Goal: Task Accomplishment & Management: Use online tool/utility

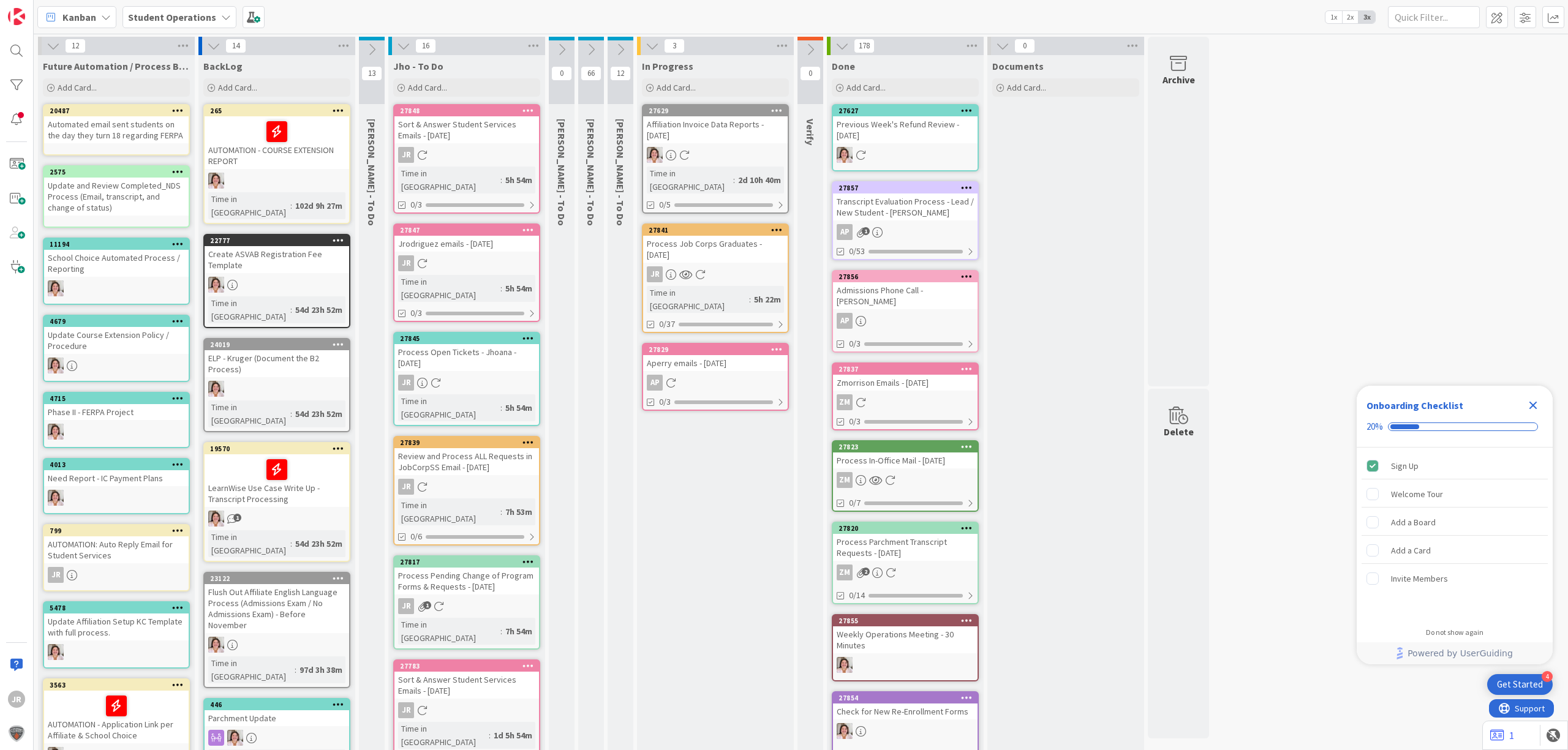
click at [709, 79] on div "Add Card..." at bounding box center [716, 87] width 147 height 18
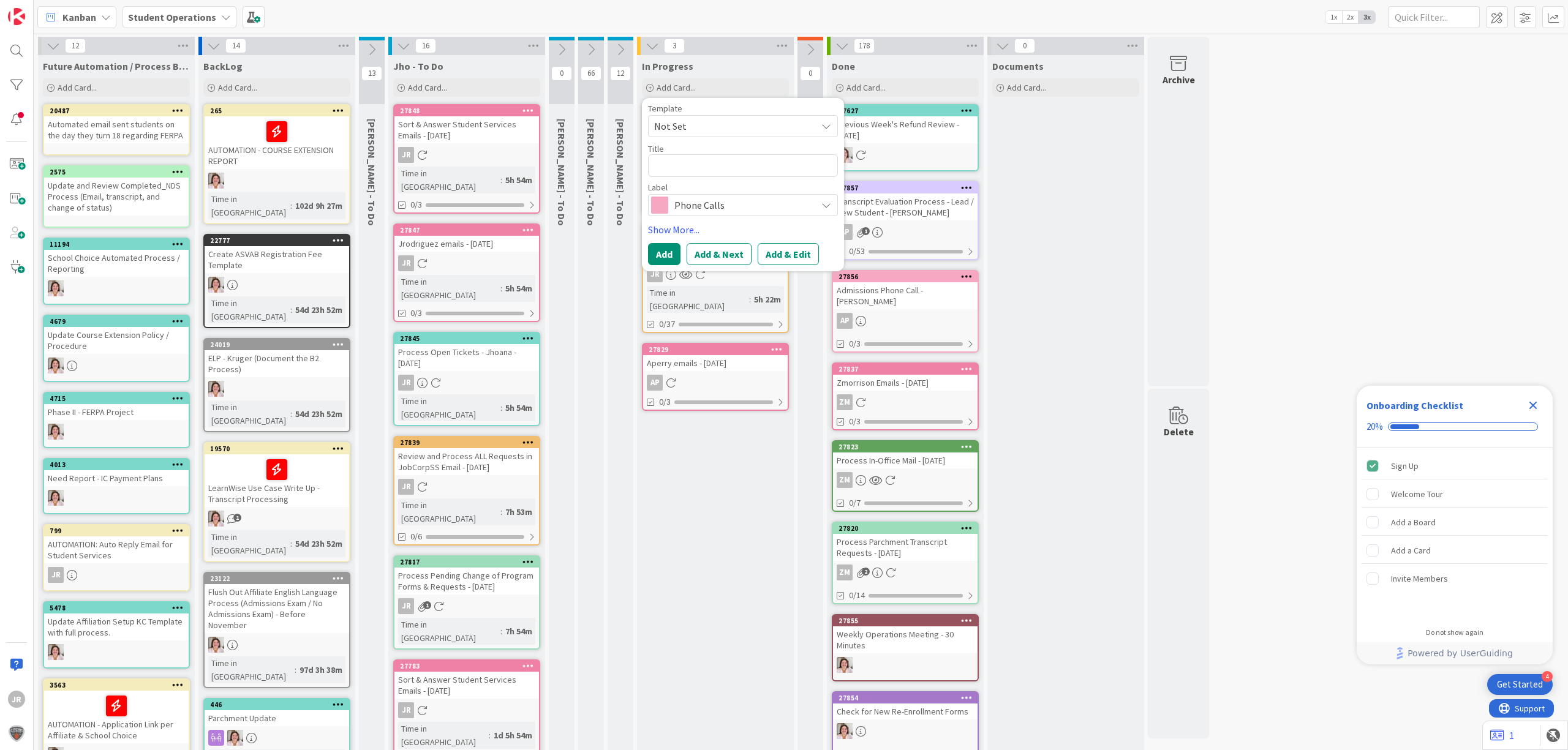
click at [718, 113] on div "Template" at bounding box center [742, 108] width 190 height 9
click at [718, 125] on span "Not Set" at bounding box center [731, 126] width 153 height 16
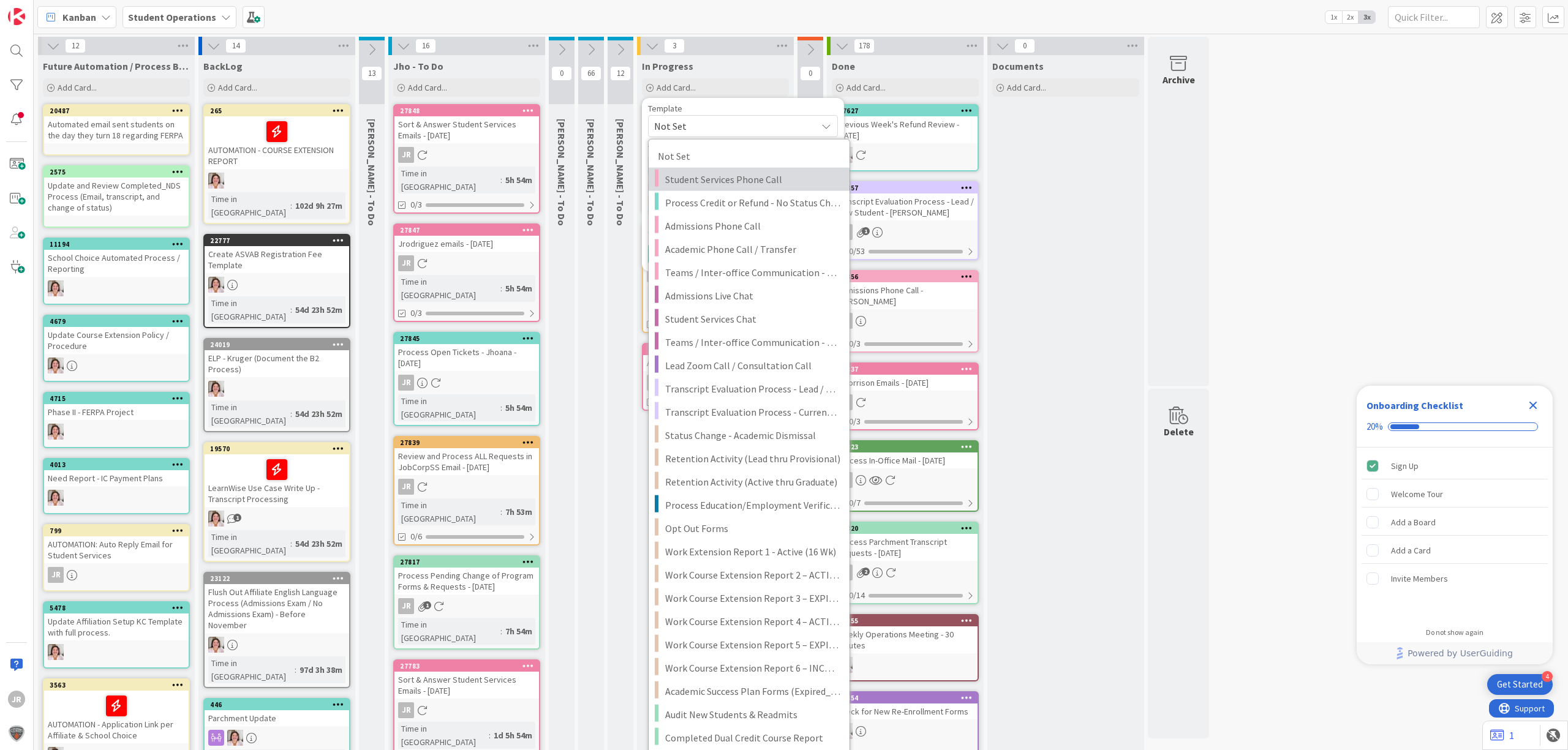
click at [728, 170] on link "Student Services Phone Call" at bounding box center [749, 179] width 201 height 23
type textarea "x"
type textarea "Student Services Phone Call"
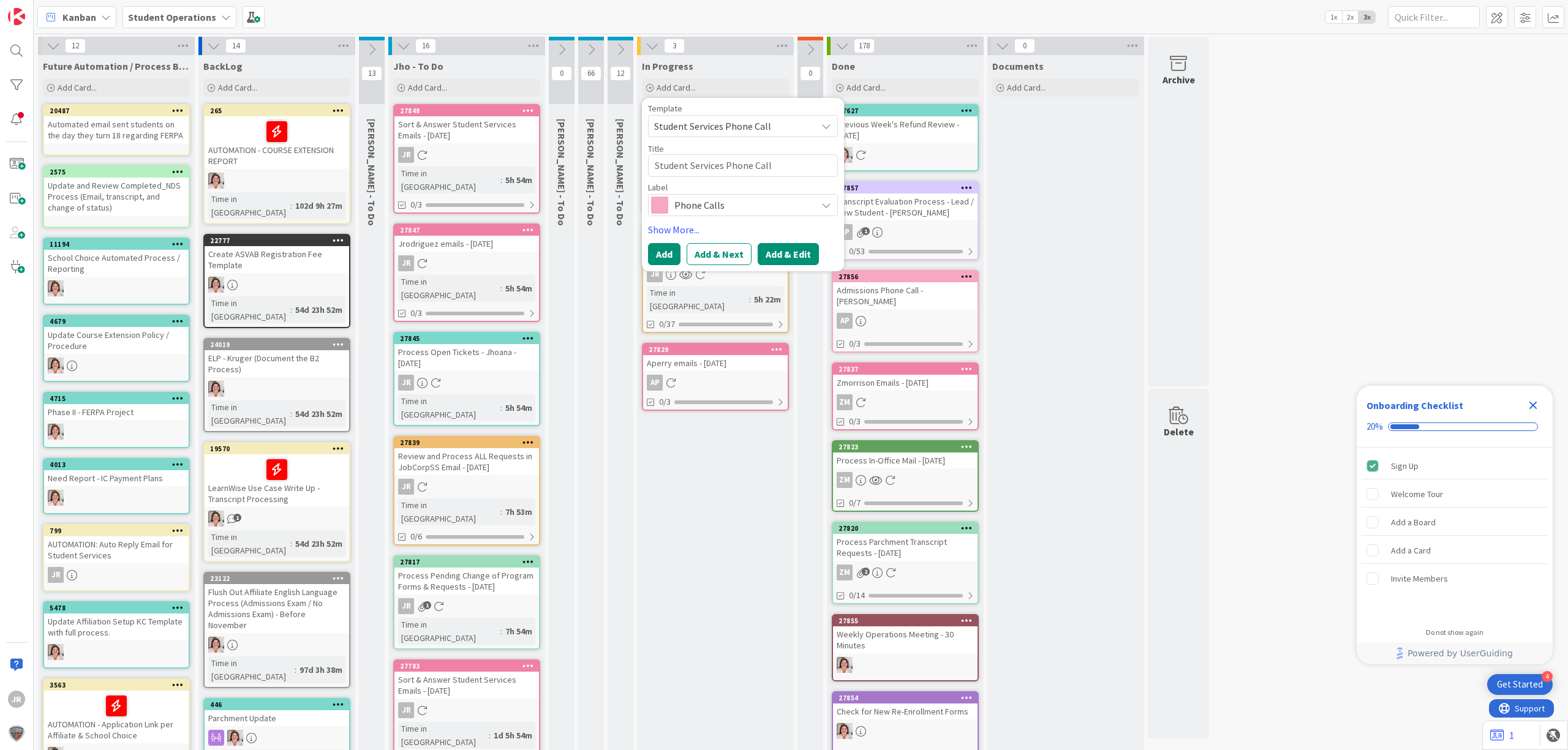
click at [785, 248] on button "Add & Edit" at bounding box center [788, 254] width 61 height 22
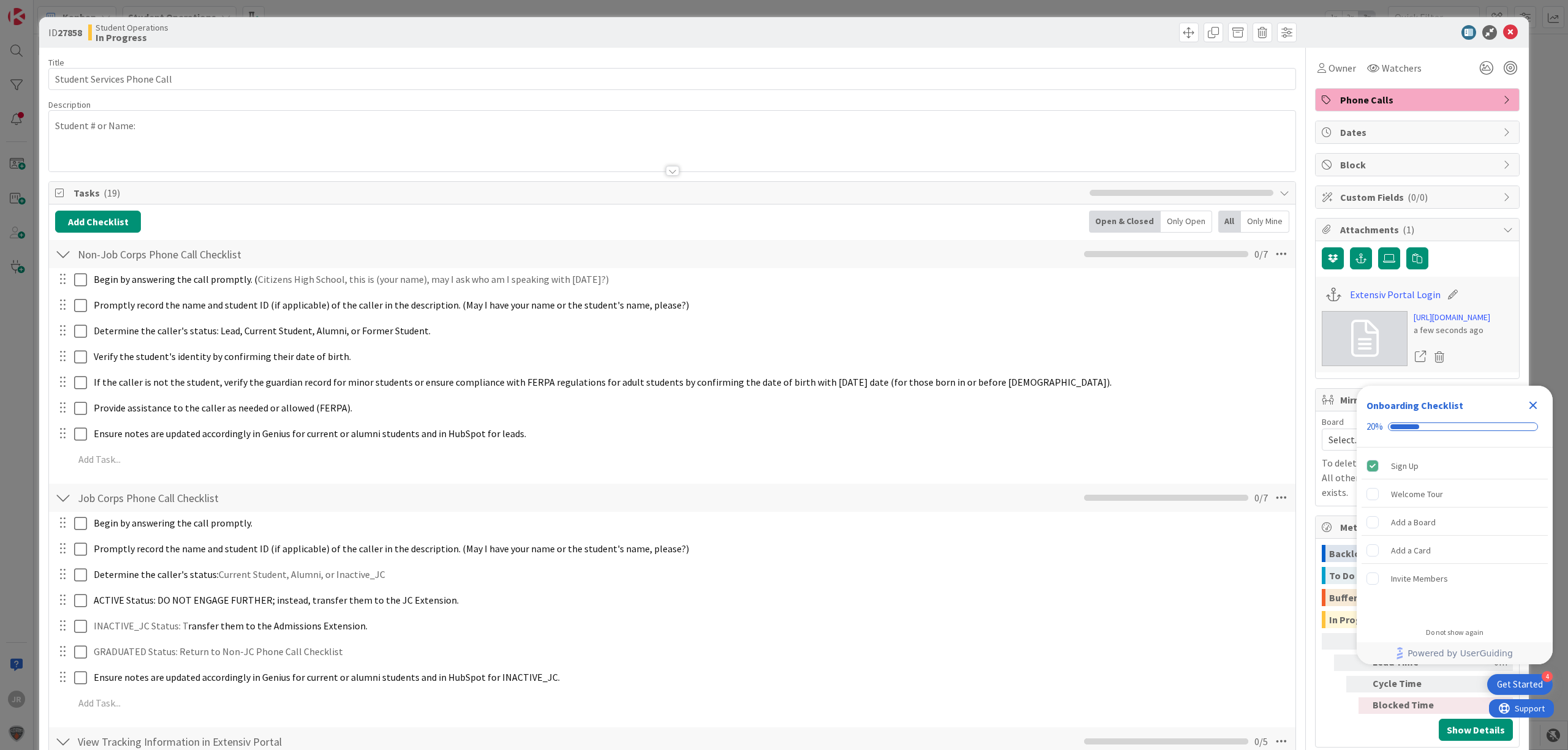
click at [748, 8] on div "ID 27858 Student Operations In Progress Title 27 / 128 Student Services Phone C…" at bounding box center [784, 375] width 1568 height 750
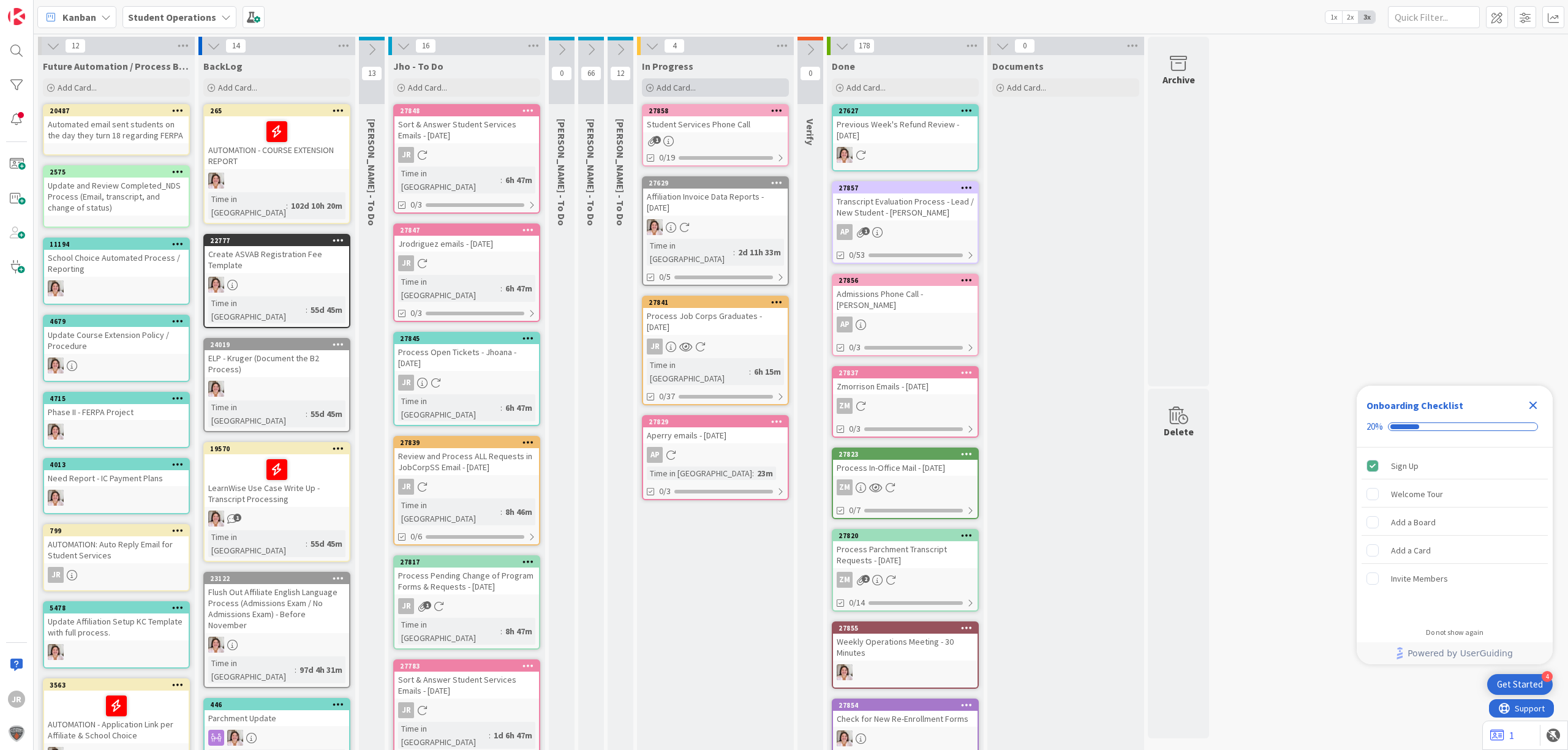
click at [743, 95] on div "Add Card..." at bounding box center [716, 87] width 147 height 18
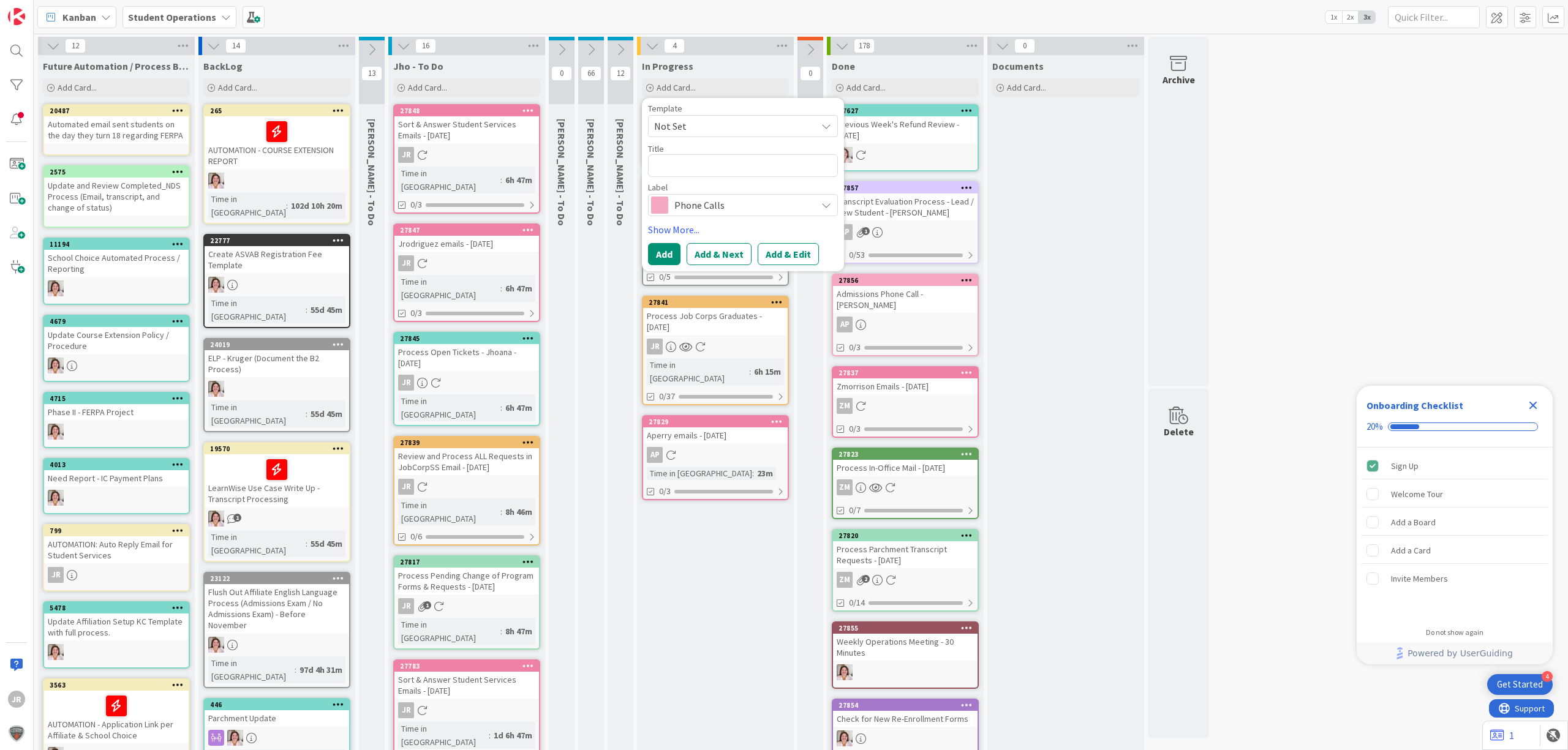
click at [742, 124] on span "Not Set" at bounding box center [731, 126] width 153 height 16
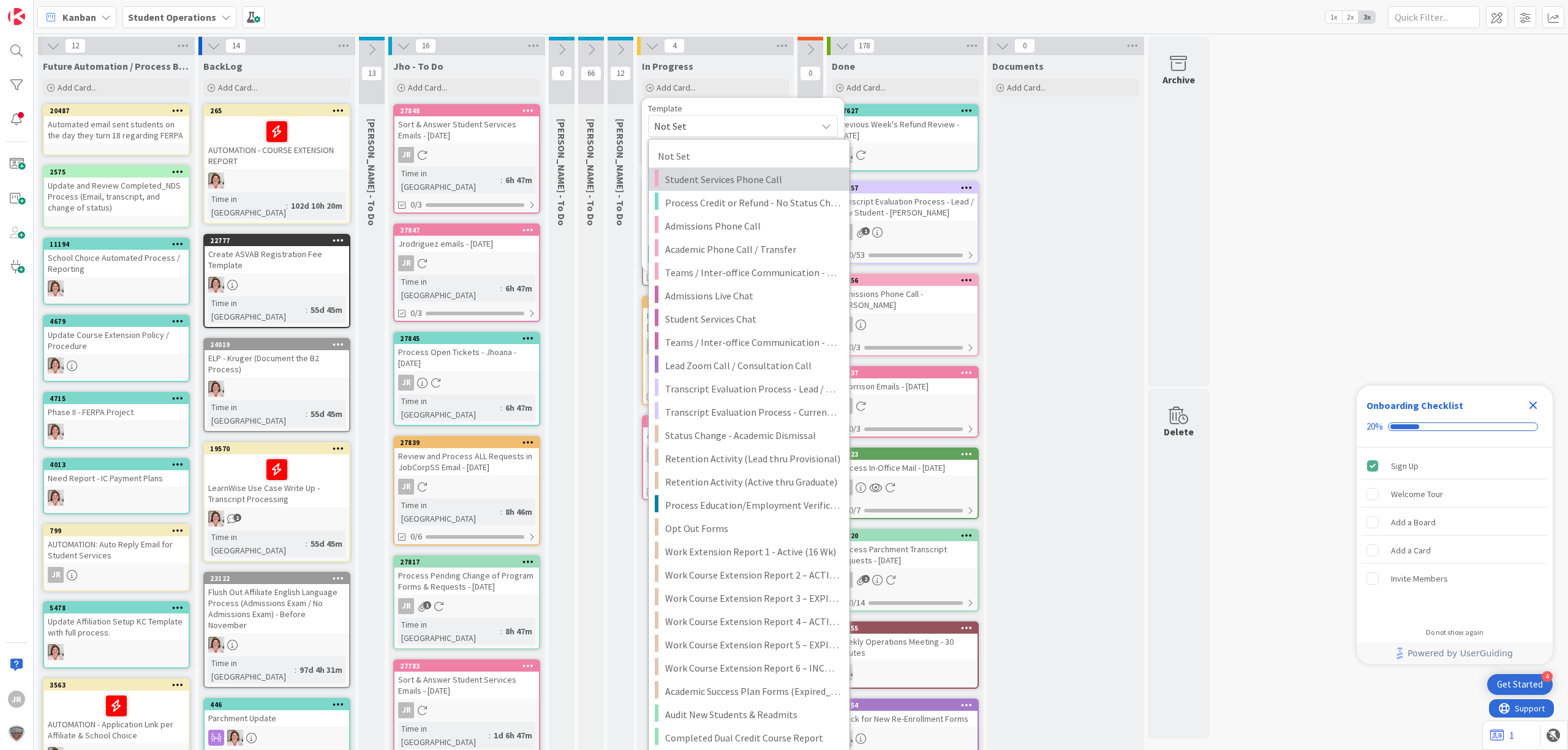
click at [763, 176] on span "Student Services Phone Call" at bounding box center [753, 179] width 175 height 16
type textarea "x"
type textarea "Student Services Phone Call"
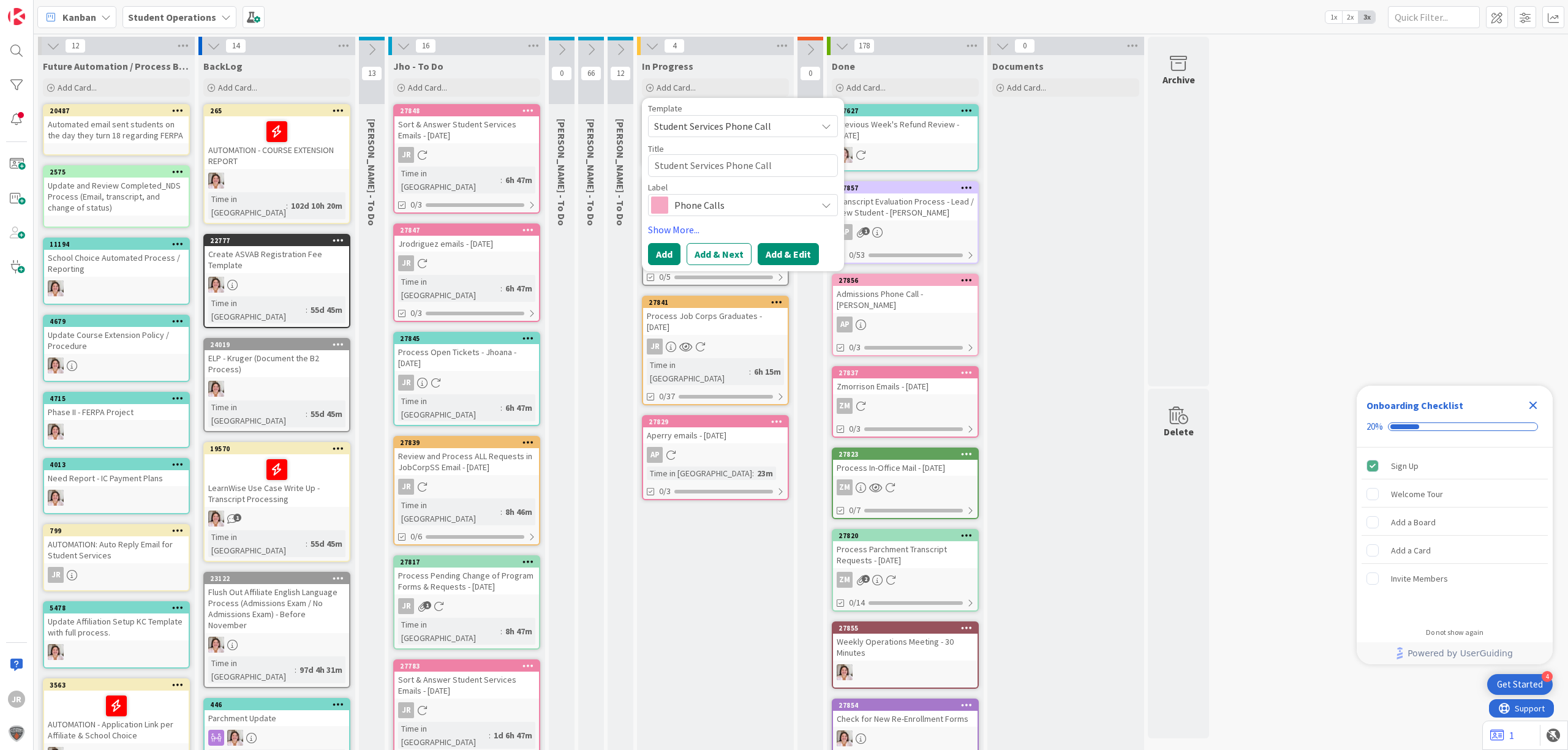
click at [788, 250] on button "Add & Edit" at bounding box center [788, 254] width 61 height 22
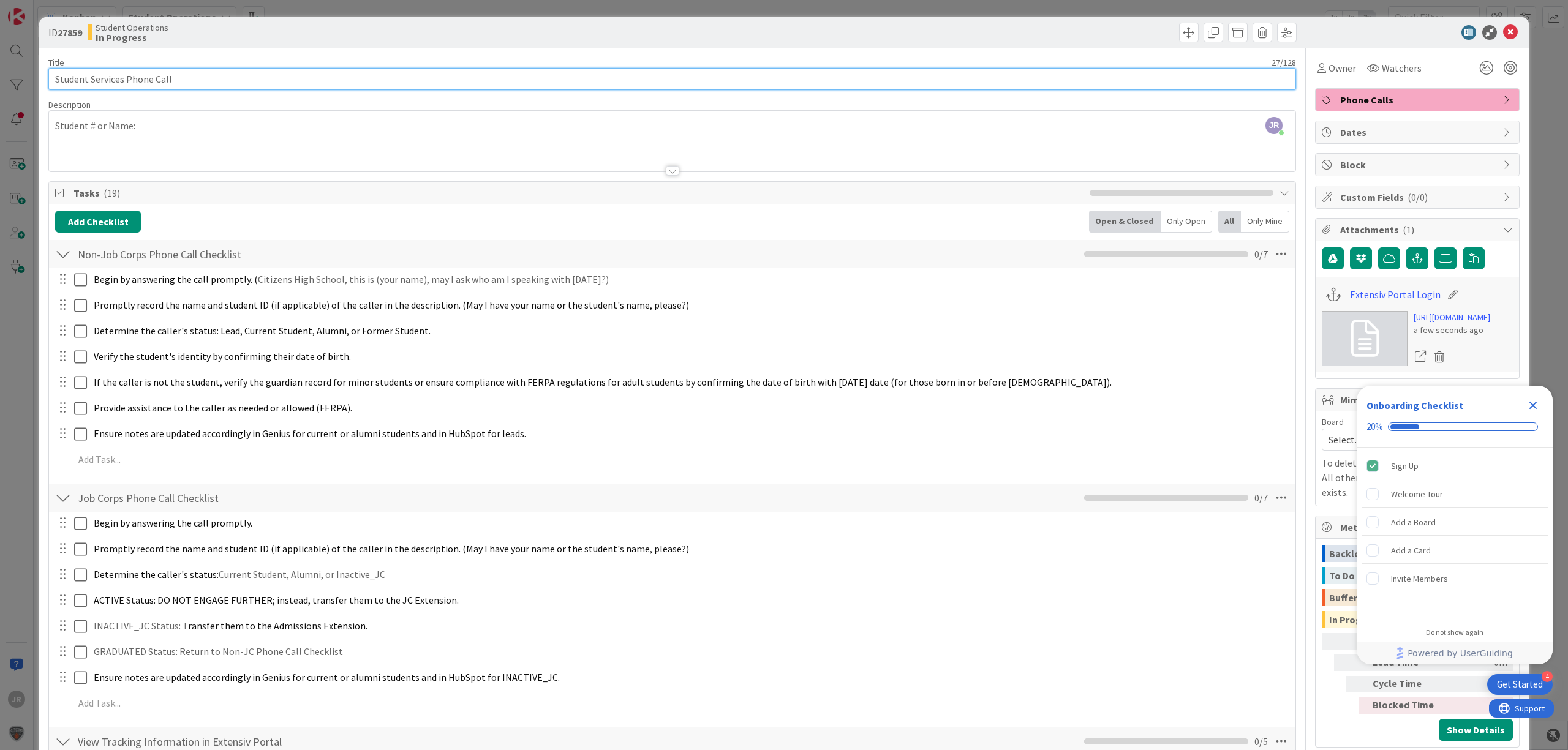
click at [213, 87] on input "Student Services Phone Call" at bounding box center [672, 79] width 1247 height 22
type input "Student Services Phone Call - [PERSON_NAME]"
click at [562, 16] on div "ID 27859 Student Operations In Progress Title 49 / 128 Student Services Phone C…" at bounding box center [784, 375] width 1568 height 750
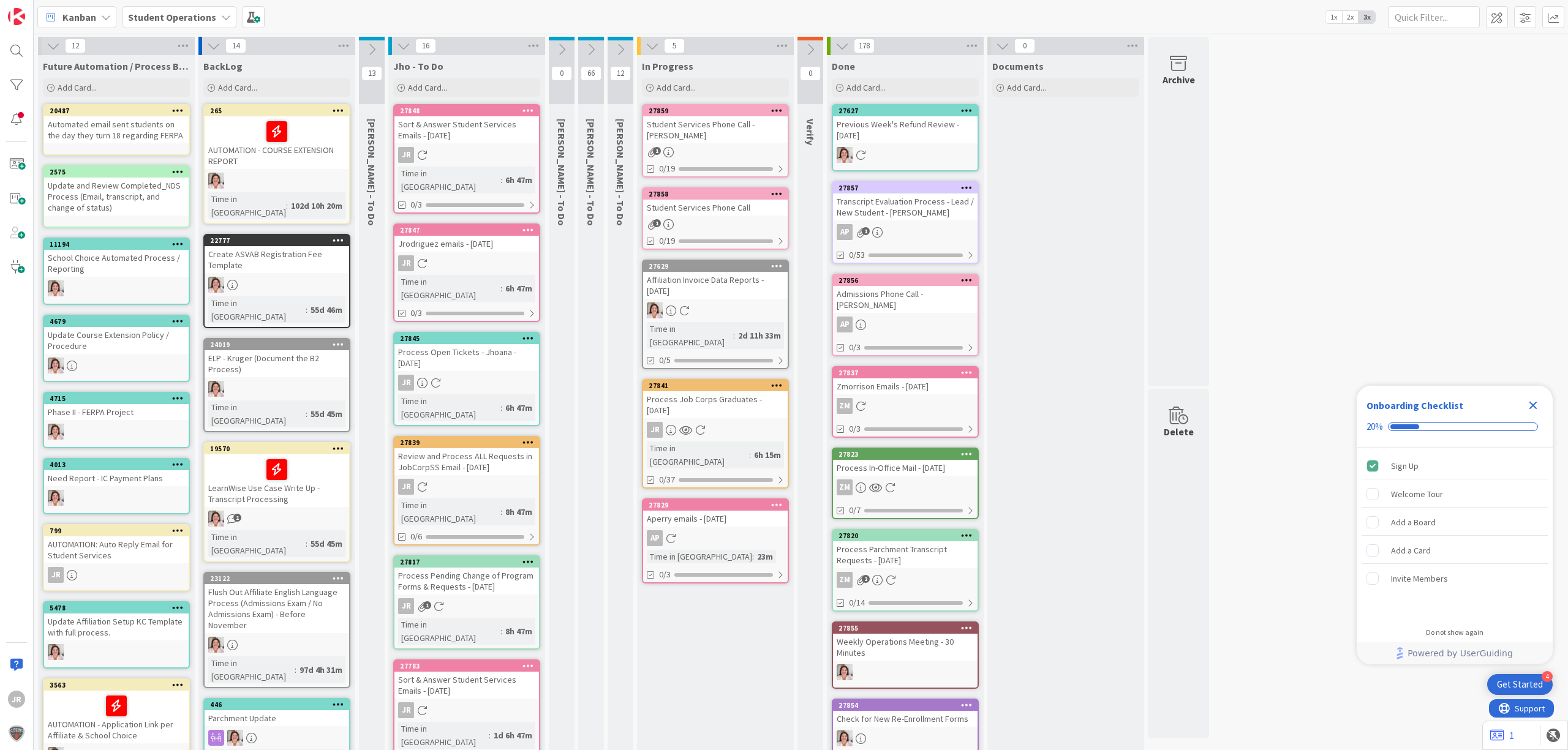
click at [705, 202] on div "Student Services Phone Call" at bounding box center [716, 208] width 144 height 16
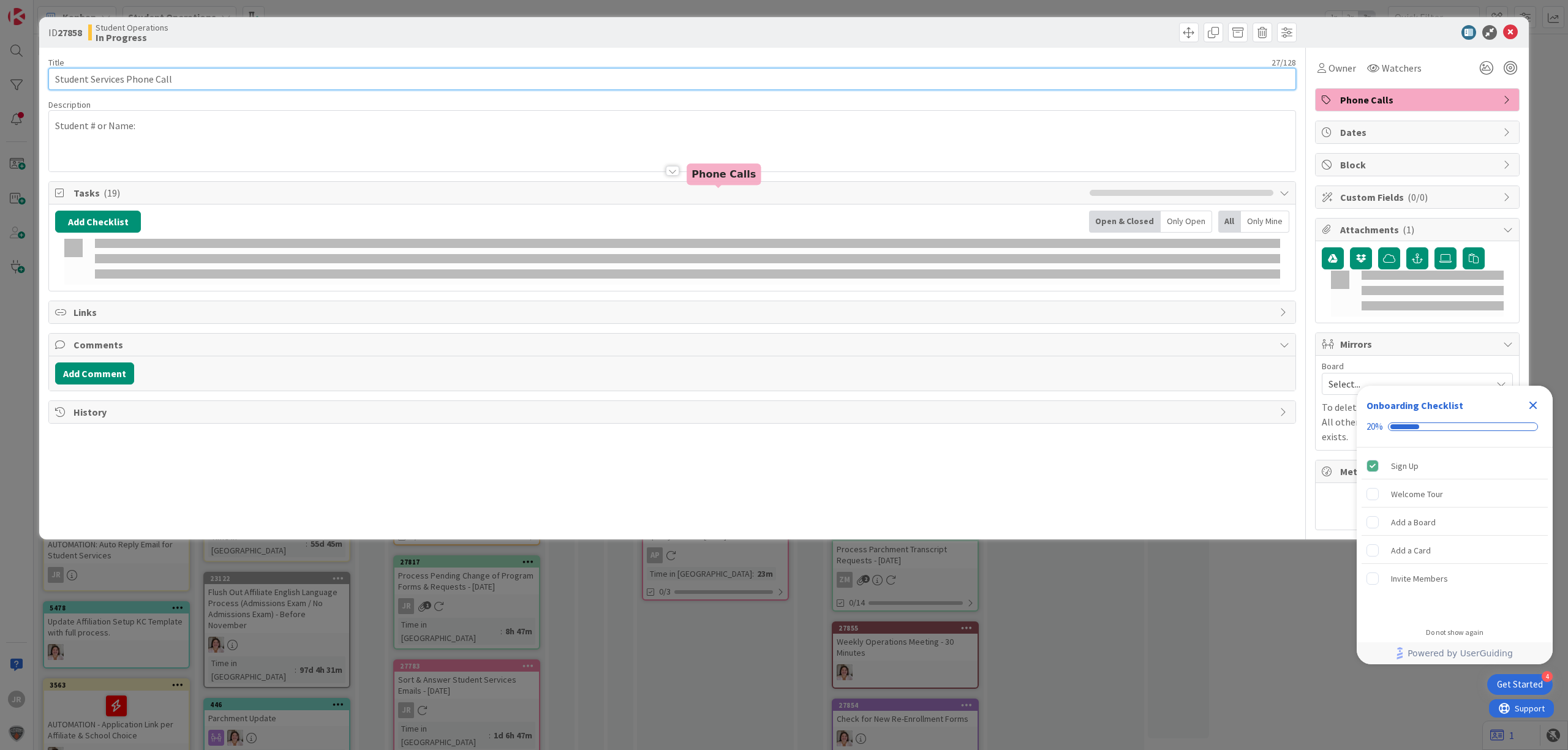
click at [477, 83] on input "Student Services Phone Call" at bounding box center [672, 79] width 1247 height 22
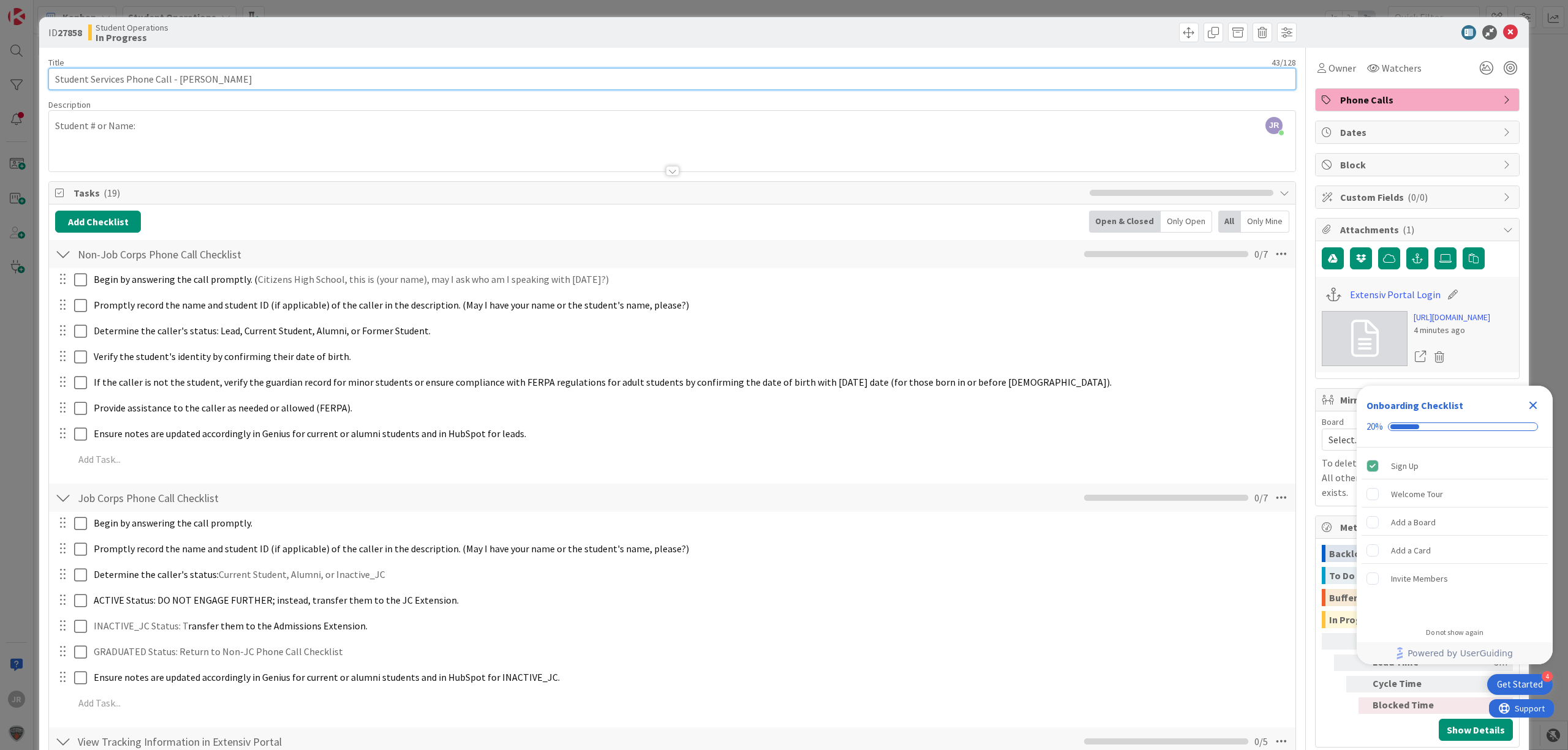
click at [216, 77] on input "Student Services Phone Call - [PERSON_NAME]" at bounding box center [672, 79] width 1247 height 22
type input "Student Services Phone Call - [PERSON_NAME]"
click at [782, 8] on div "ID 27858 Student Operations In Progress Title 43 / 128 Student Services Phone C…" at bounding box center [784, 375] width 1568 height 750
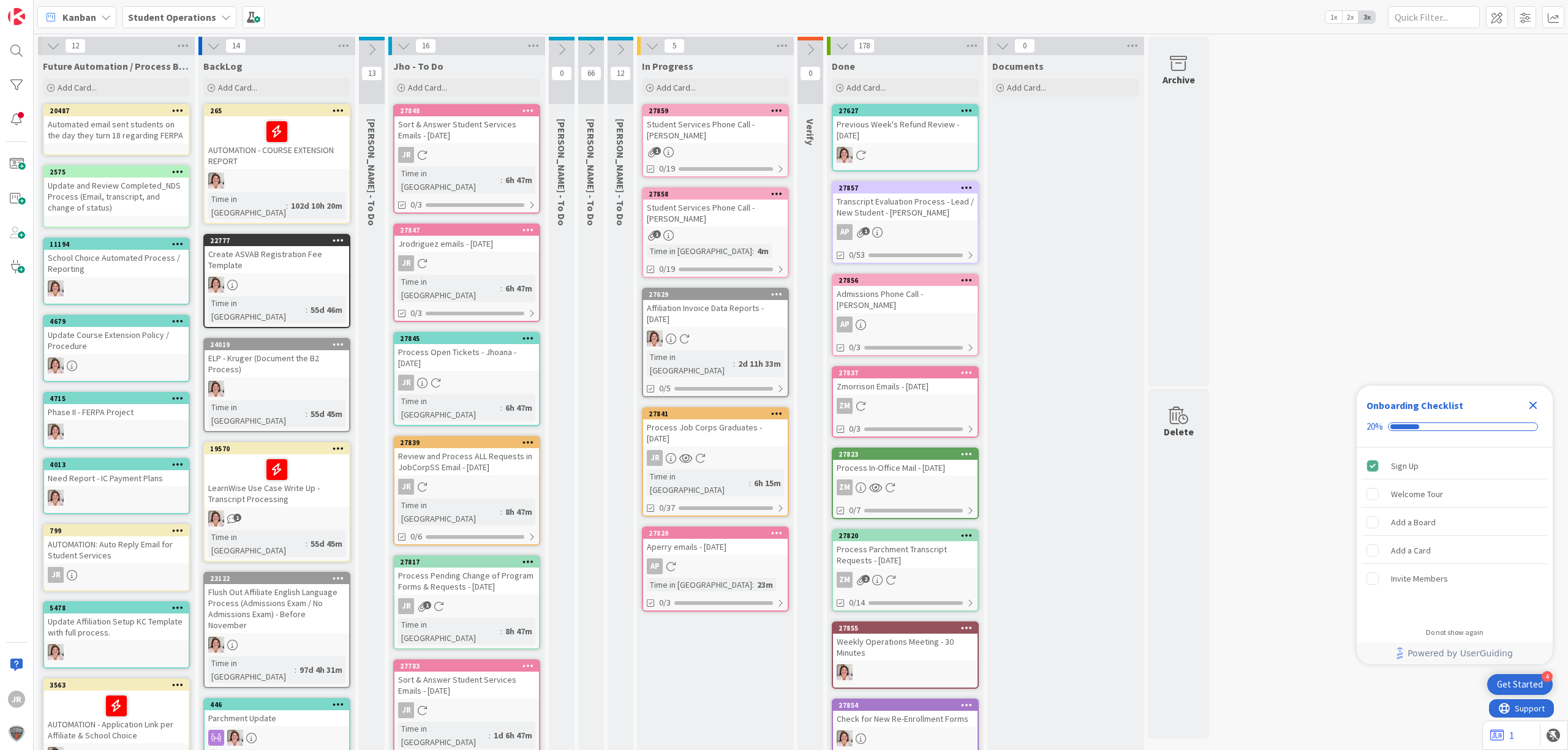
click at [728, 74] on div "In Progress Add Card... Template Not Set Not Set Student Services Phone Call Pr…" at bounding box center [715, 77] width 157 height 44
click at [735, 89] on div "Add Card..." at bounding box center [716, 87] width 147 height 18
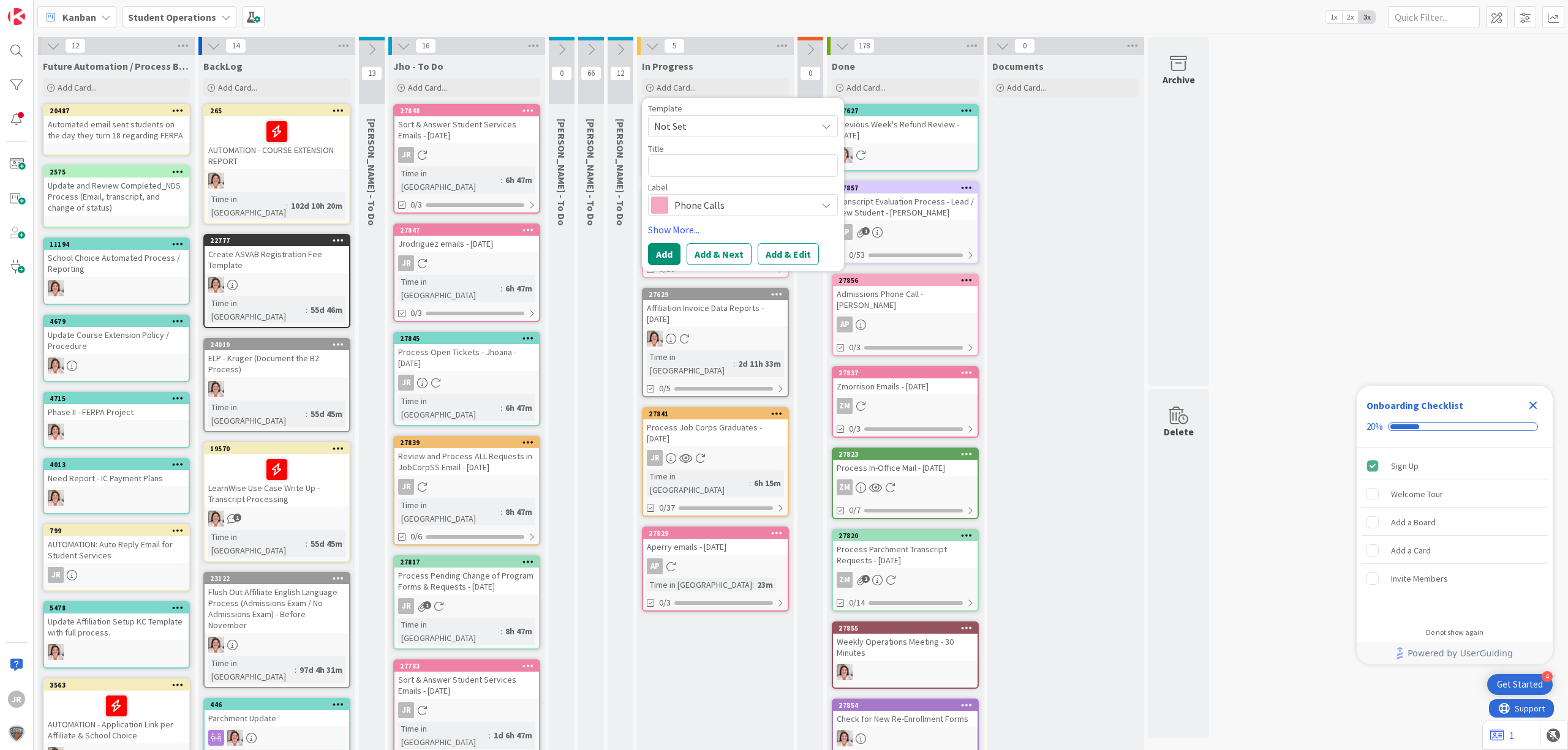
click at [730, 116] on span "Not Set" at bounding box center [742, 126] width 190 height 22
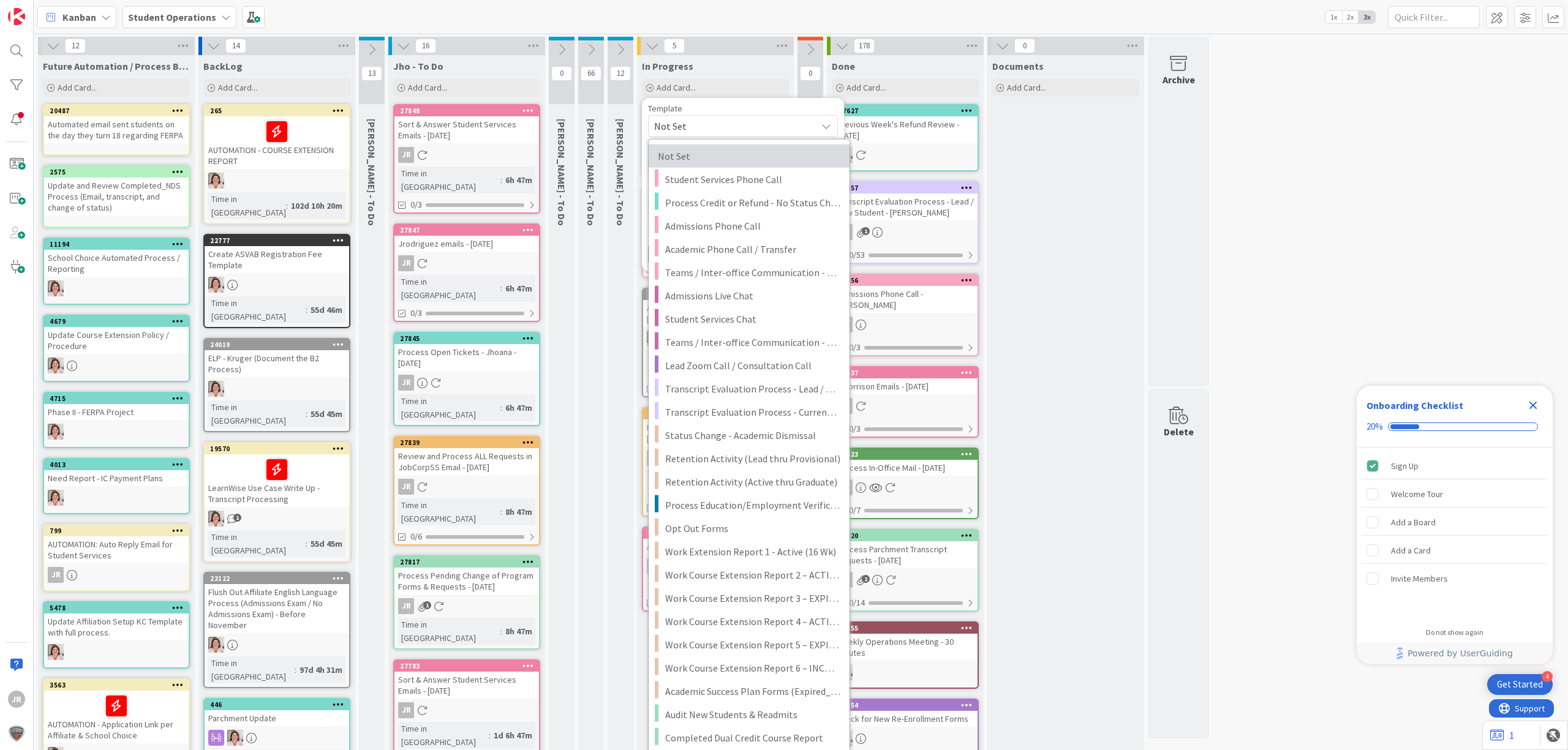
click at [733, 158] on span "Not Set" at bounding box center [746, 156] width 176 height 16
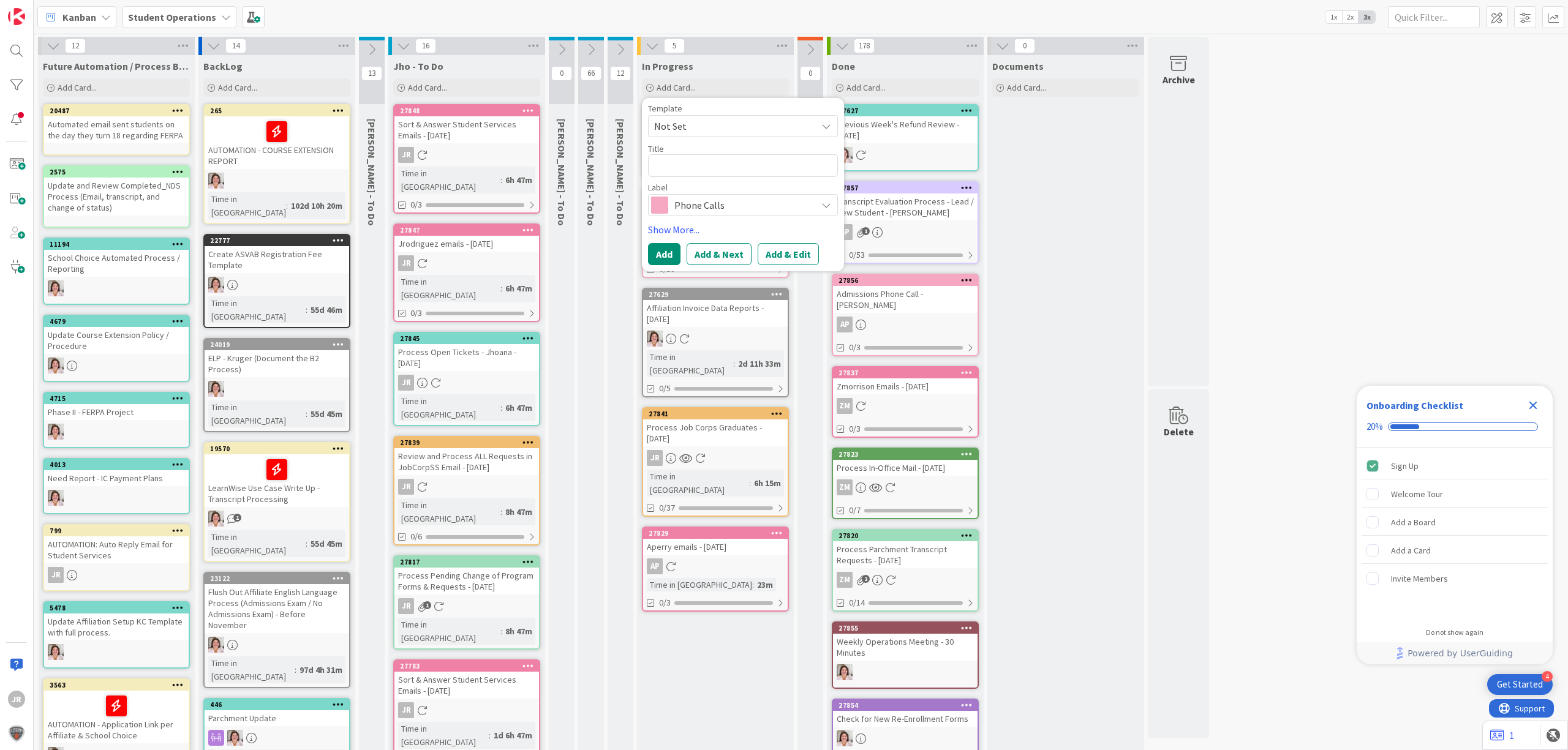
click at [730, 114] on div "Template Not Set Not Set Student Services Phone Call Process Credit or Refund -…" at bounding box center [742, 120] width 190 height 33
click at [731, 120] on span "Not Set" at bounding box center [731, 126] width 153 height 16
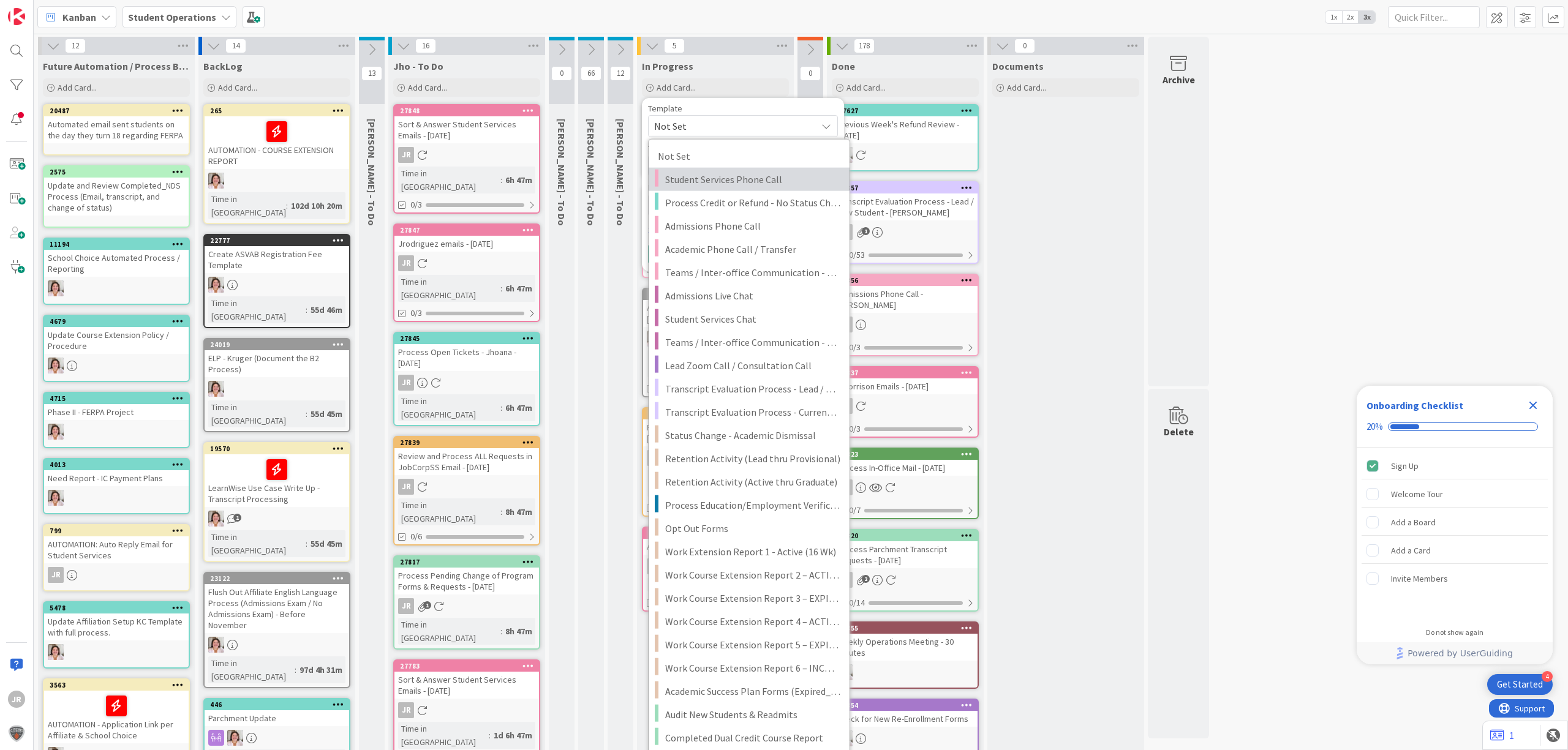
click at [734, 175] on span "Student Services Phone Call" at bounding box center [753, 179] width 175 height 16
type textarea "x"
type textarea "Student Services Phone Call"
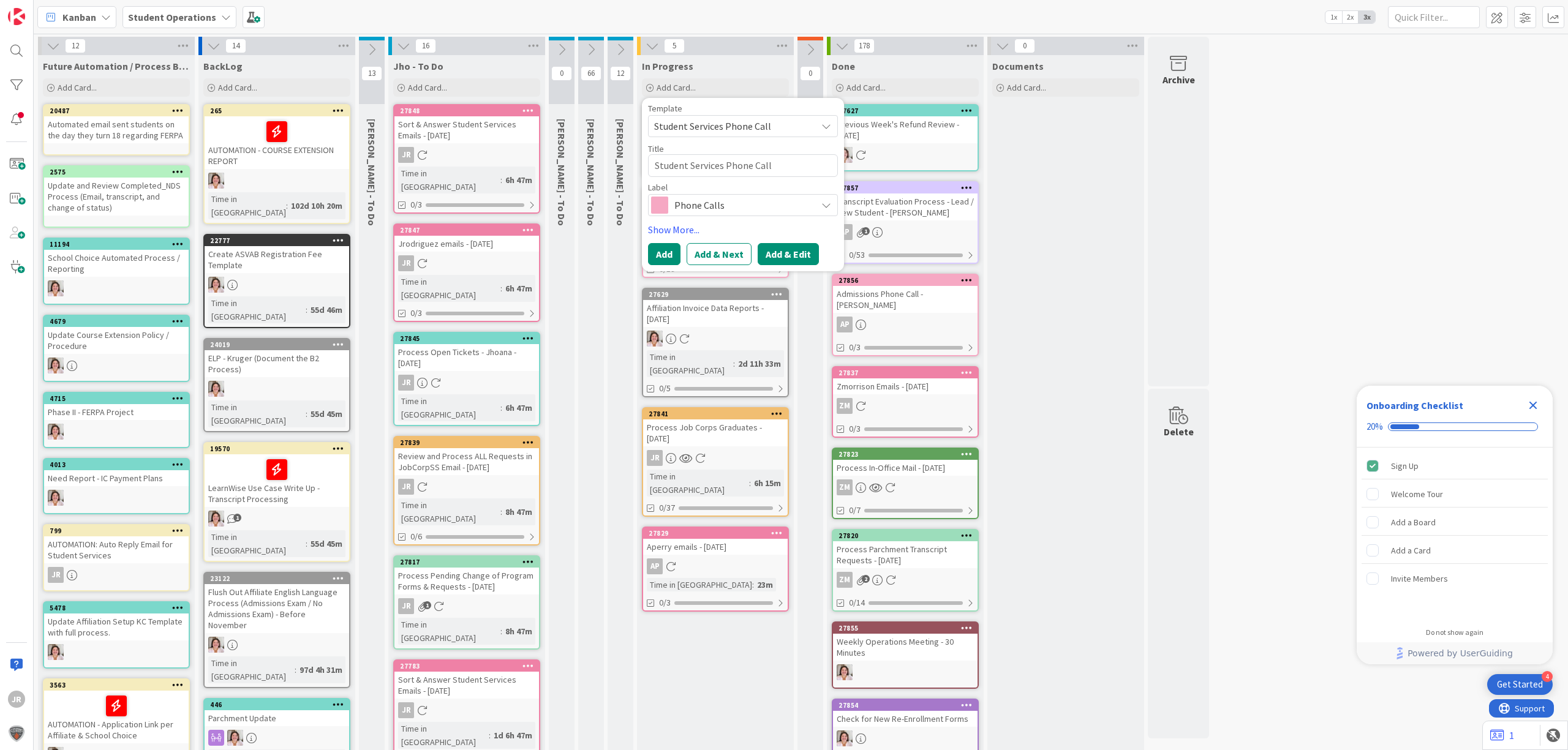
click at [789, 258] on button "Add & Edit" at bounding box center [788, 254] width 61 height 22
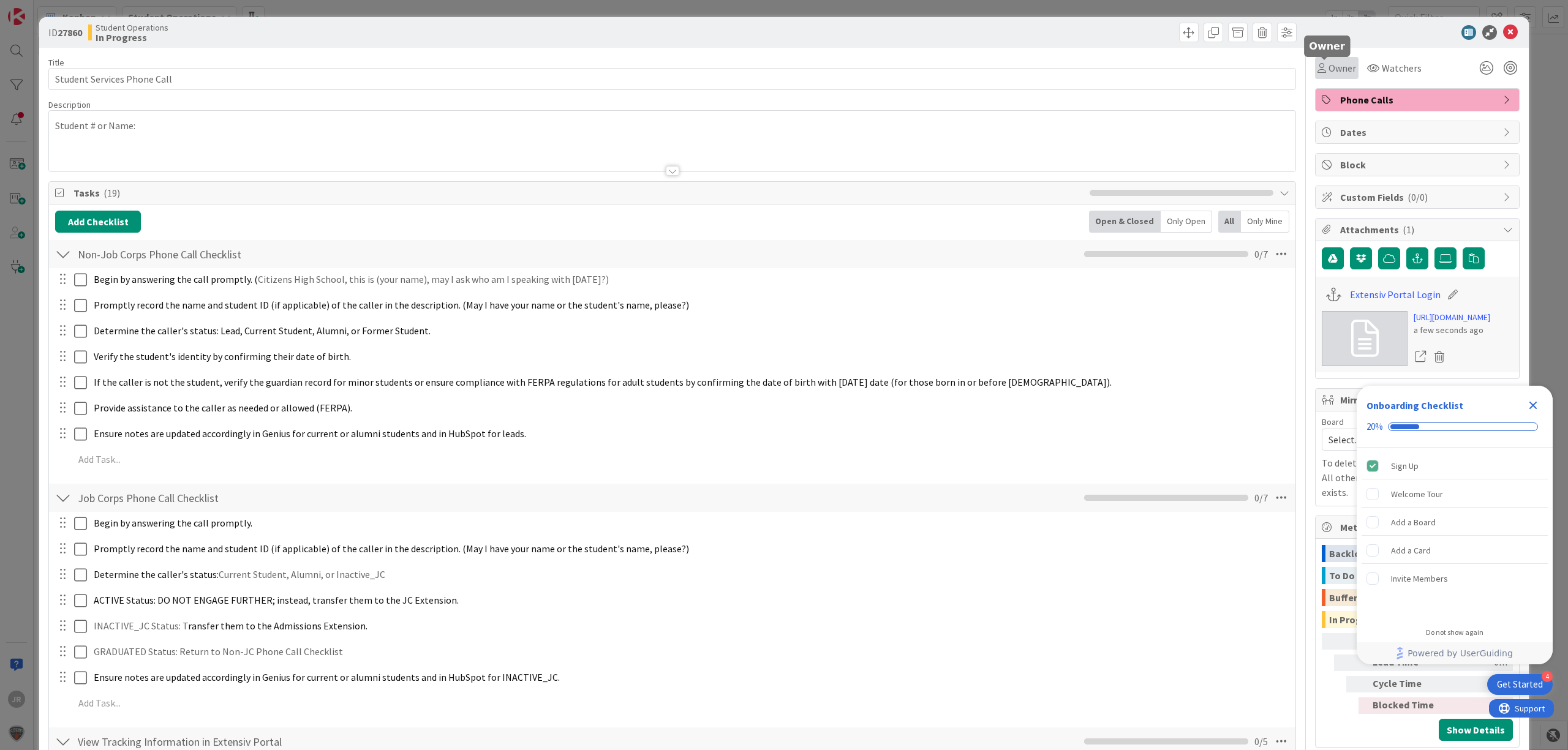
click at [1334, 74] on span "Owner" at bounding box center [1342, 68] width 28 height 15
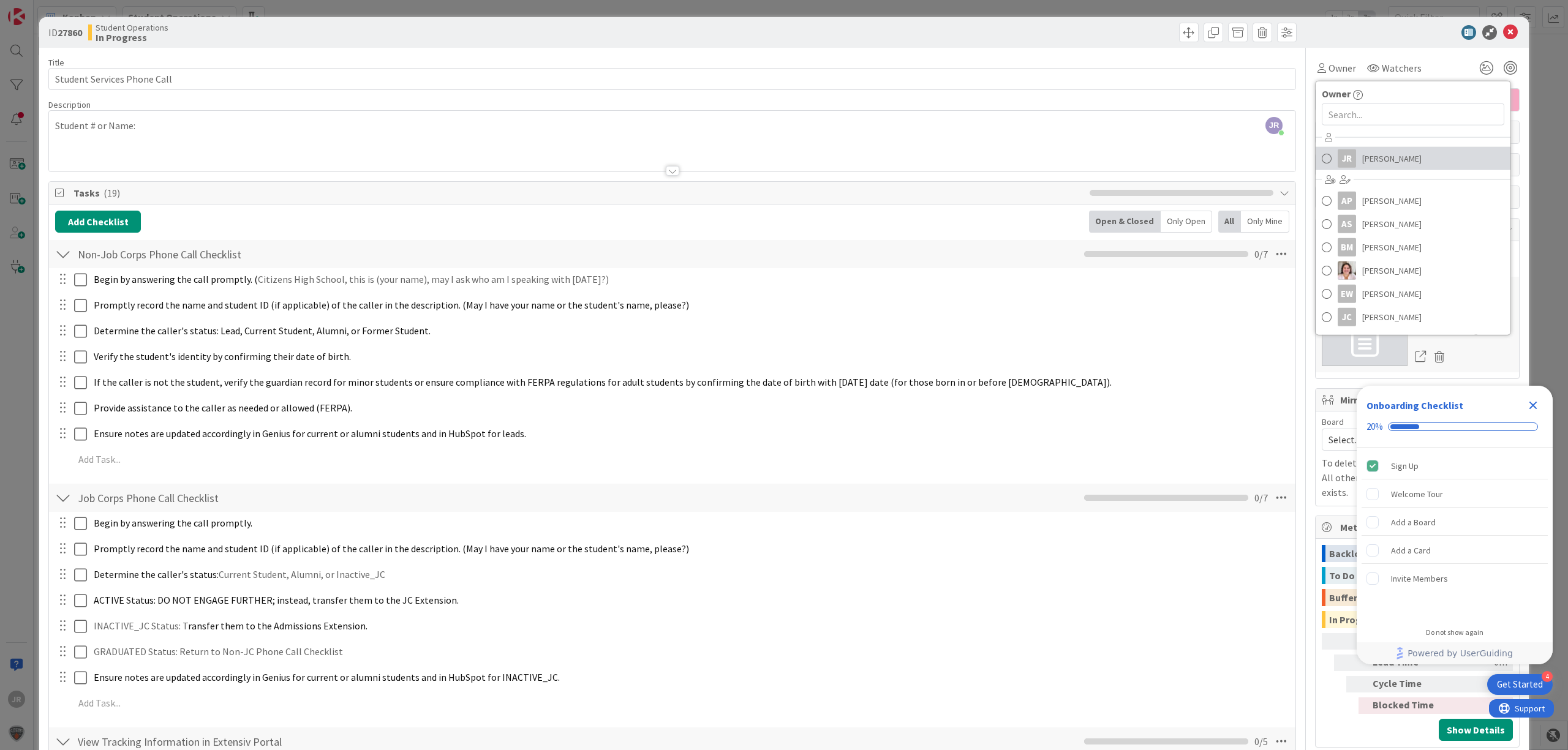
click at [1346, 165] on link "JR [PERSON_NAME]" at bounding box center [1413, 159] width 195 height 23
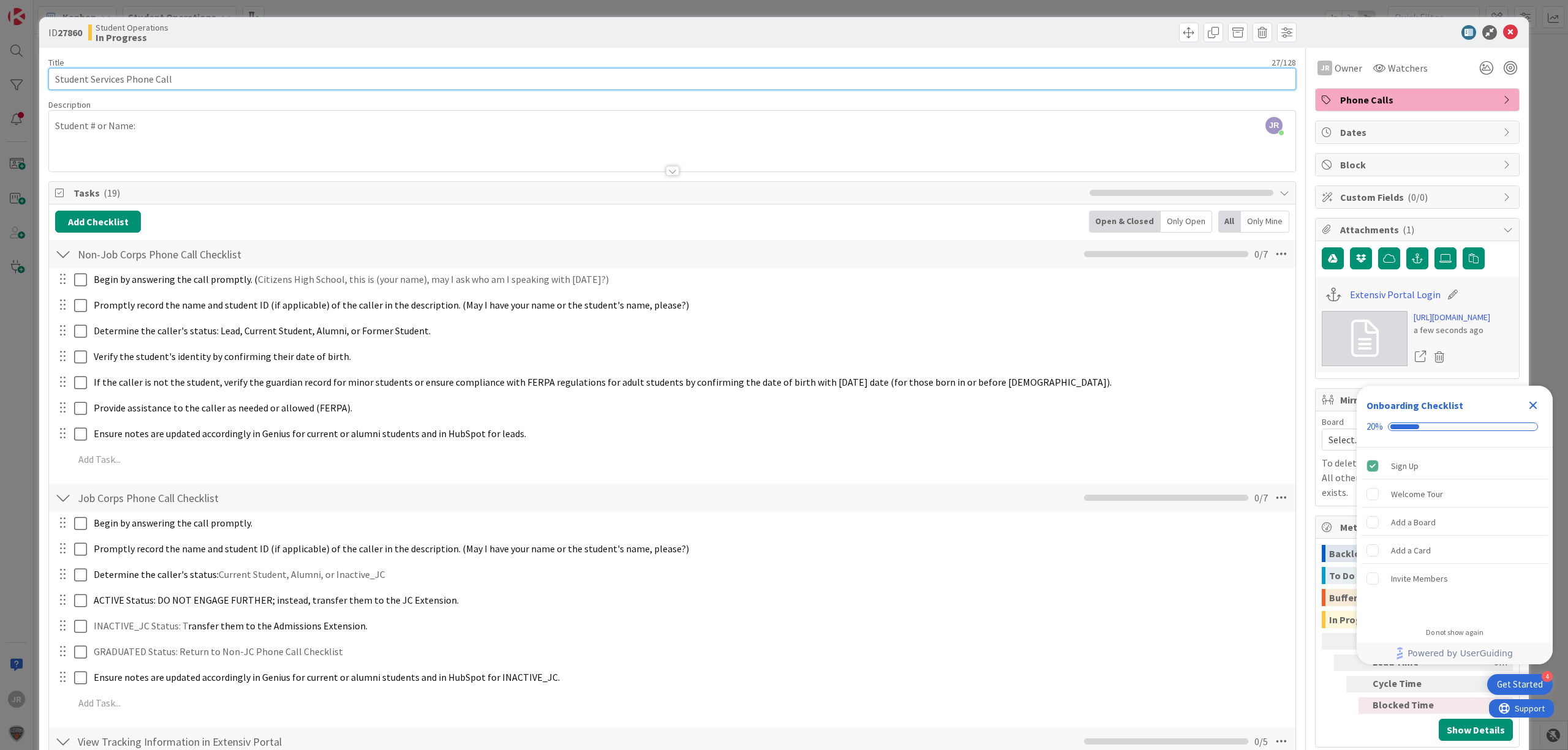
click at [557, 79] on input "Student Services Phone Call" at bounding box center [672, 79] width 1247 height 22
type input "Student Services Phone Call - [PERSON_NAME]"
click at [1179, 33] on span at bounding box center [1188, 32] width 20 height 20
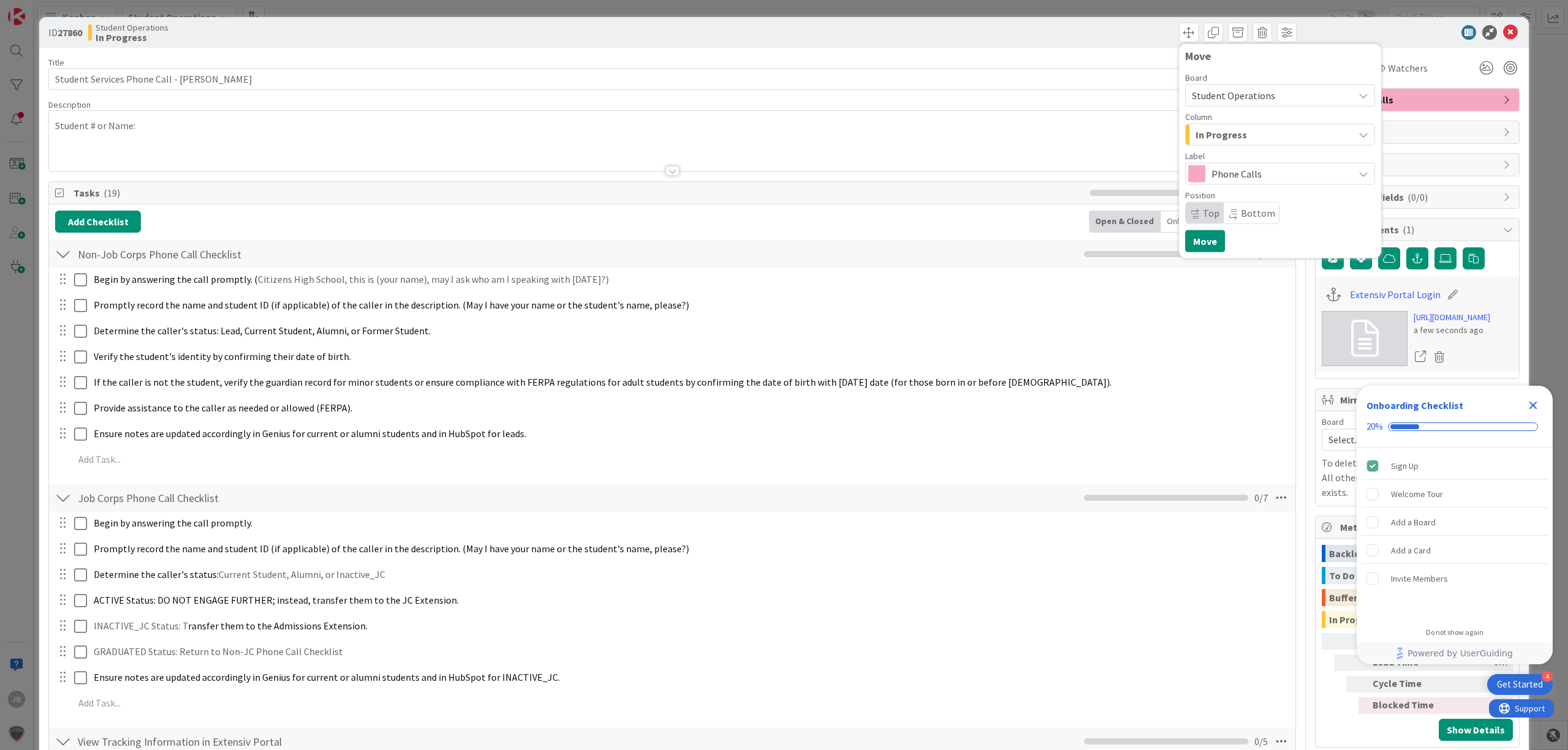
click at [1211, 141] on span "In Progress" at bounding box center [1221, 135] width 52 height 16
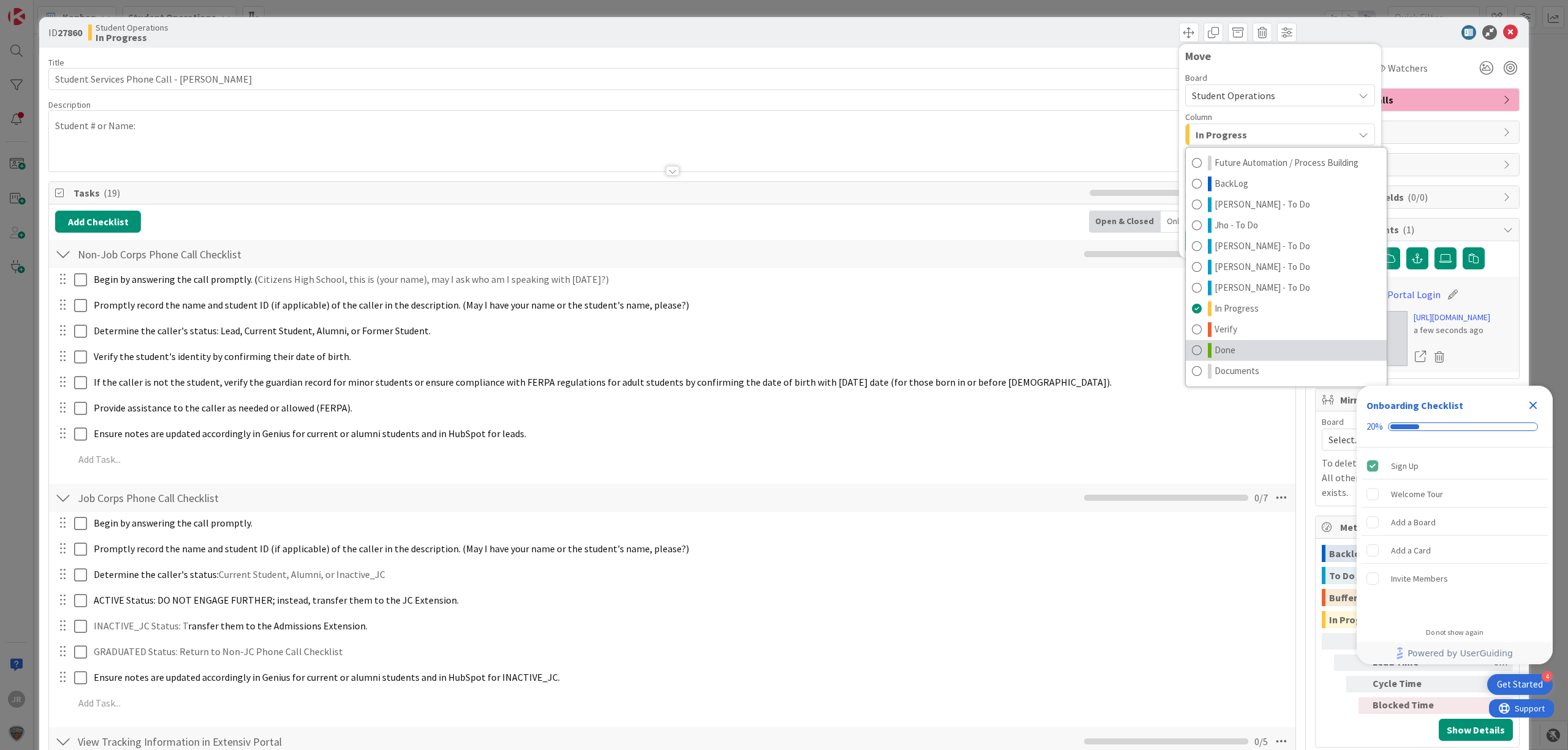
click at [1243, 348] on link "Done" at bounding box center [1286, 350] width 201 height 21
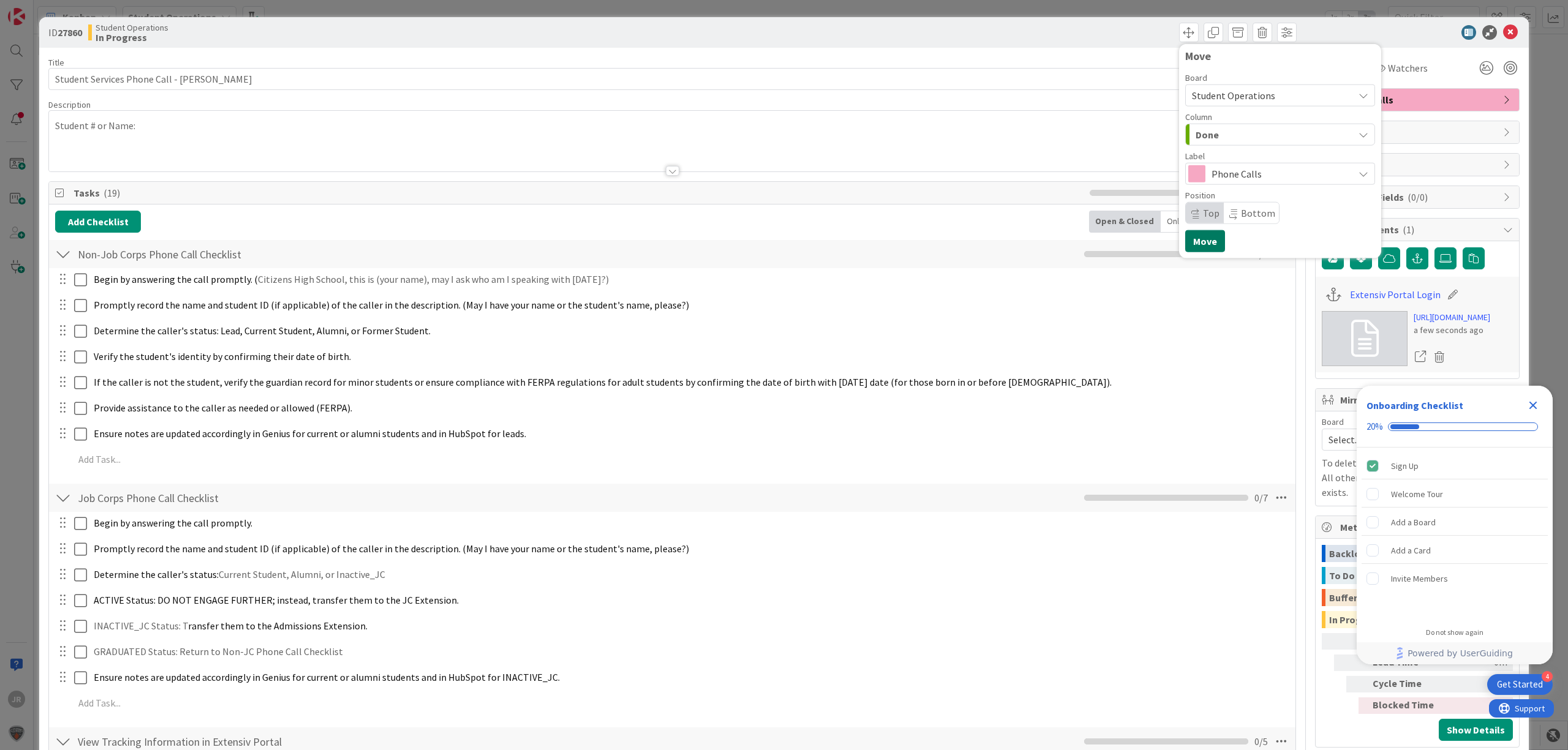
click at [1202, 245] on button "Move" at bounding box center [1205, 241] width 40 height 22
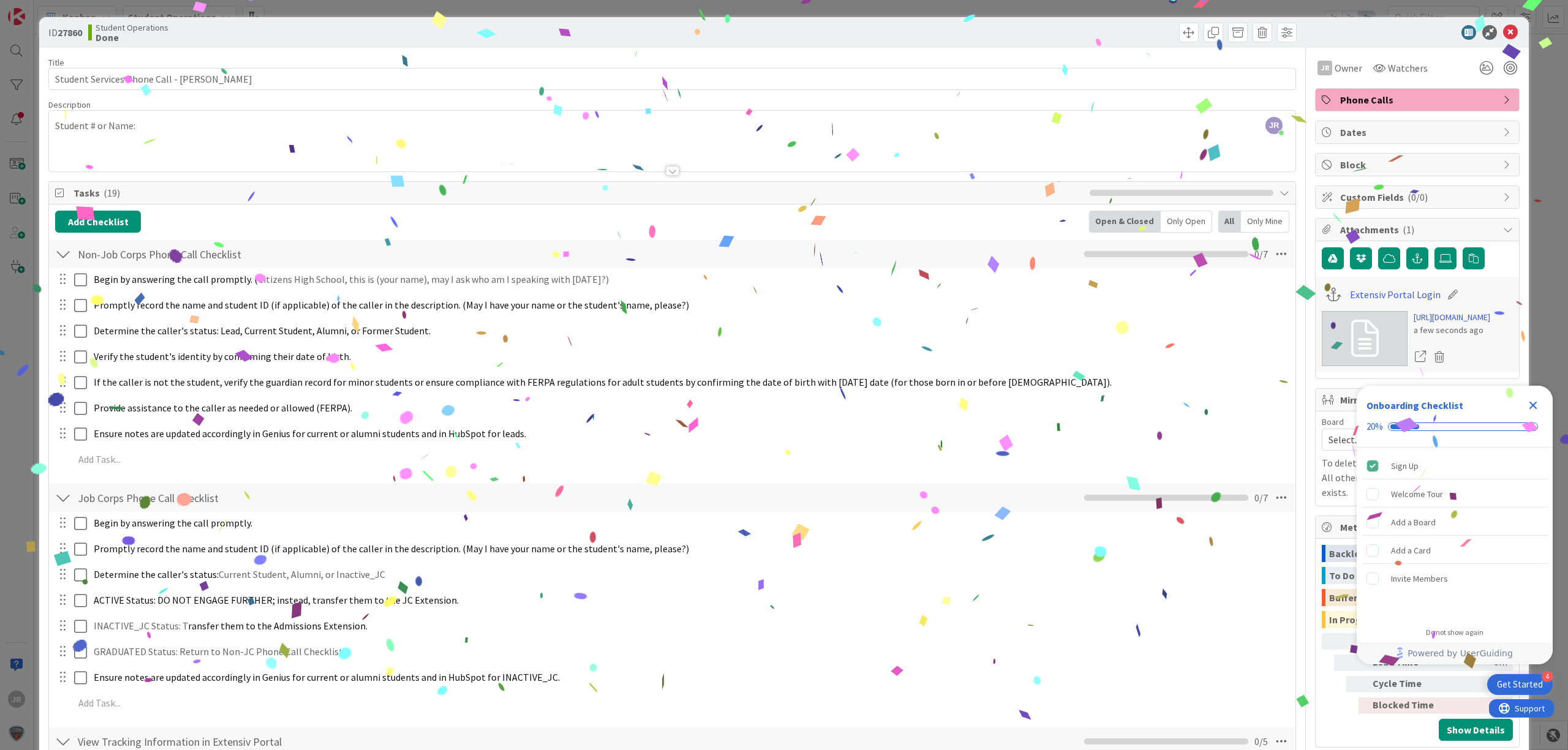
click at [900, 11] on div "ID 27860 Student Operations Done Move Move Title 40 / 128 Student Services Phon…" at bounding box center [784, 375] width 1568 height 750
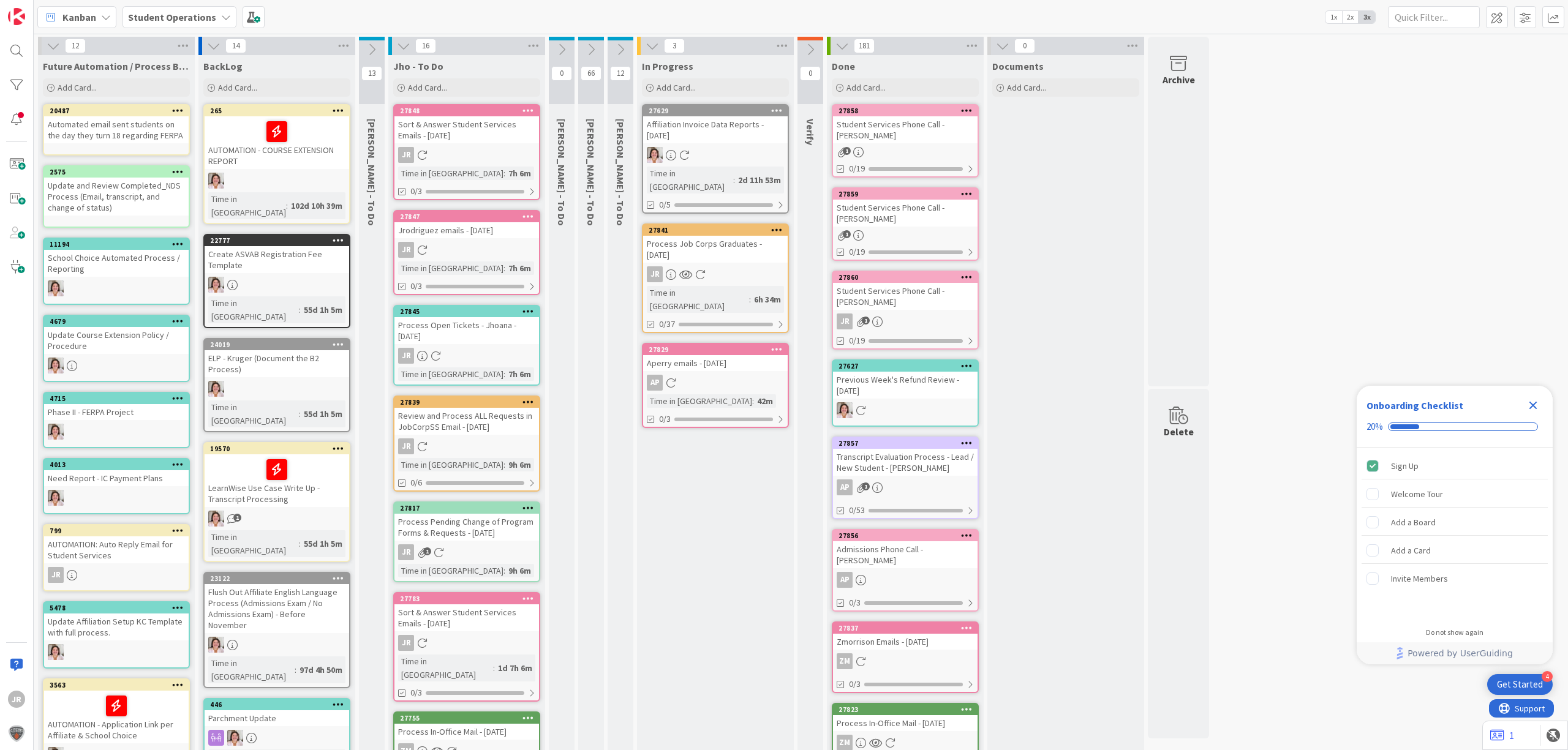
click at [684, 236] on div "Process Job Corps Graduates - [DATE]" at bounding box center [716, 249] width 144 height 27
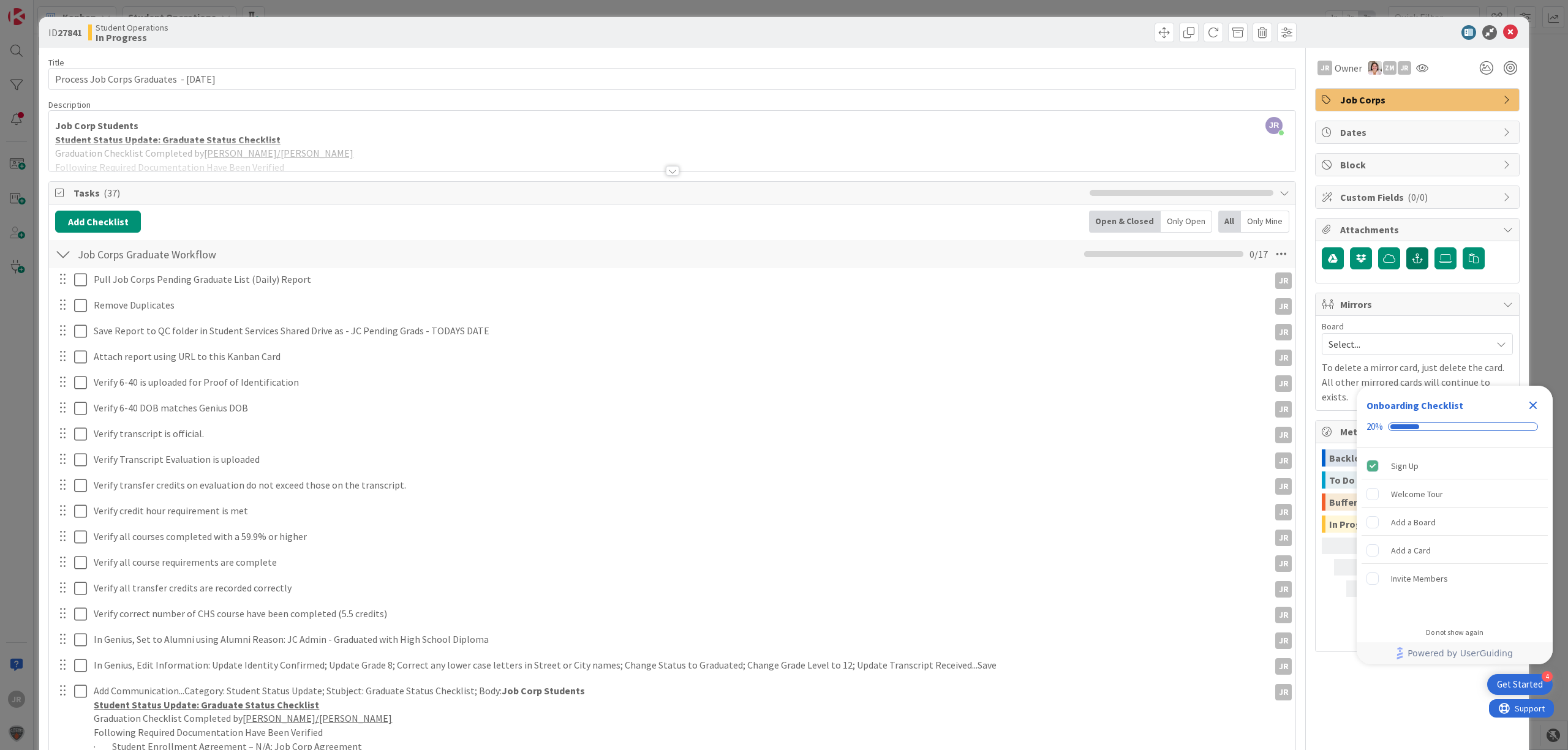
click at [1406, 265] on button "button" at bounding box center [1417, 258] width 22 height 22
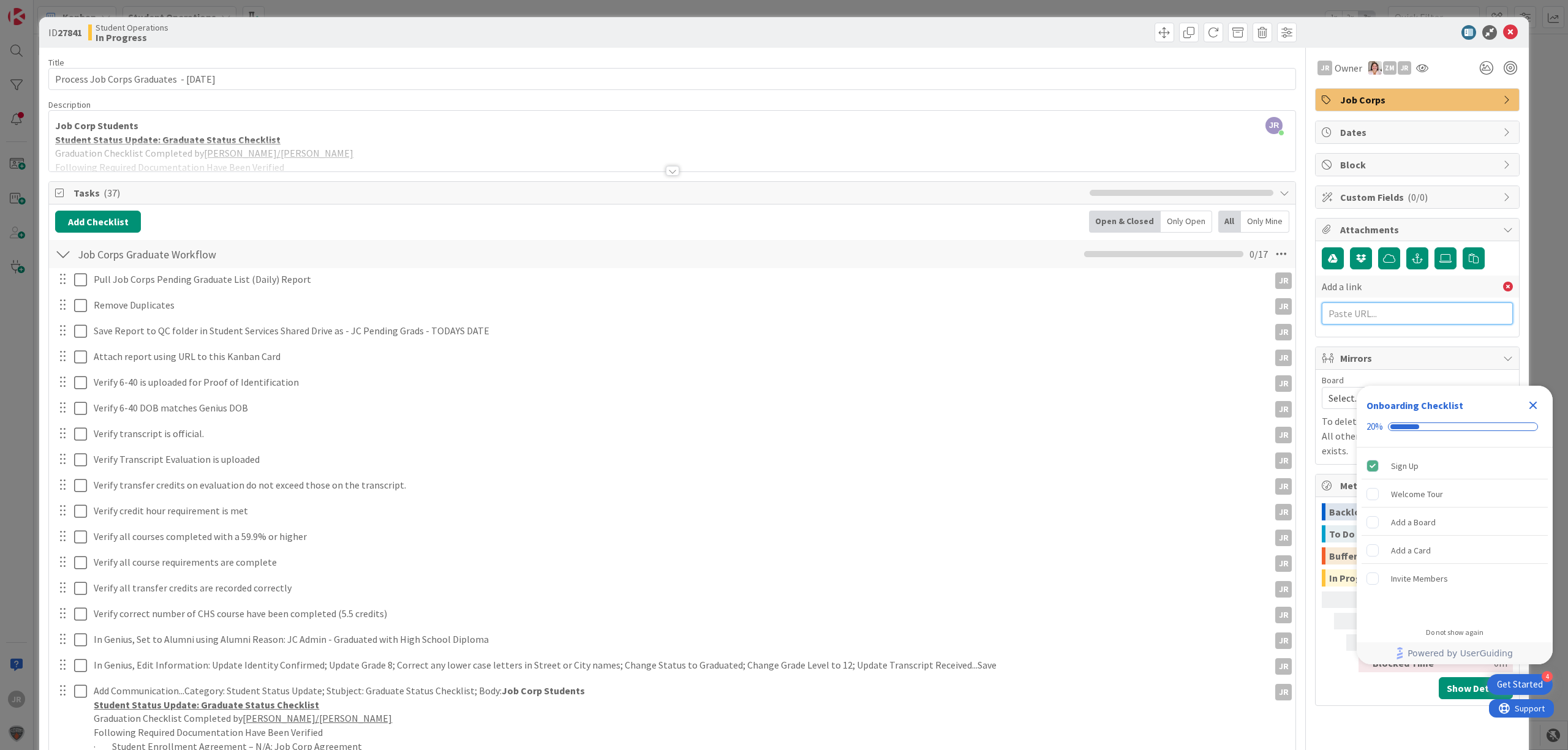
click at [1395, 312] on input "text" at bounding box center [1417, 313] width 191 height 22
paste input "Now that your courses are completed, we will begin the graduation review proces…"
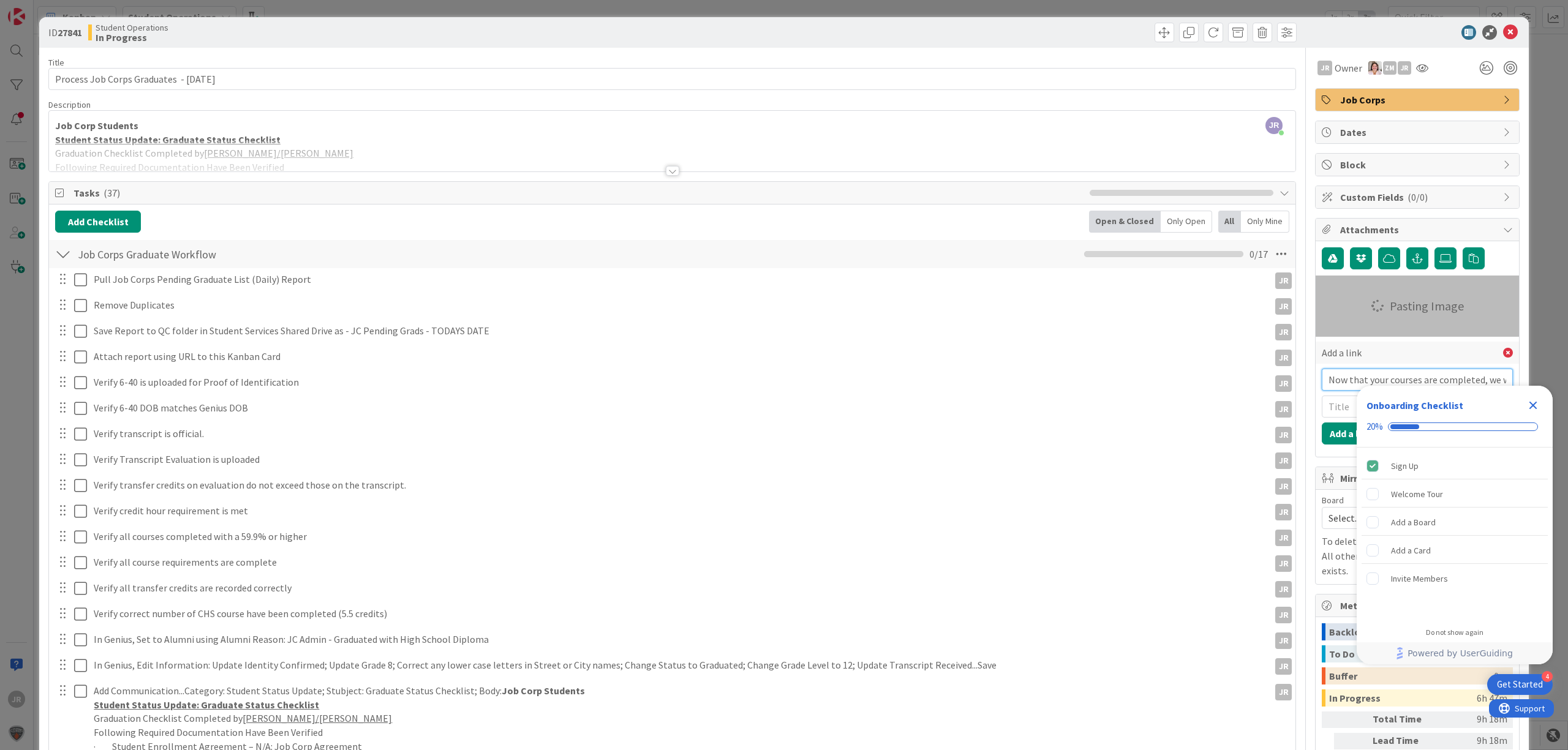
scroll to position [0, 1885]
type input "Now that your courses are completed, we will begin the graduation review proces…"
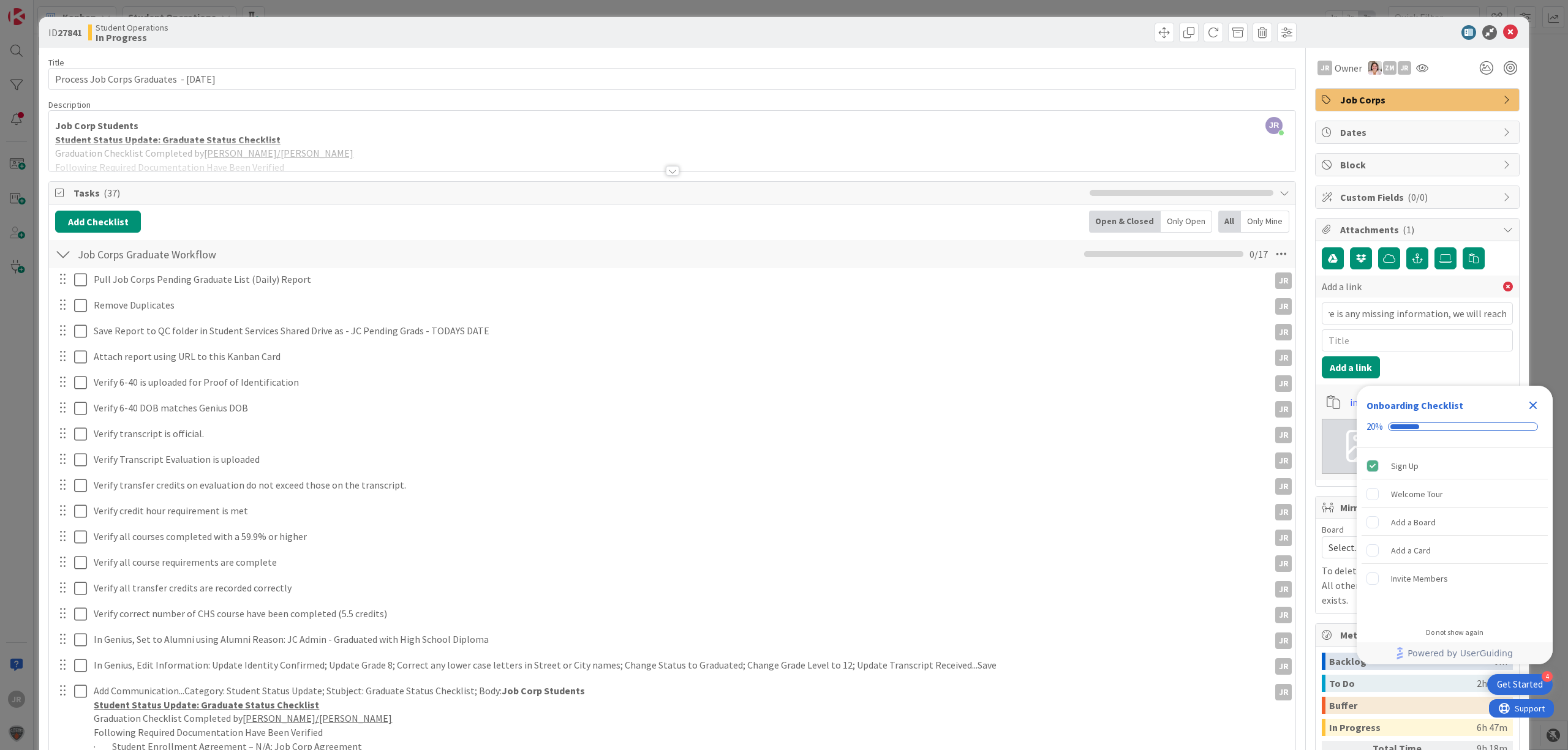
click at [1336, 409] on div "image-09-04-2025, 16:22.png" at bounding box center [1417, 402] width 191 height 23
click at [1503, 285] on icon at bounding box center [1508, 286] width 9 height 9
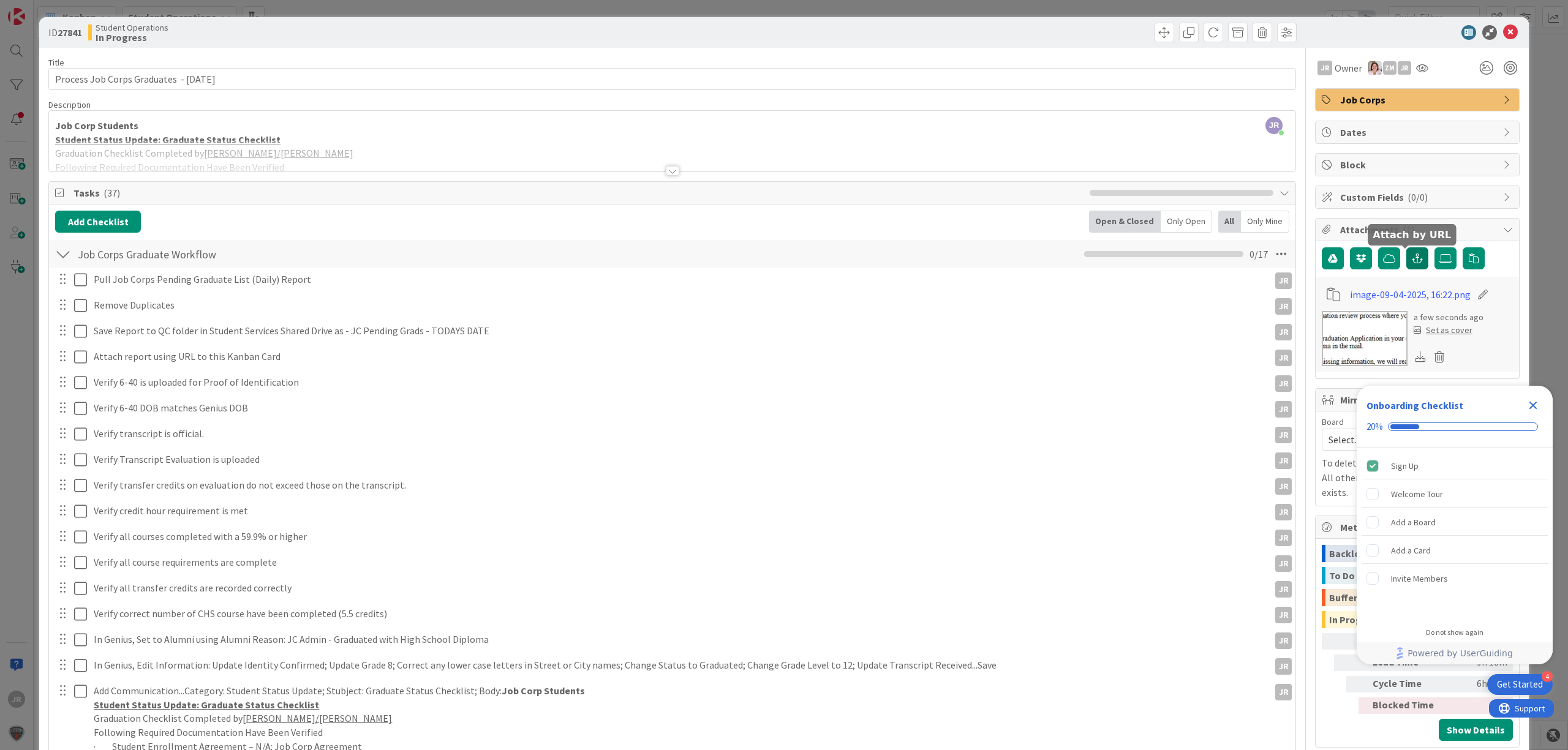
click at [1412, 258] on icon "button" at bounding box center [1417, 258] width 11 height 9
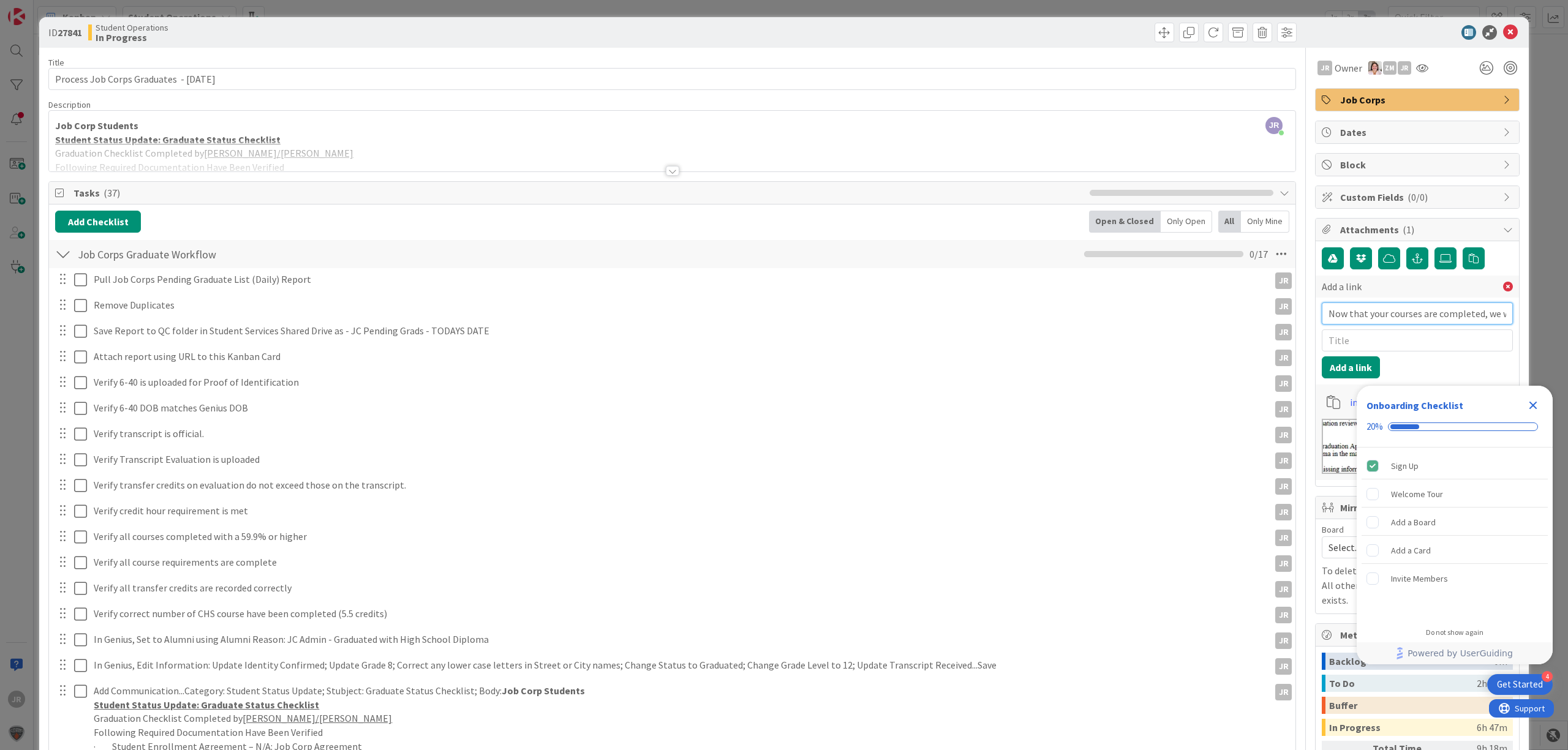
click at [1392, 319] on input "Now that your courses are completed, we will begin the graduation review proces…" at bounding box center [1417, 313] width 191 height 22
paste input "[URL][DOMAIN_NAME]"
type input "[URL][DOMAIN_NAME]"
click at [1407, 348] on input "text" at bounding box center [1417, 340] width 191 height 22
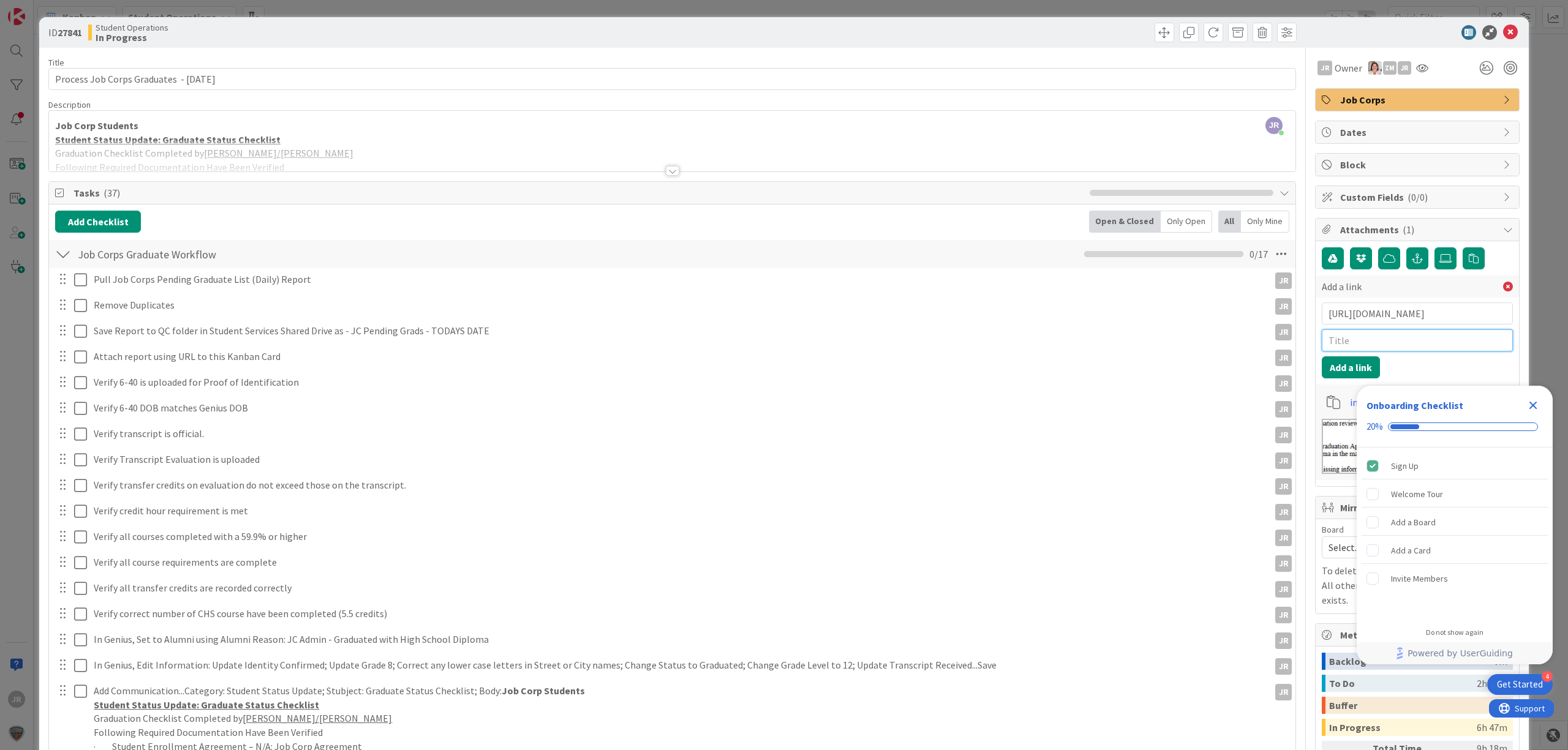
scroll to position [0, 0]
type input "JC Pending Grads [DATE]"
click button "Add a link" at bounding box center [1351, 367] width 58 height 22
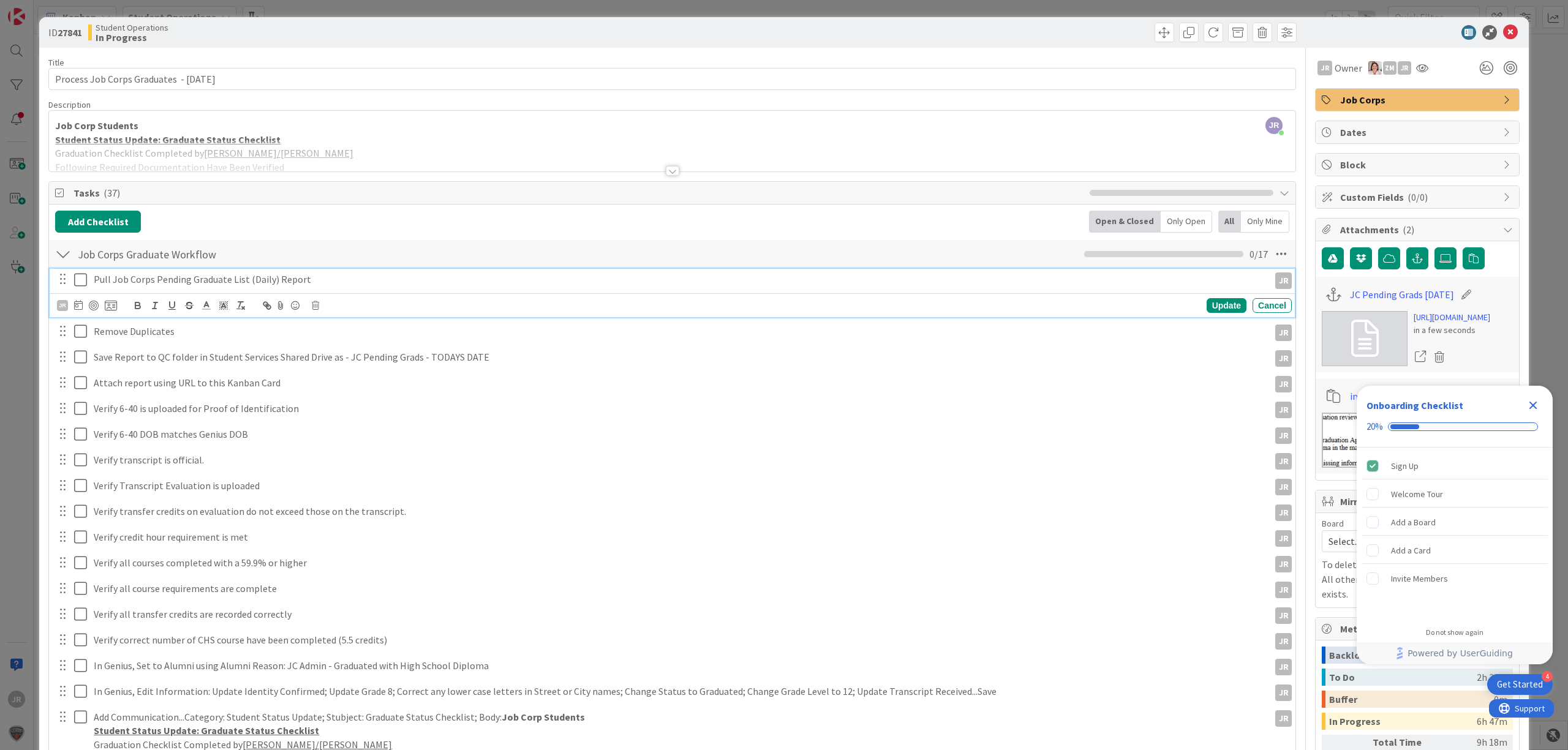
click at [79, 275] on icon at bounding box center [81, 280] width 13 height 15
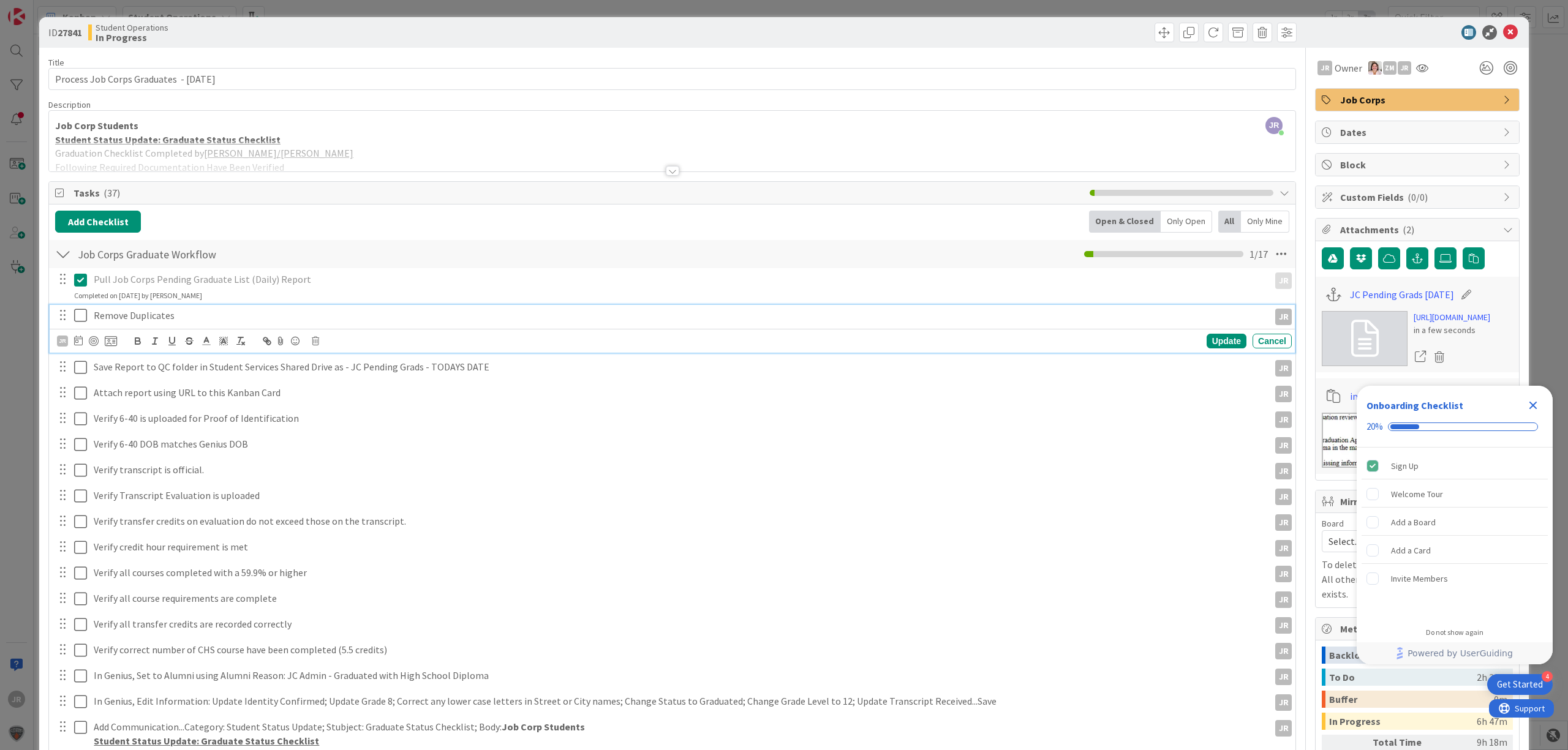
click at [82, 325] on button at bounding box center [82, 315] width 15 height 20
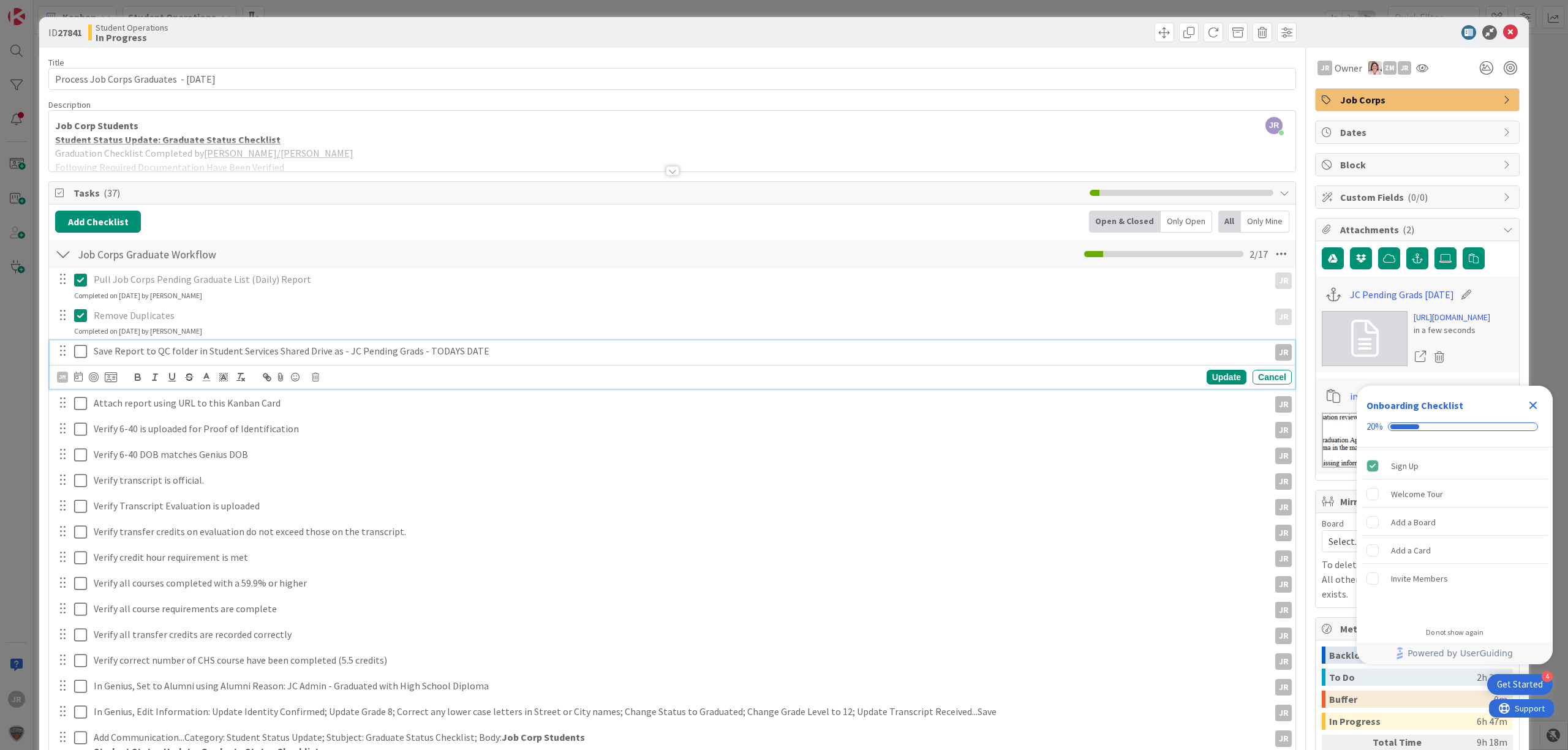
click at [82, 355] on icon at bounding box center [81, 351] width 13 height 15
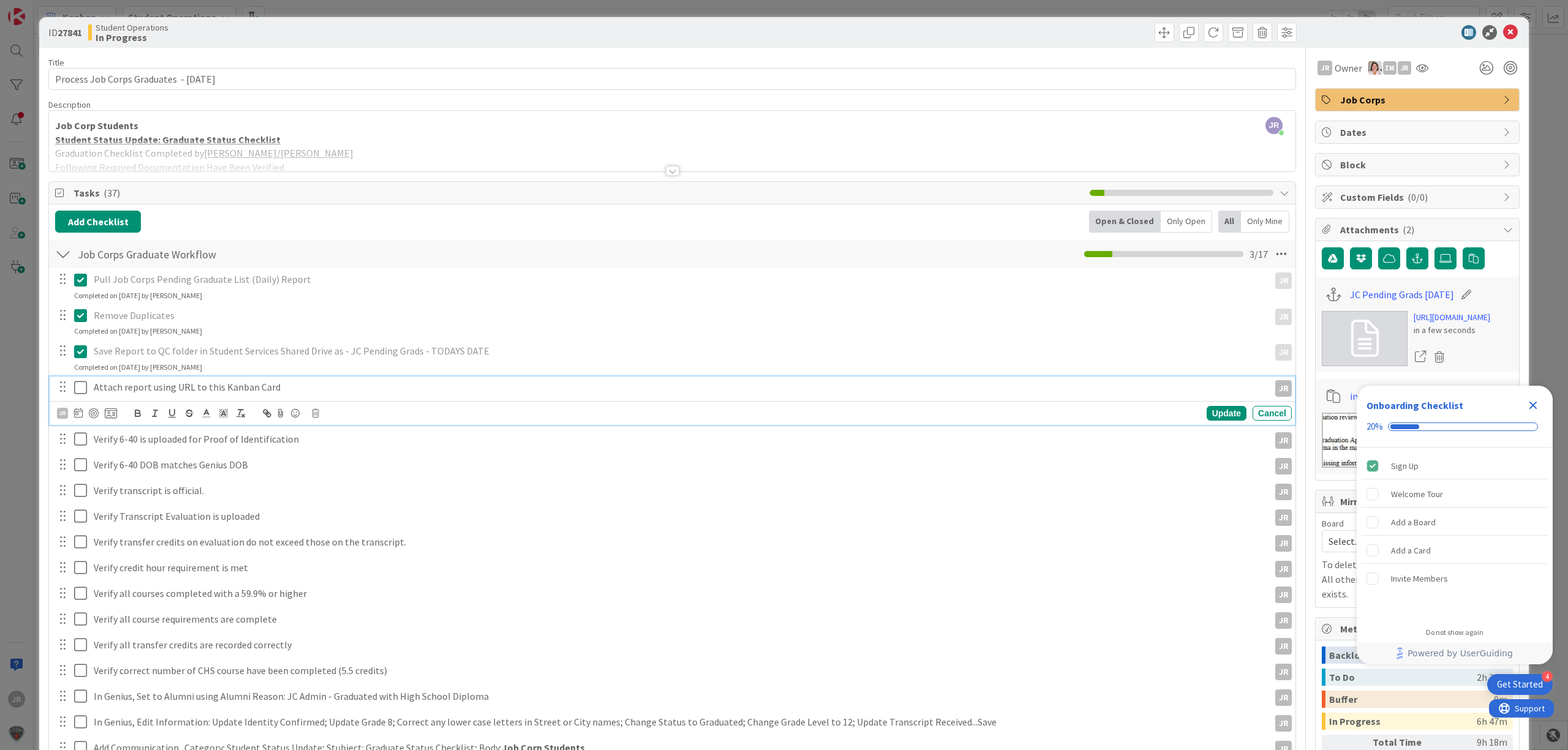
click at [79, 395] on icon at bounding box center [81, 387] width 13 height 15
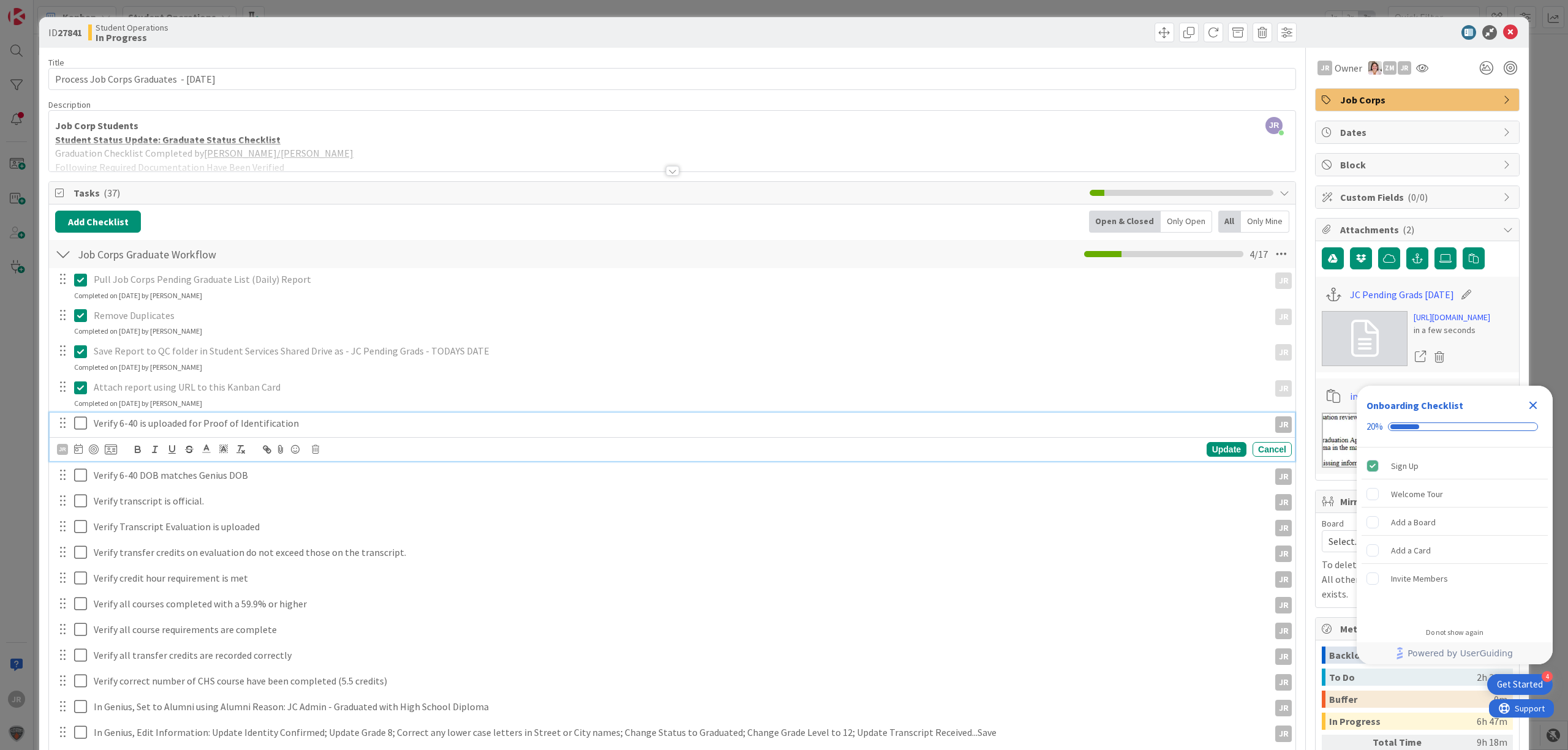
click at [81, 420] on icon at bounding box center [81, 423] width 13 height 15
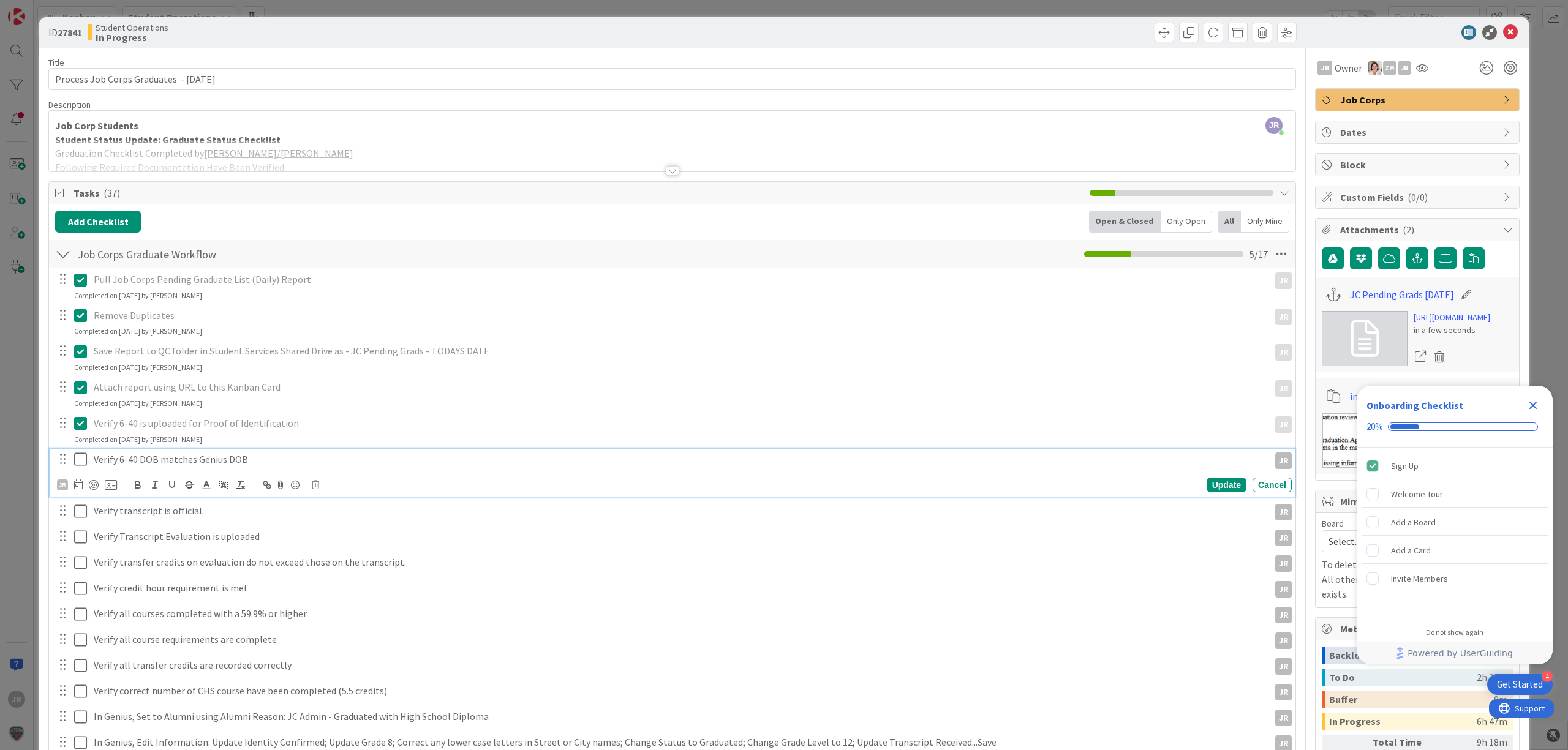
drag, startPoint x: 82, startPoint y: 454, endPoint x: 85, endPoint y: 470, distance: 16.3
click at [82, 455] on icon at bounding box center [81, 459] width 13 height 15
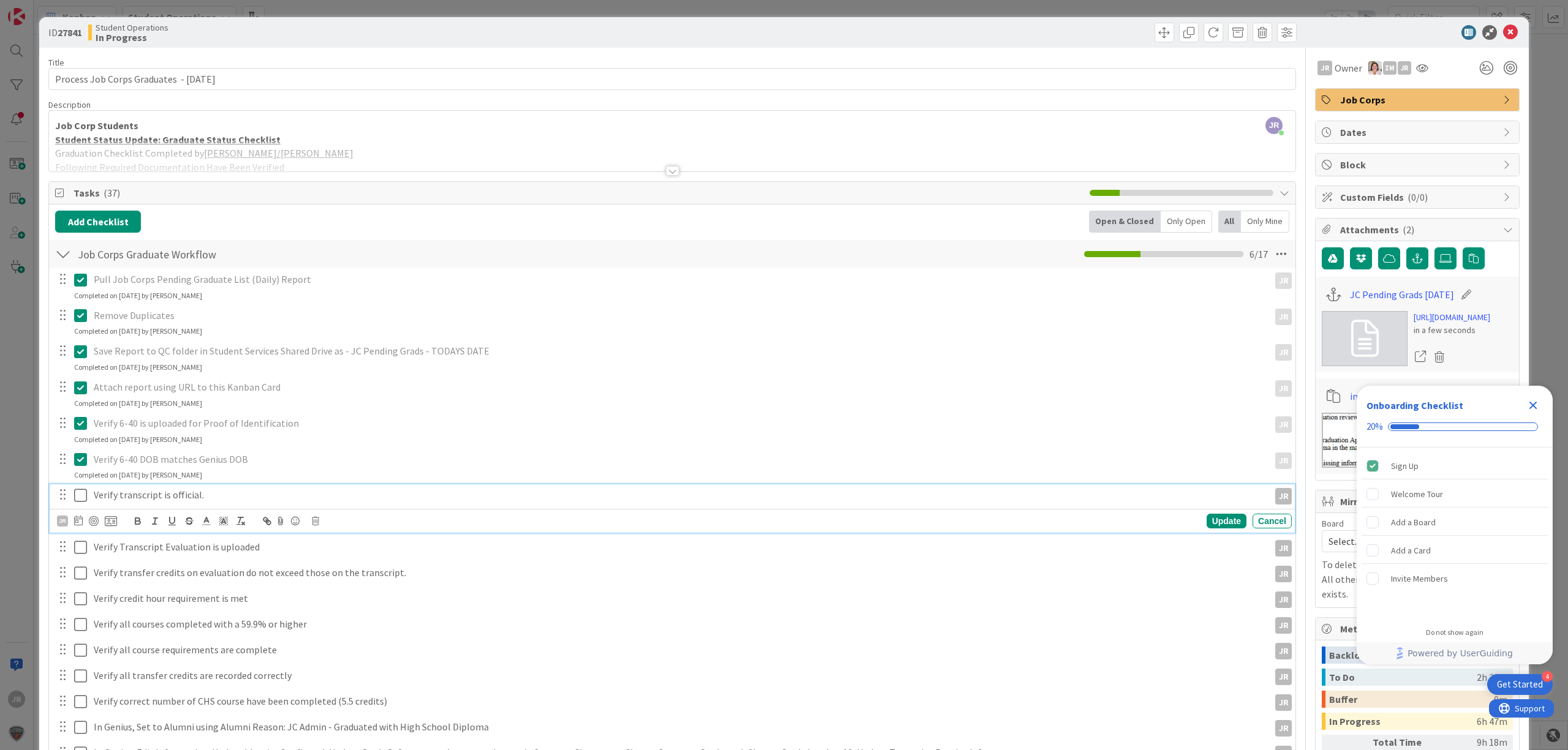
drag, startPoint x: 85, startPoint y: 497, endPoint x: 85, endPoint y: 520, distance: 23.0
click at [85, 497] on icon at bounding box center [81, 495] width 13 height 15
click at [84, 539] on icon at bounding box center [81, 532] width 13 height 15
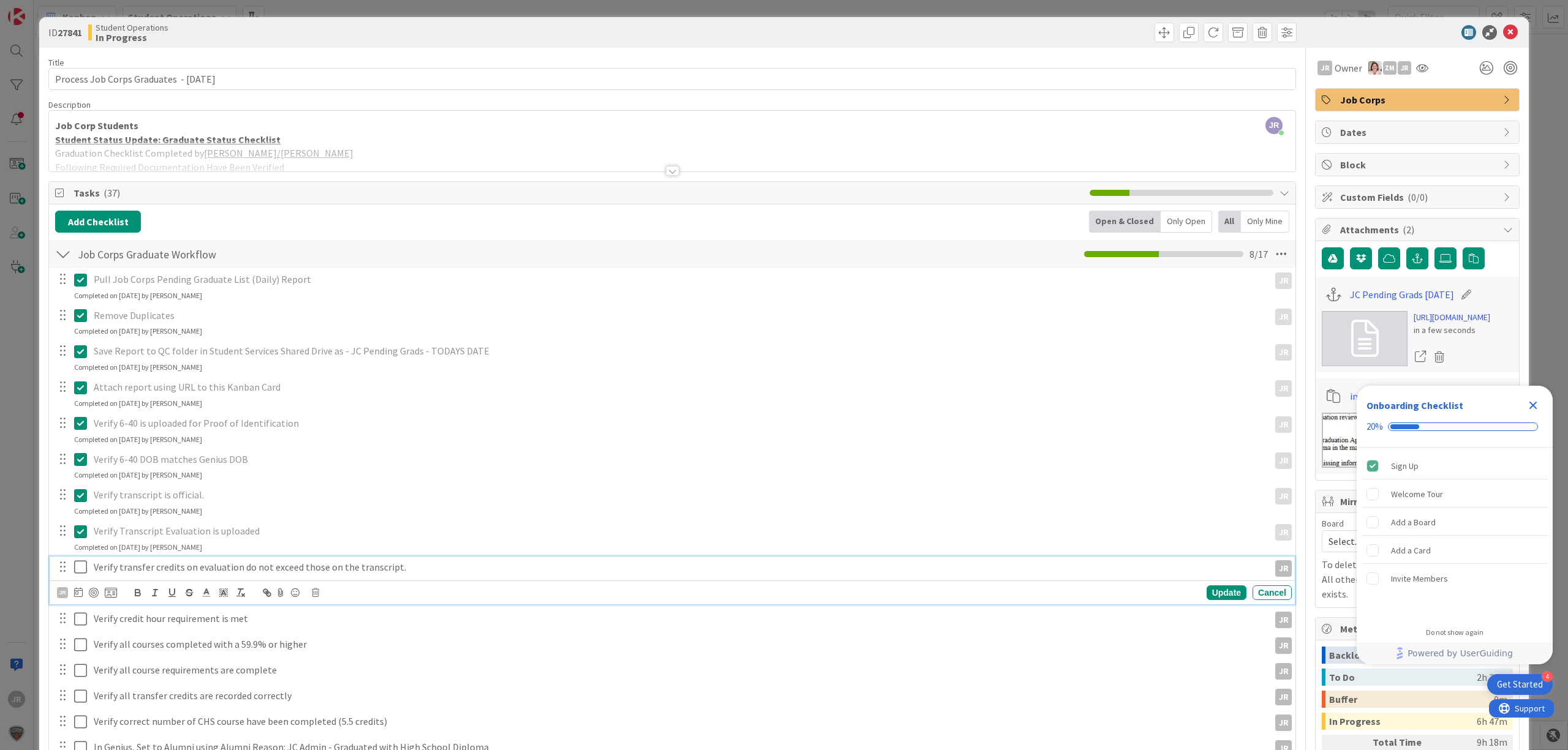
click at [79, 574] on icon at bounding box center [81, 567] width 13 height 15
click at [79, 599] on icon at bounding box center [81, 603] width 13 height 15
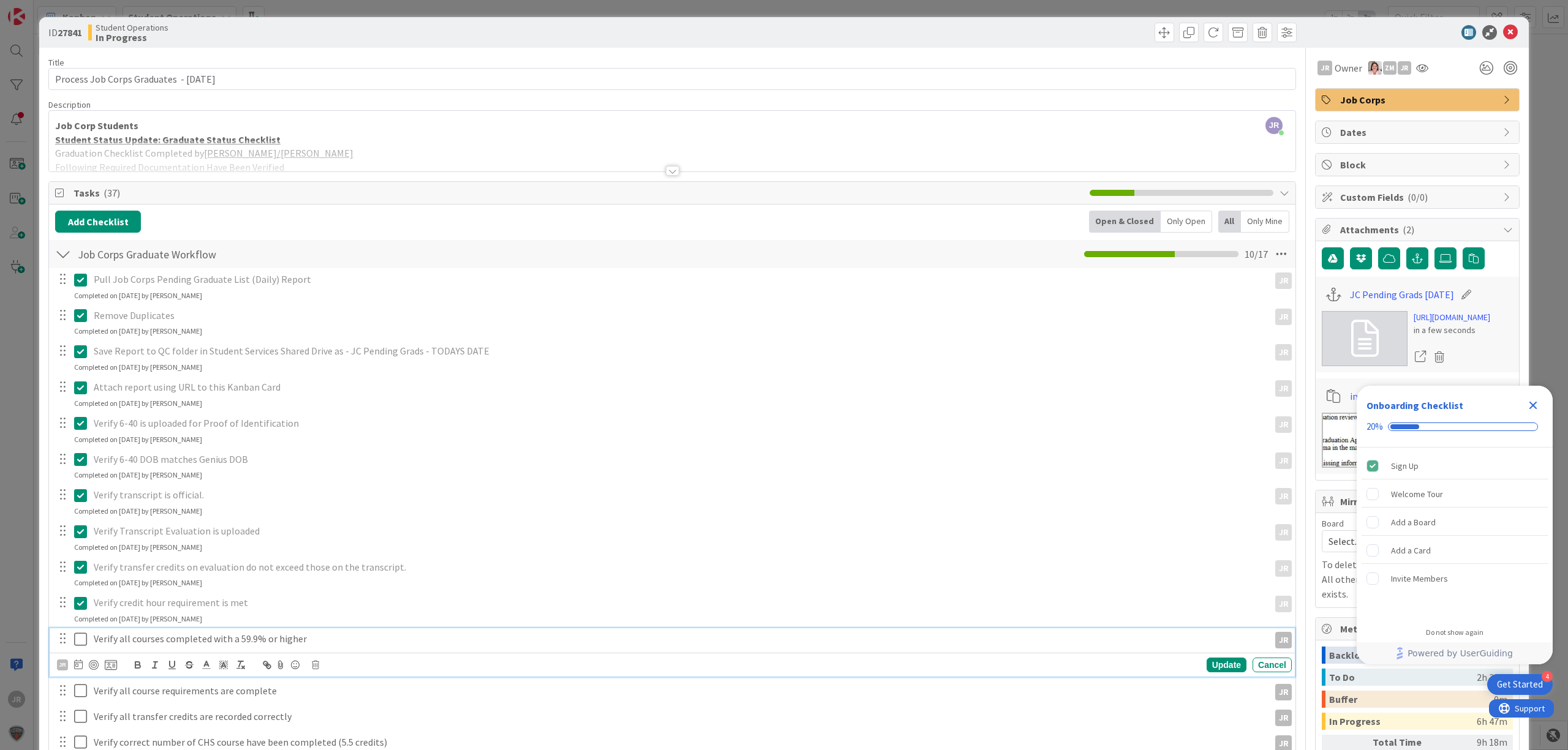
click at [79, 634] on icon at bounding box center [81, 639] width 13 height 15
click at [84, 681] on icon at bounding box center [81, 674] width 13 height 15
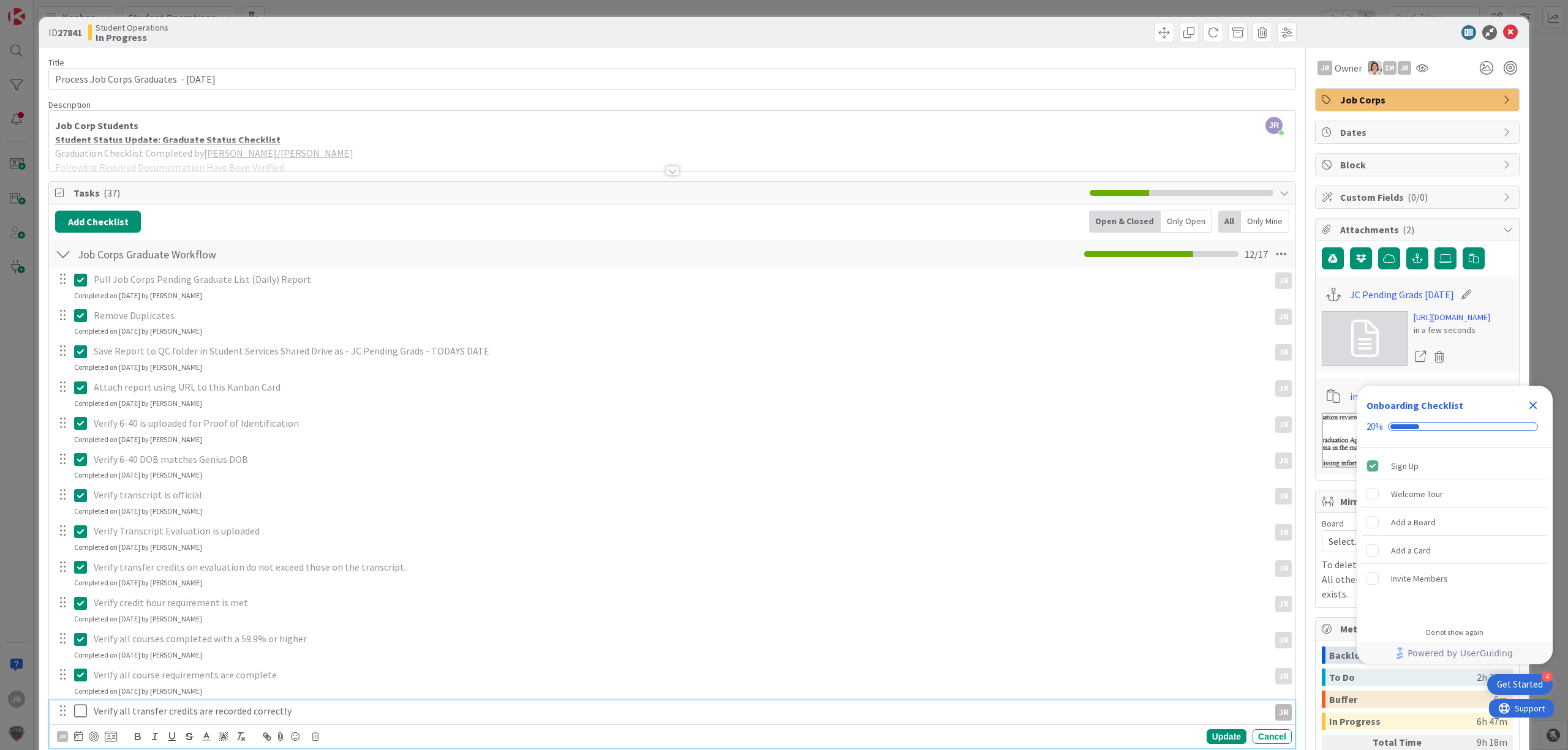
click at [79, 711] on icon at bounding box center [81, 711] width 13 height 15
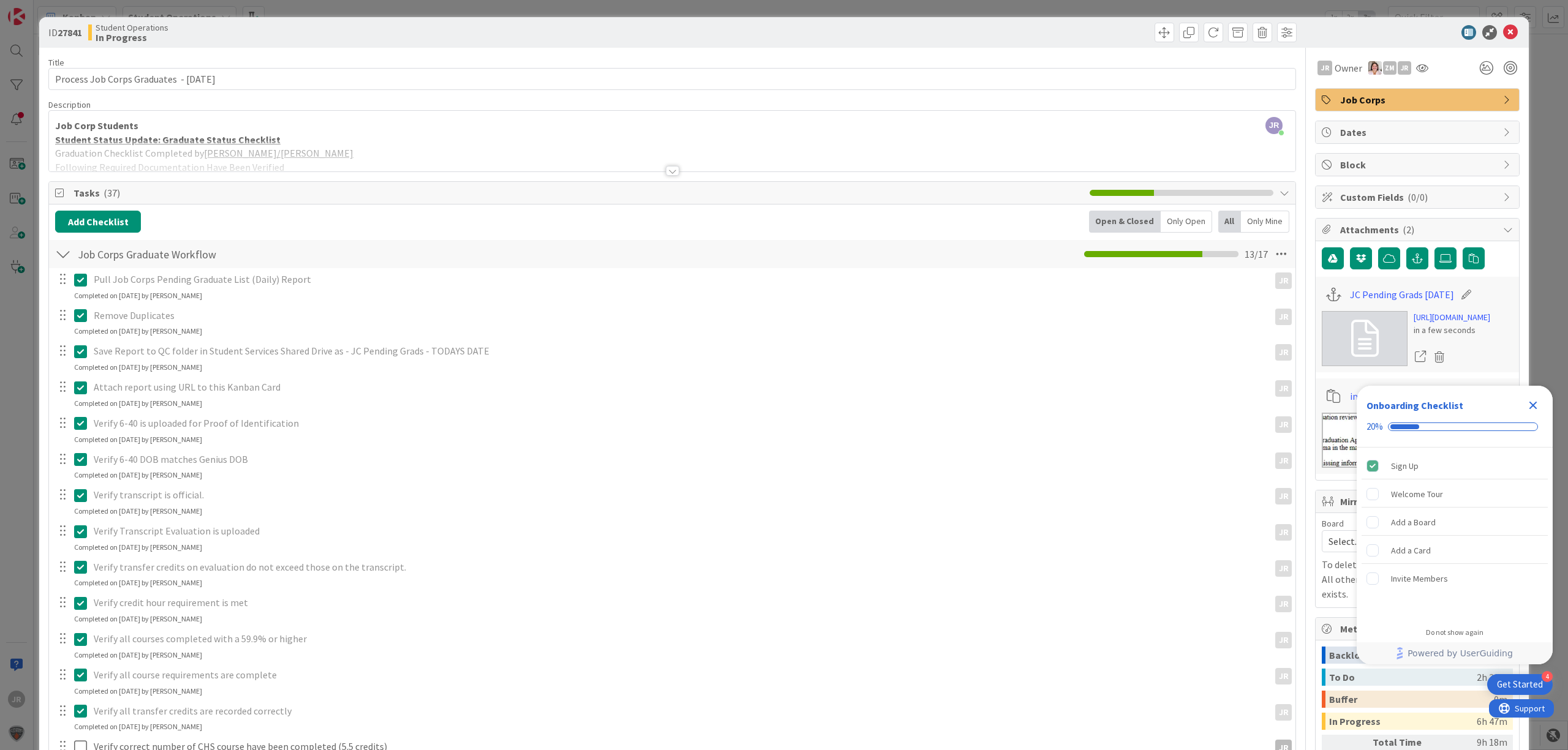
scroll to position [245, 0]
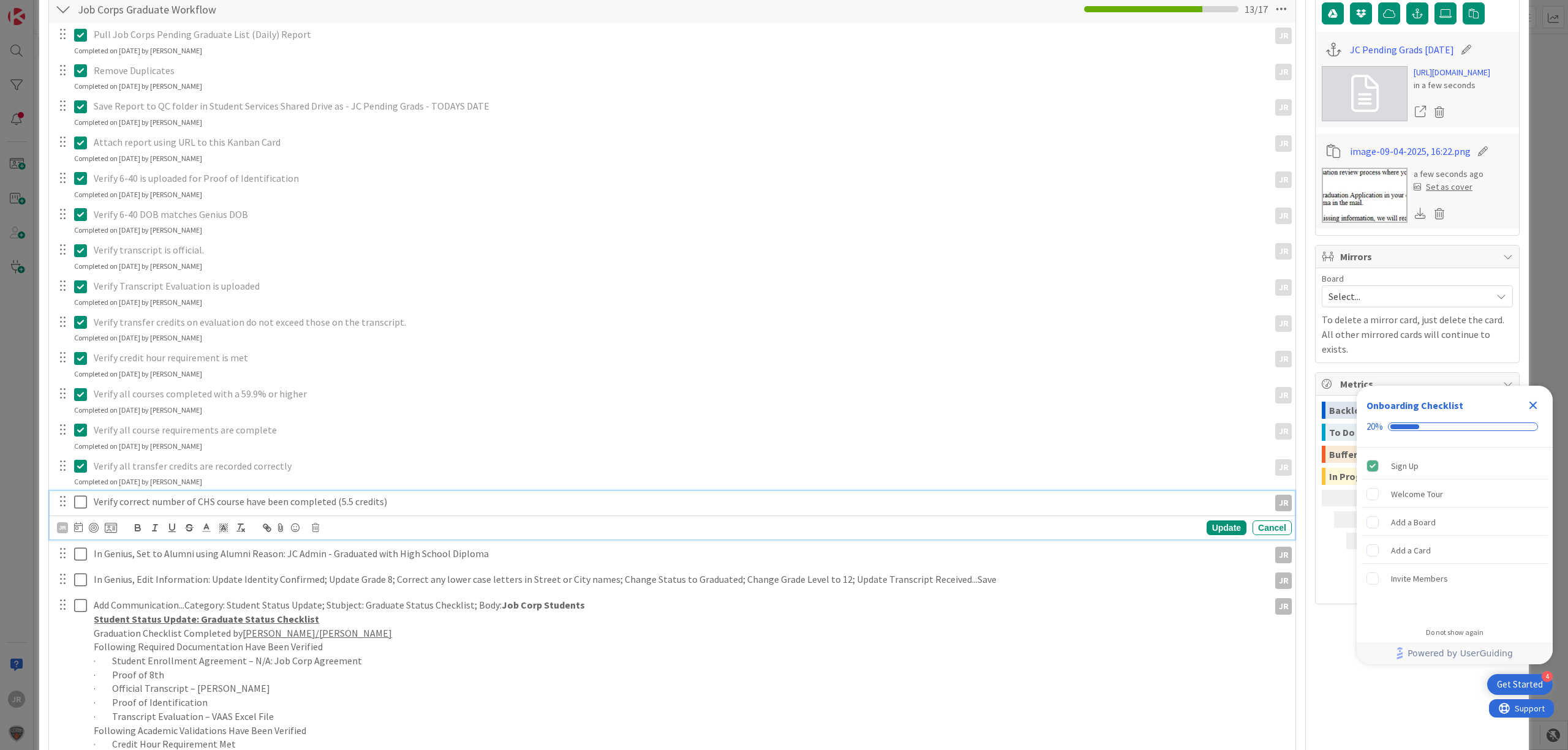
click at [76, 508] on icon at bounding box center [81, 502] width 13 height 15
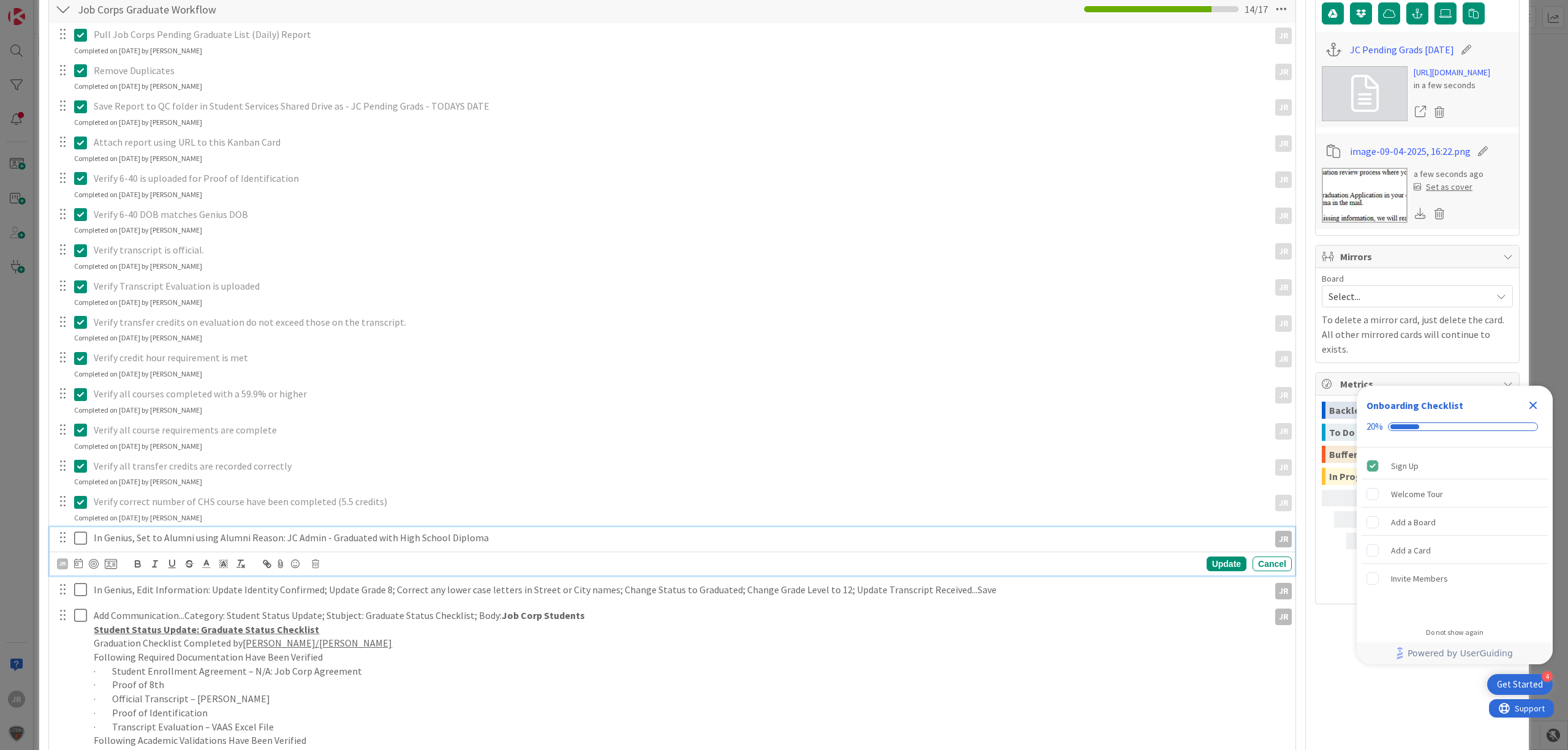
click at [79, 543] on icon at bounding box center [81, 538] width 13 height 15
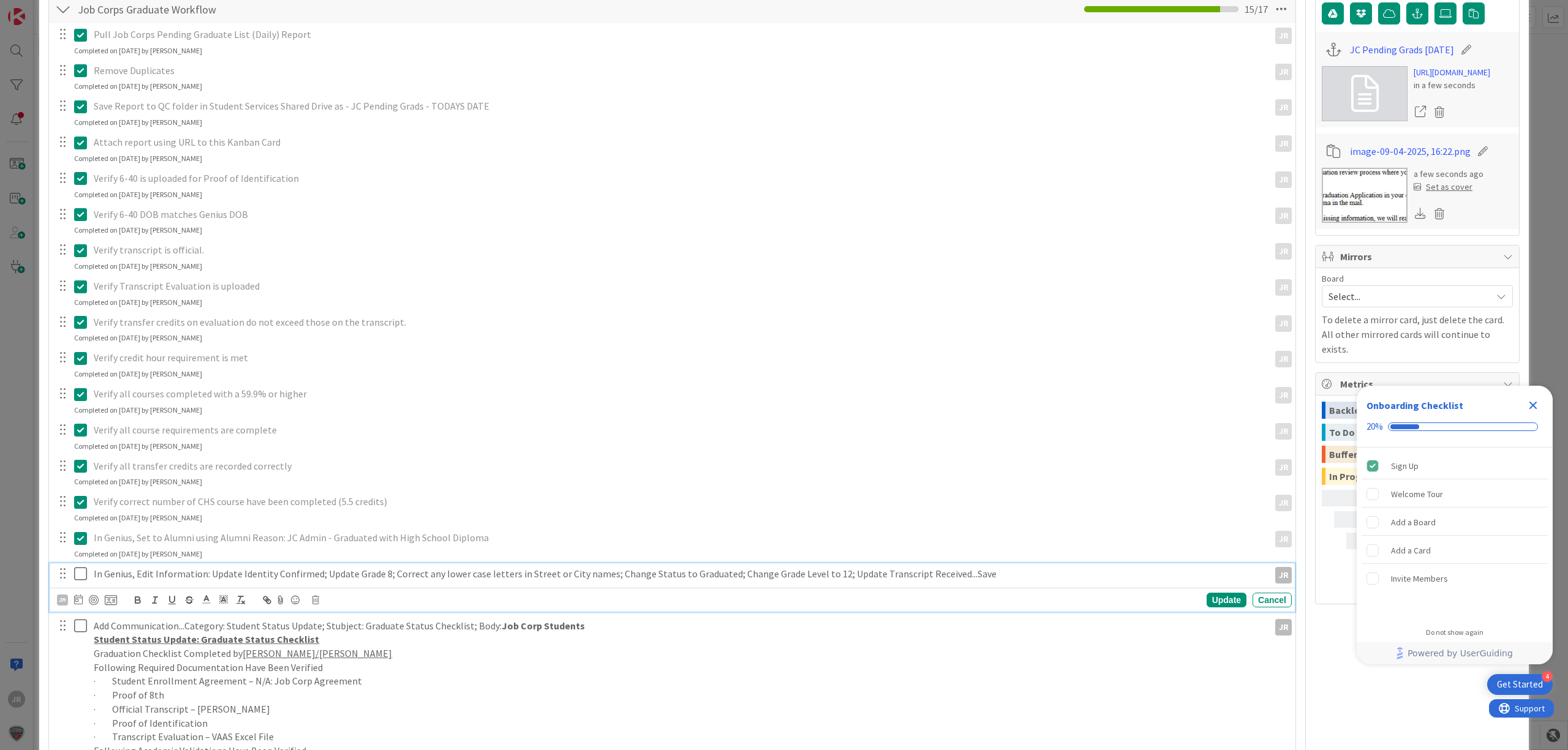
click at [82, 575] on icon at bounding box center [81, 574] width 13 height 15
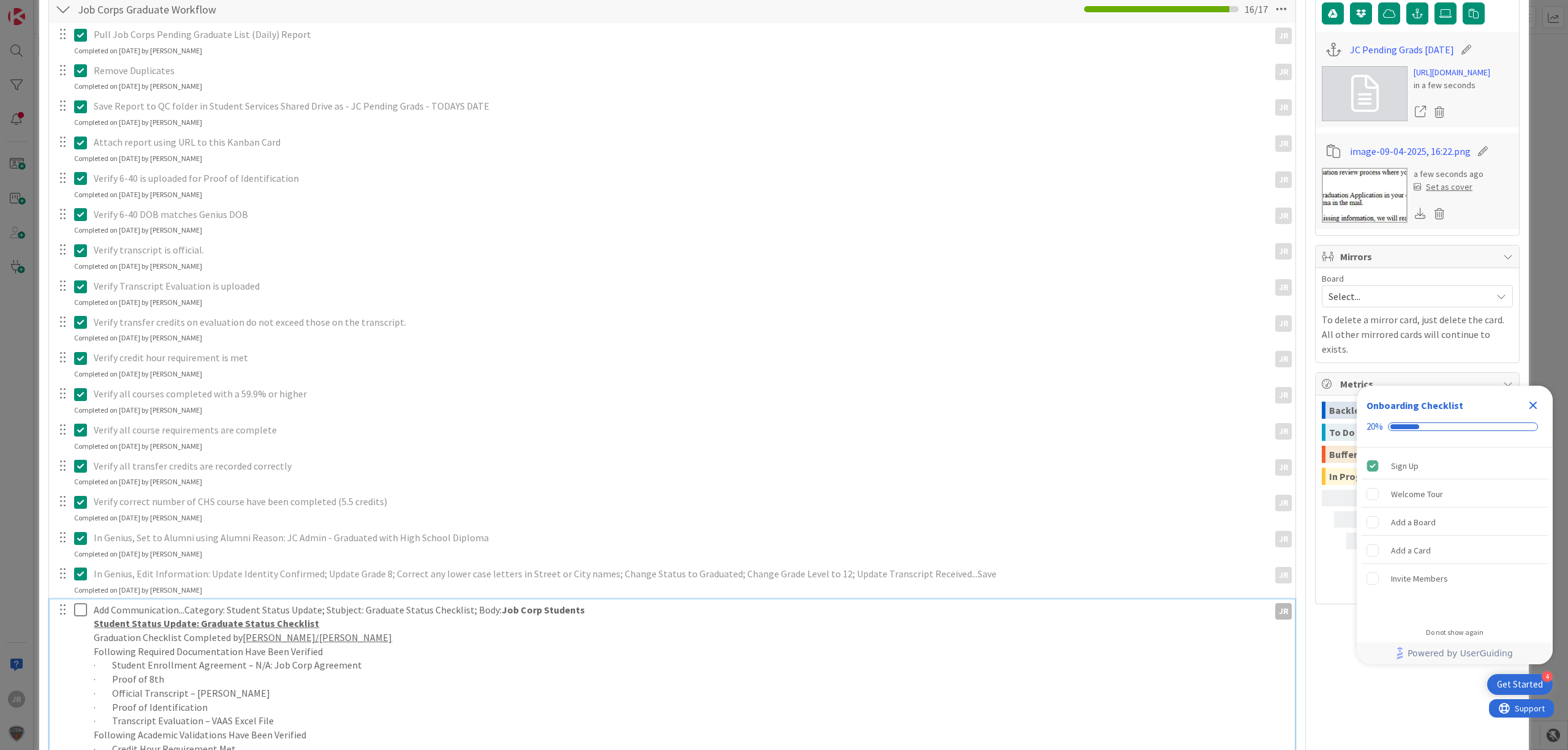
click at [82, 601] on button at bounding box center [82, 610] width 15 height 20
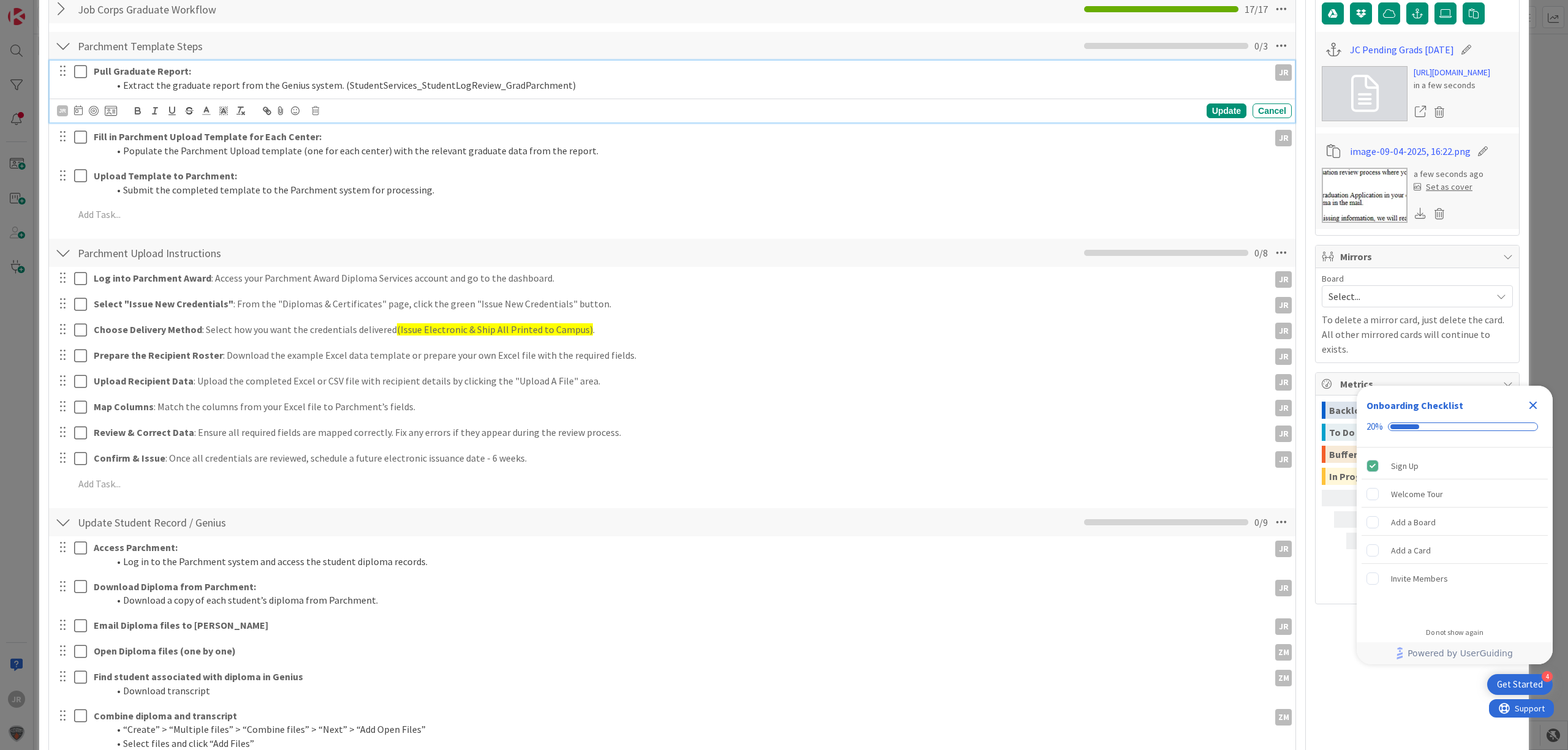
click at [79, 74] on icon at bounding box center [81, 71] width 13 height 15
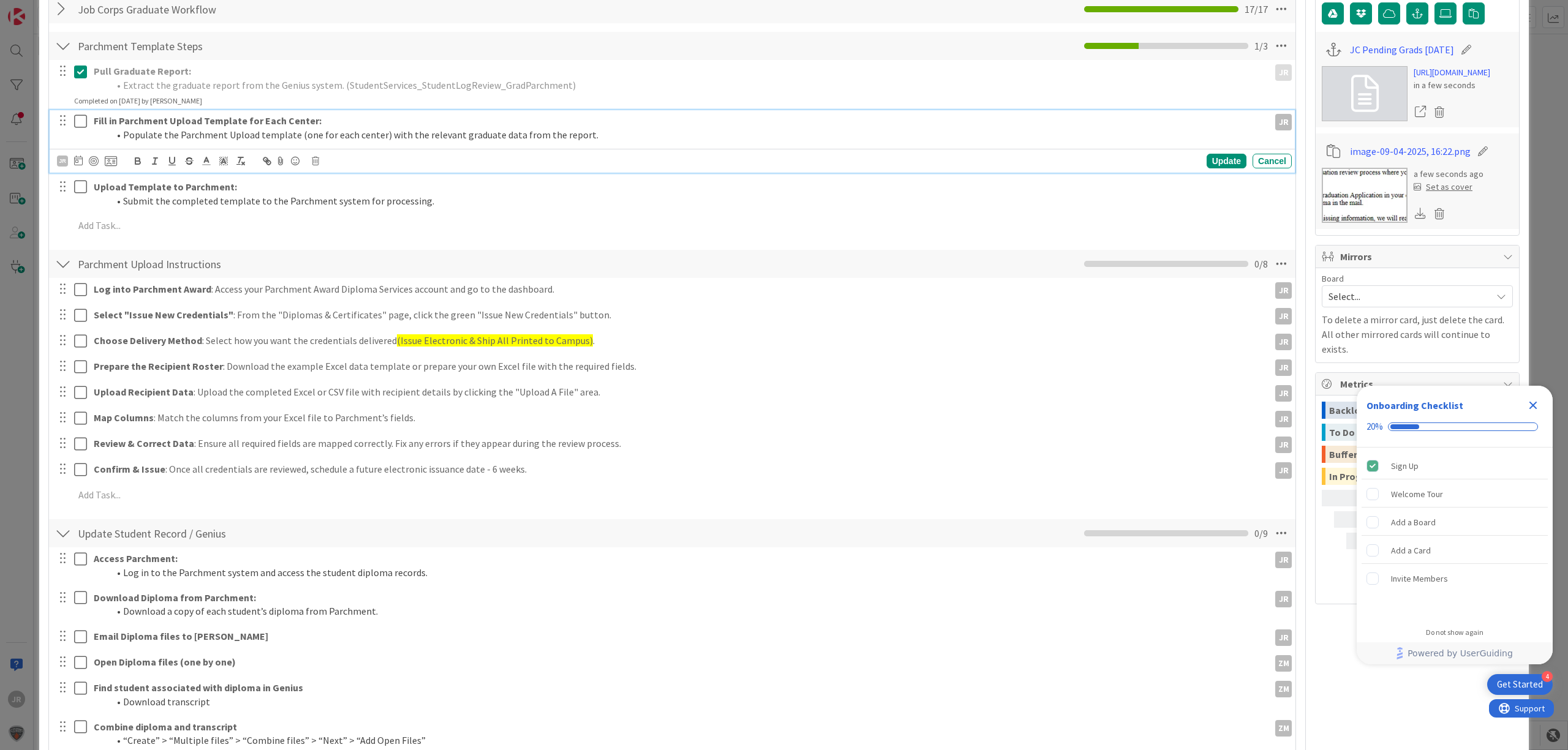
click at [79, 122] on icon at bounding box center [81, 121] width 13 height 15
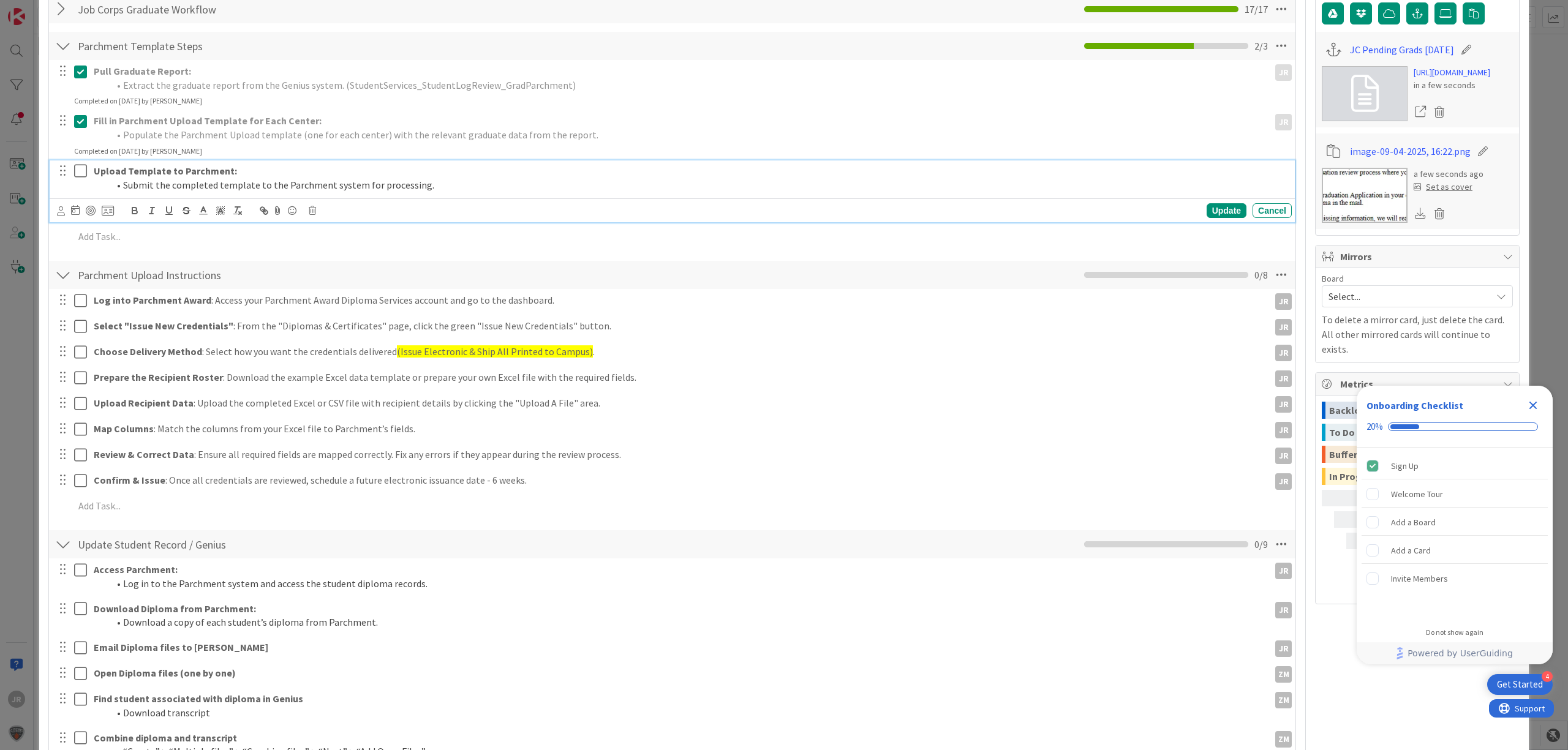
click at [79, 176] on icon at bounding box center [81, 170] width 13 height 15
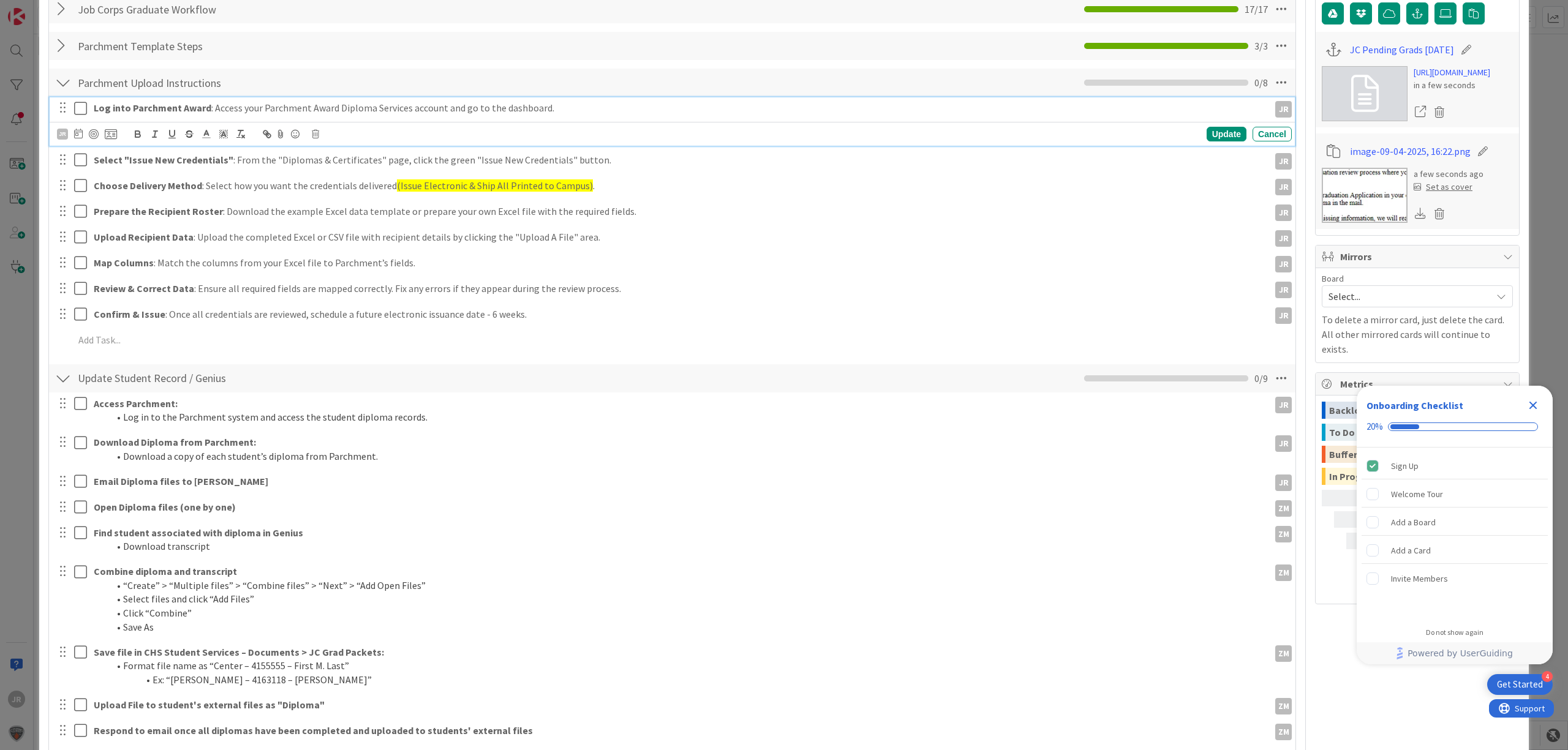
click at [82, 113] on icon at bounding box center [81, 108] width 13 height 15
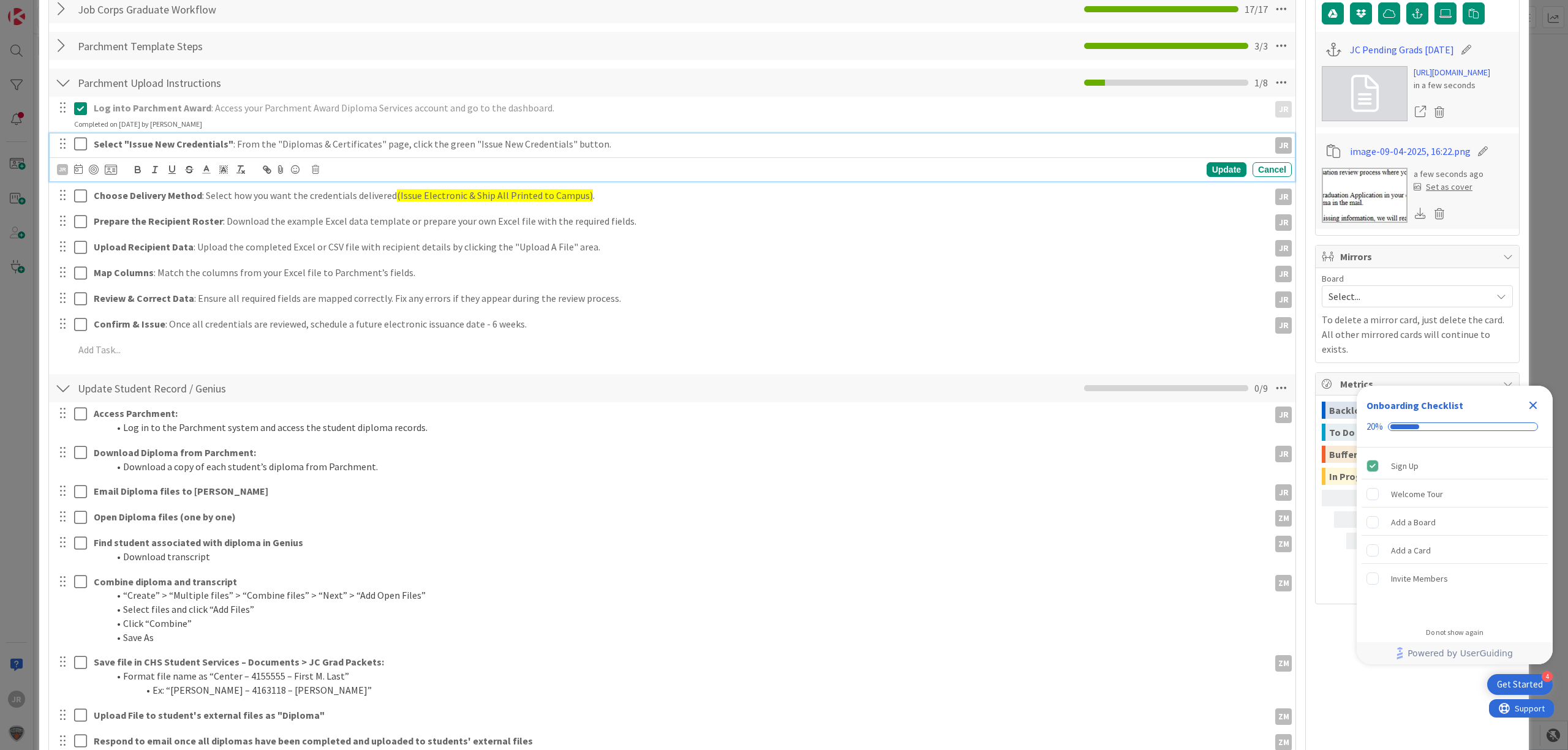
click at [79, 147] on icon at bounding box center [81, 143] width 13 height 15
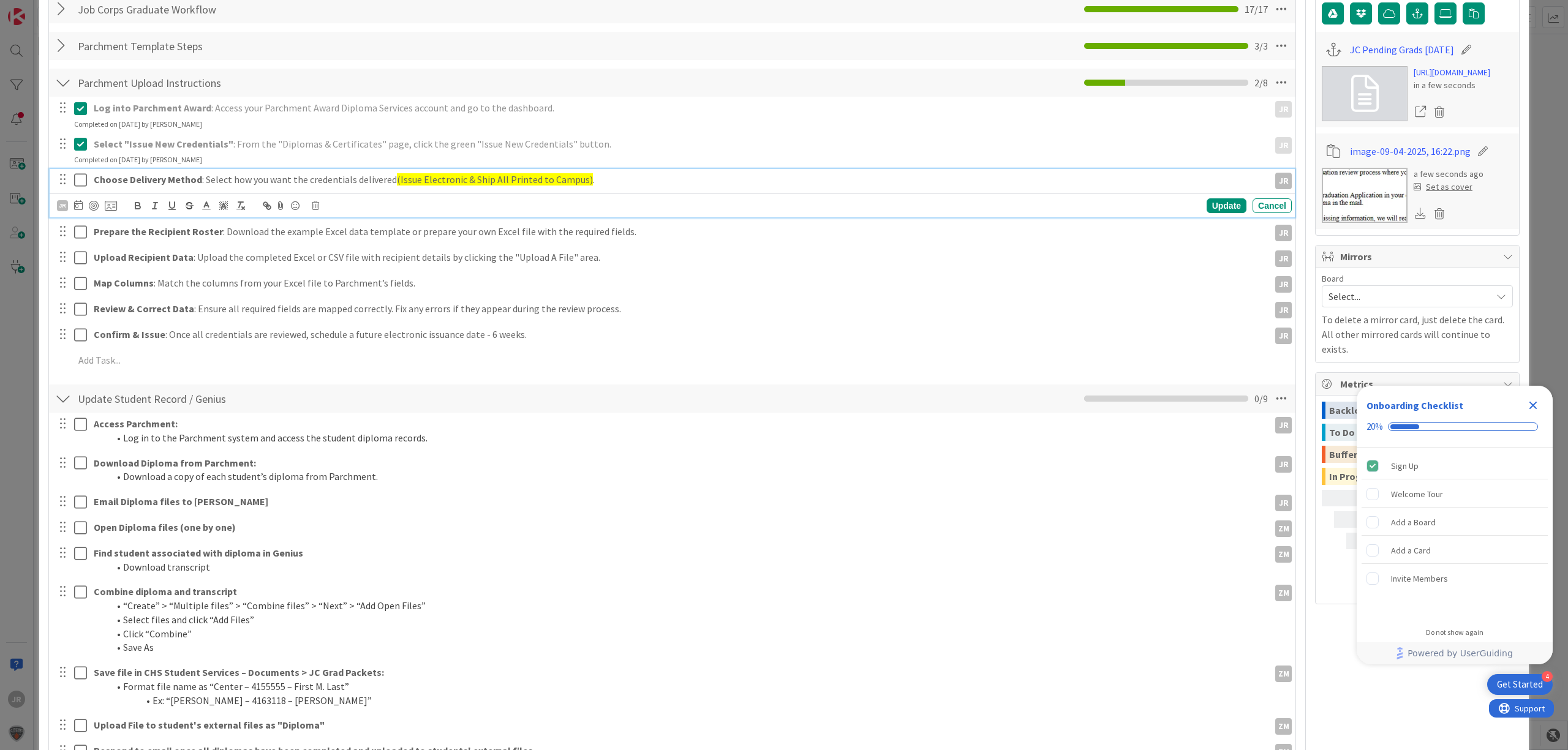
click at [82, 185] on icon at bounding box center [81, 180] width 13 height 15
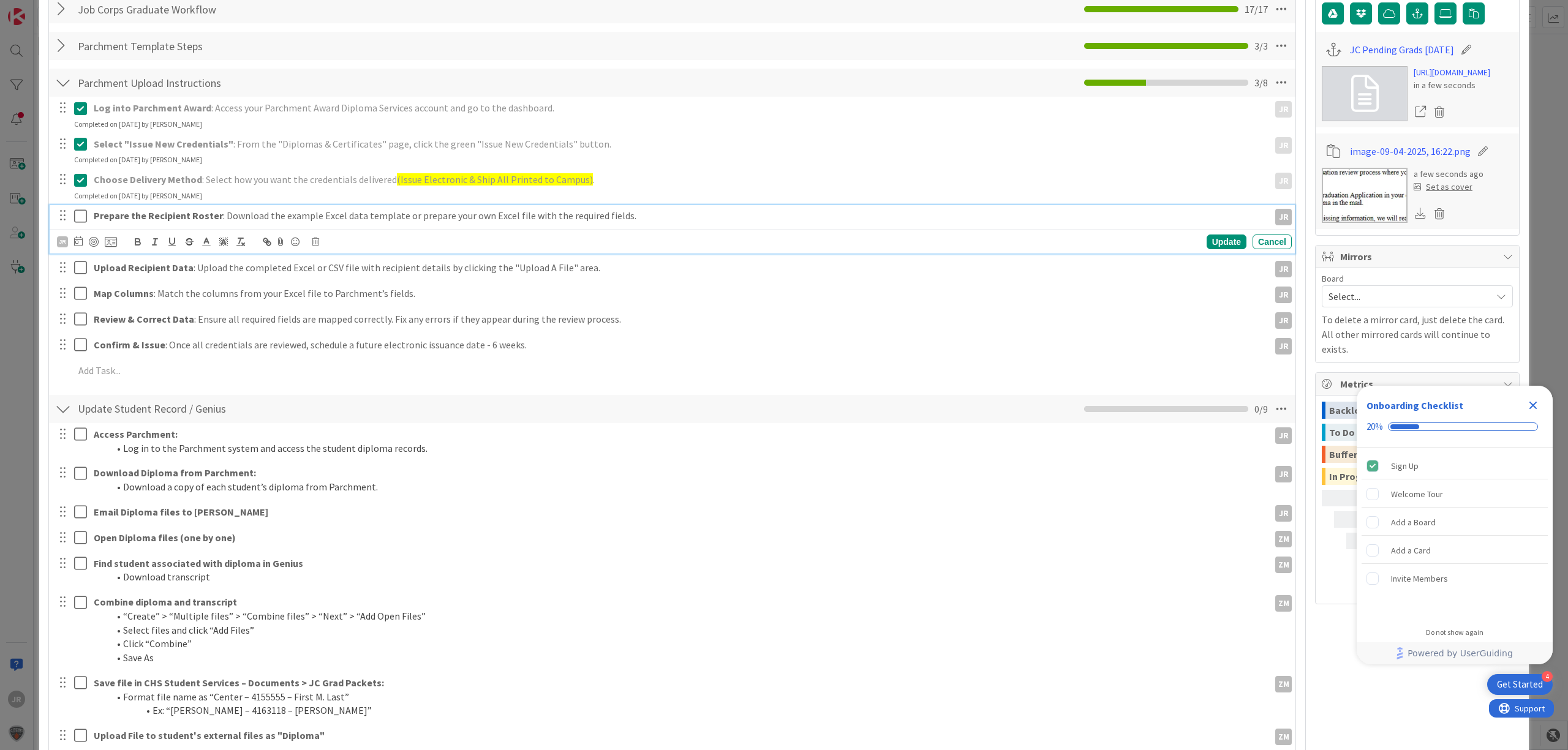
click at [82, 217] on icon at bounding box center [81, 216] width 13 height 15
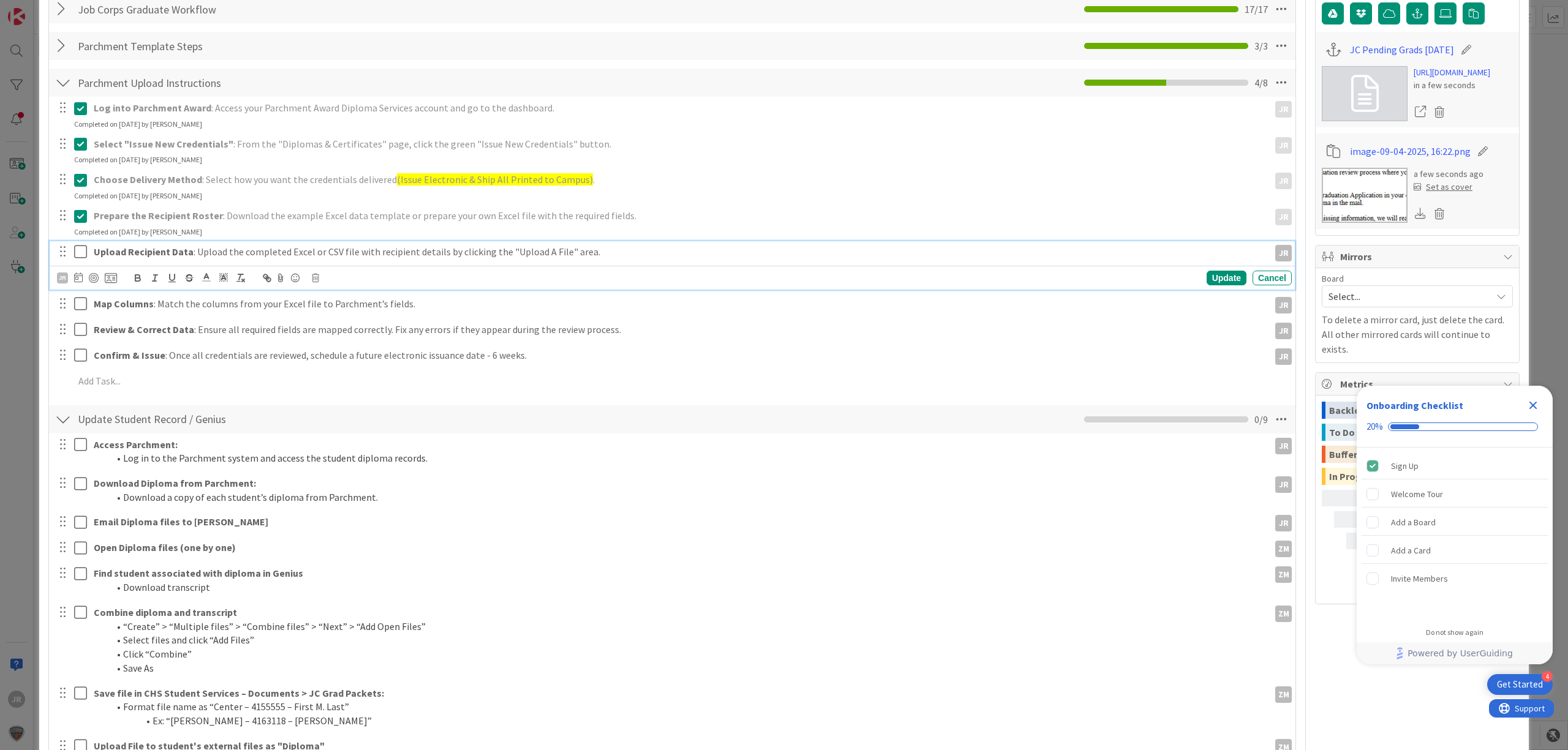
click at [82, 245] on icon at bounding box center [81, 251] width 13 height 15
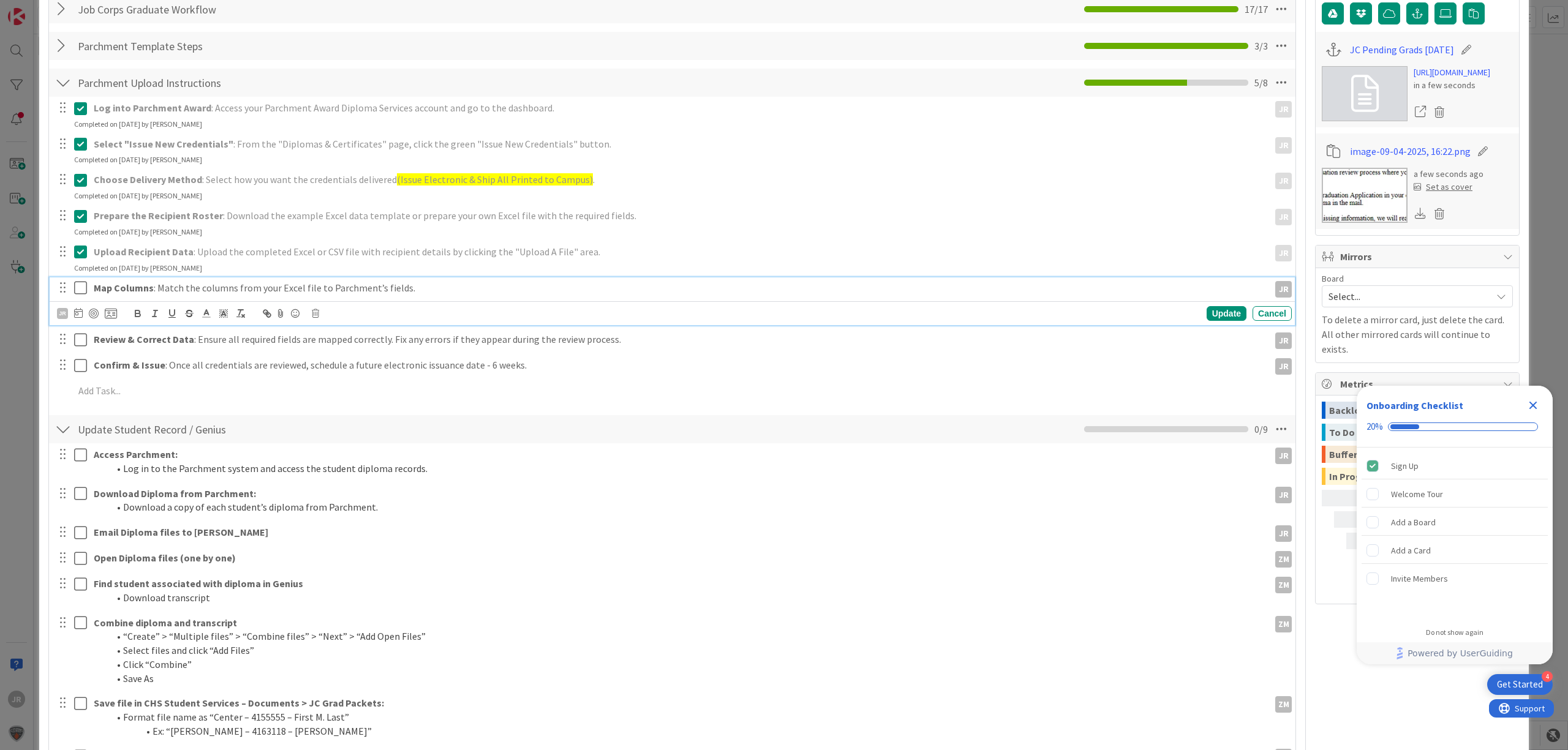
drag, startPoint x: 82, startPoint y: 285, endPoint x: 82, endPoint y: 293, distance: 8.0
click at [82, 285] on icon at bounding box center [81, 288] width 13 height 15
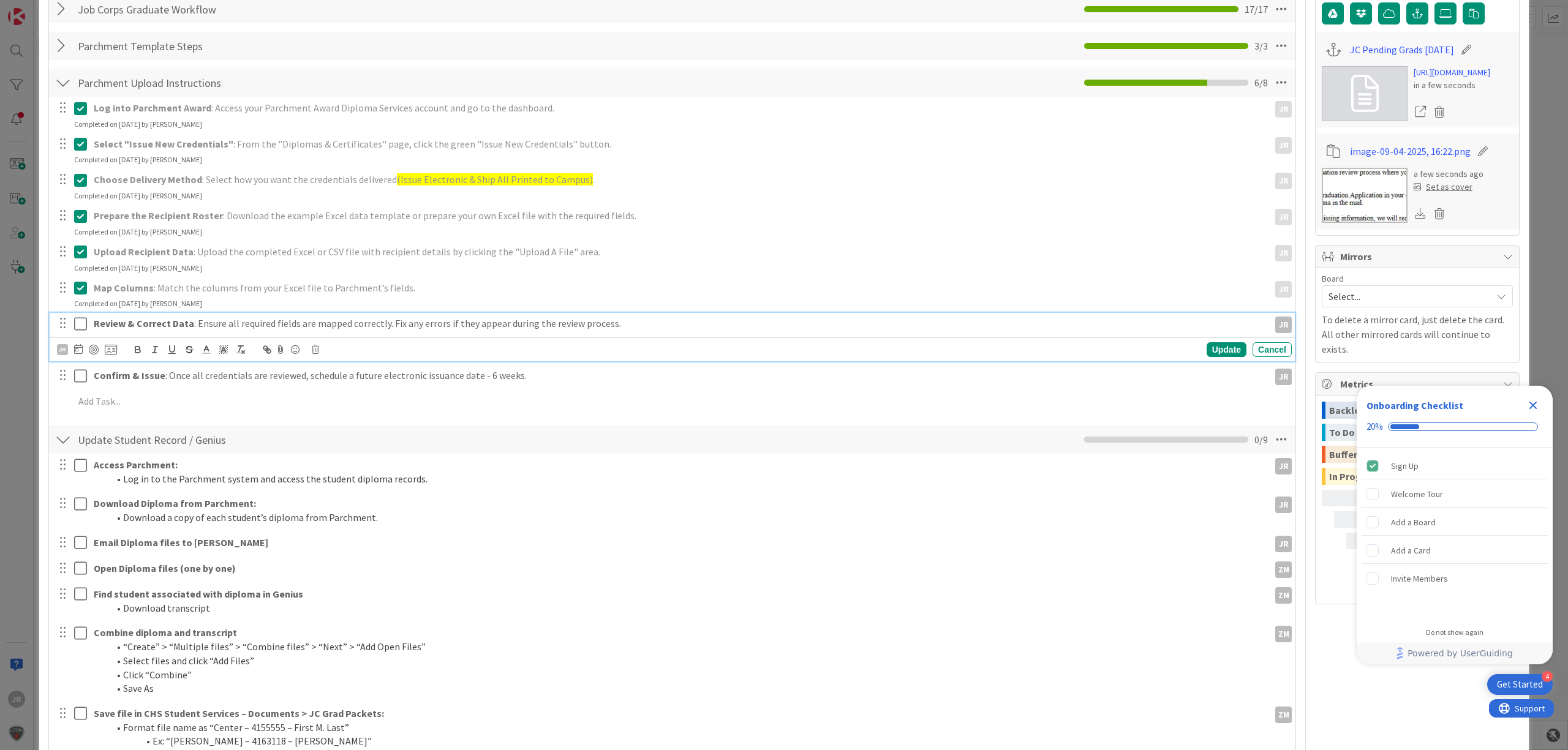
click at [79, 320] on icon at bounding box center [81, 324] width 13 height 15
drag, startPoint x: 79, startPoint y: 331, endPoint x: 79, endPoint y: 344, distance: 13.0
click at [79, 331] on icon at bounding box center [81, 324] width 13 height 15
click at [83, 326] on icon at bounding box center [81, 324] width 13 height 15
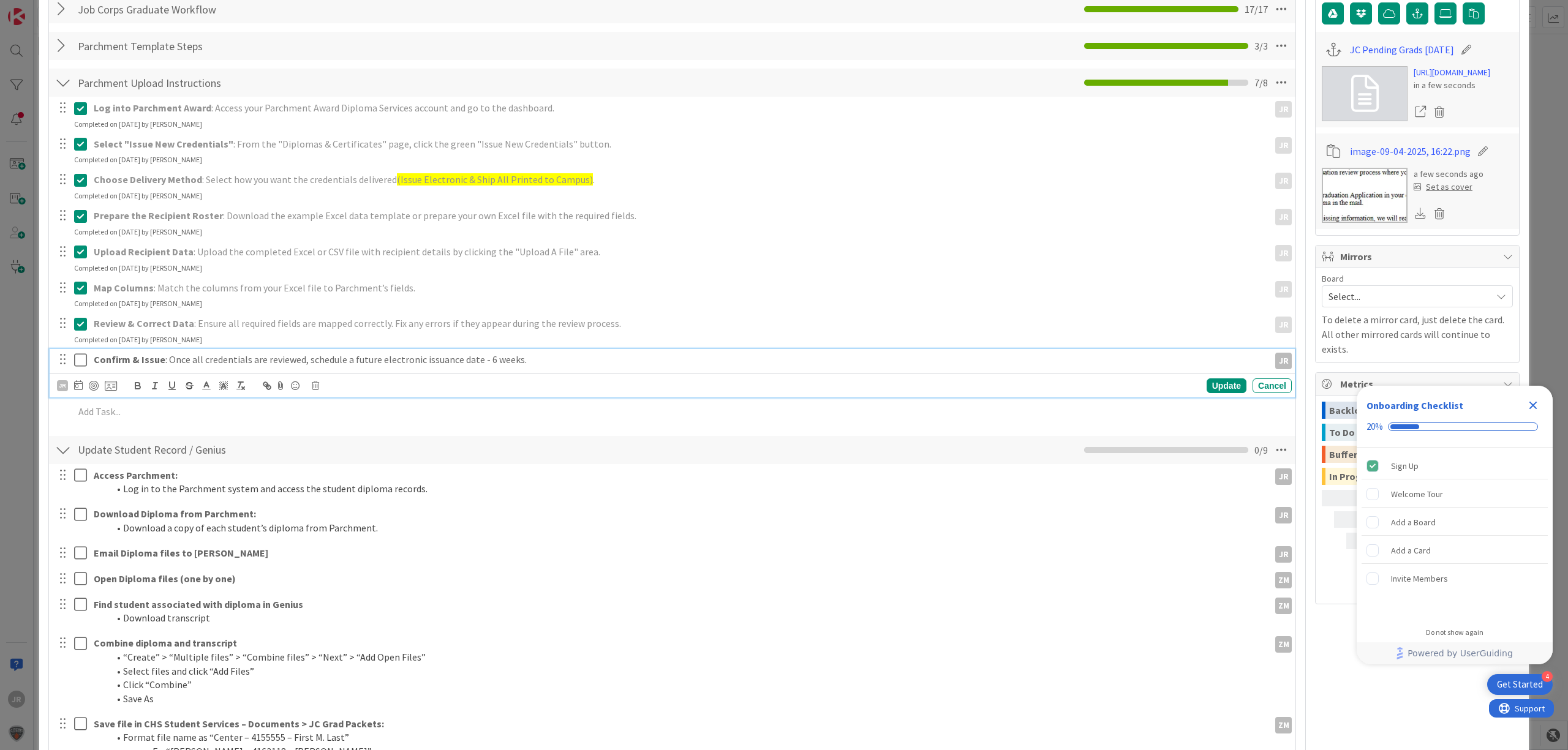
click at [79, 366] on icon at bounding box center [81, 360] width 13 height 15
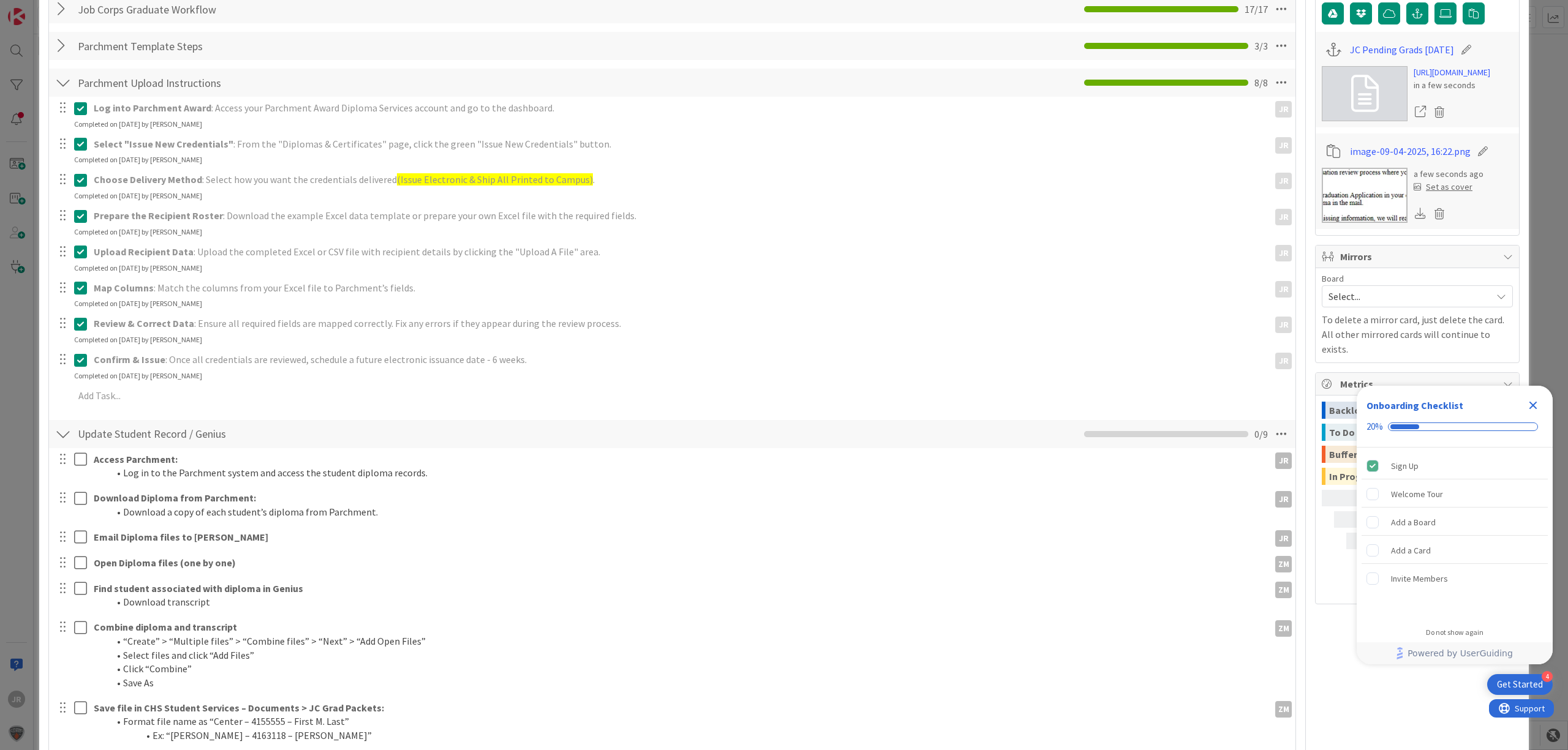
scroll to position [178, 0]
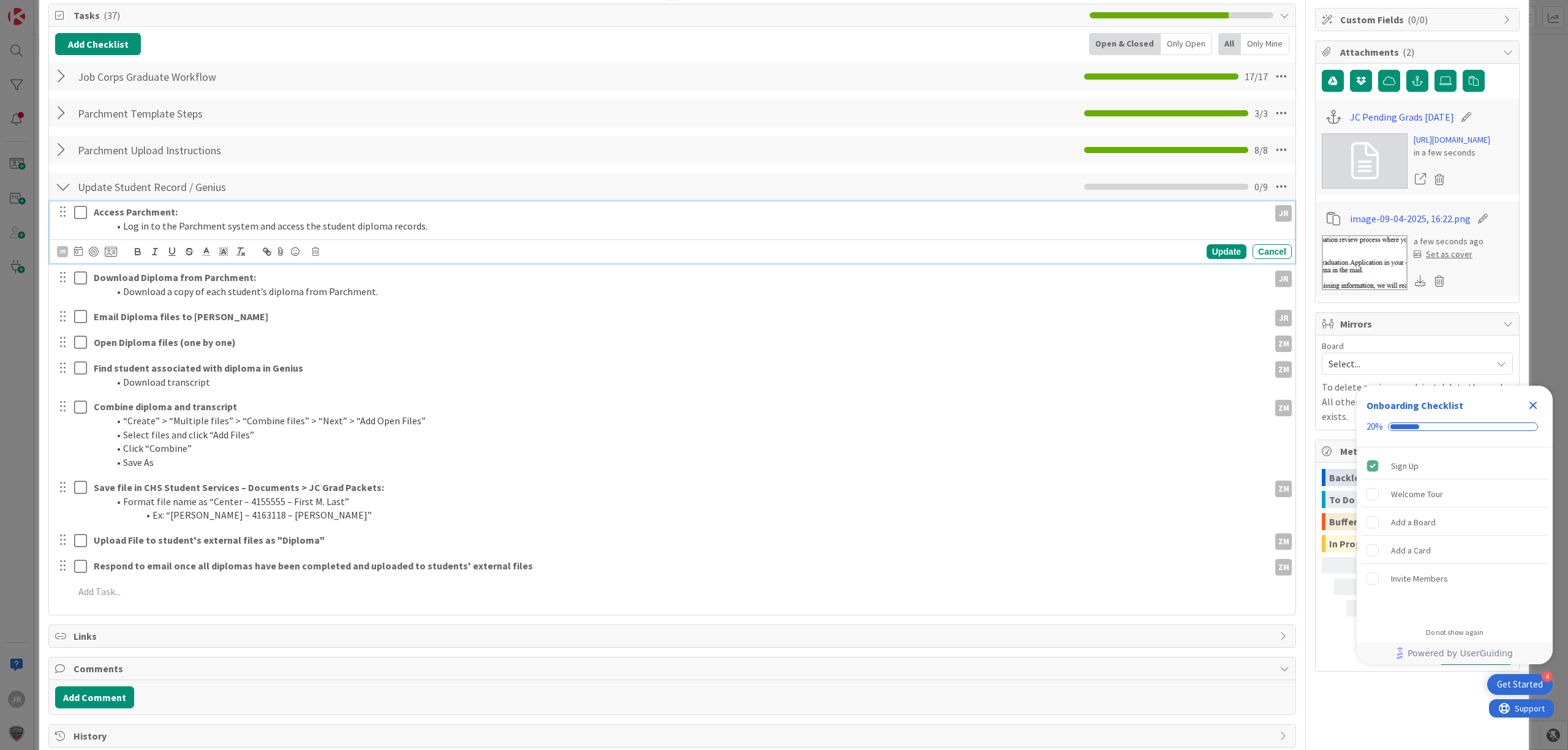
click at [79, 208] on div at bounding box center [71, 219] width 34 height 35
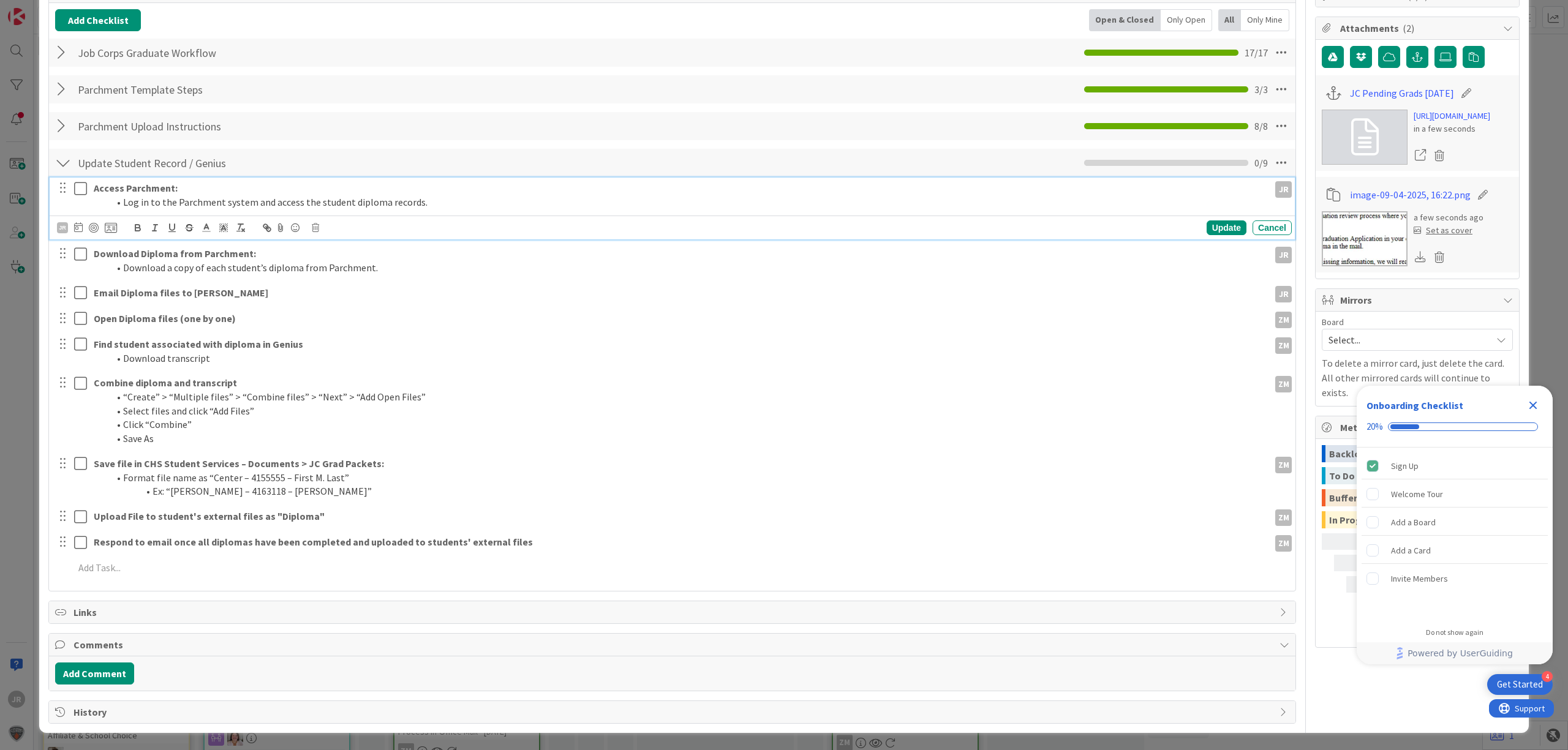
click at [87, 187] on icon at bounding box center [81, 189] width 13 height 15
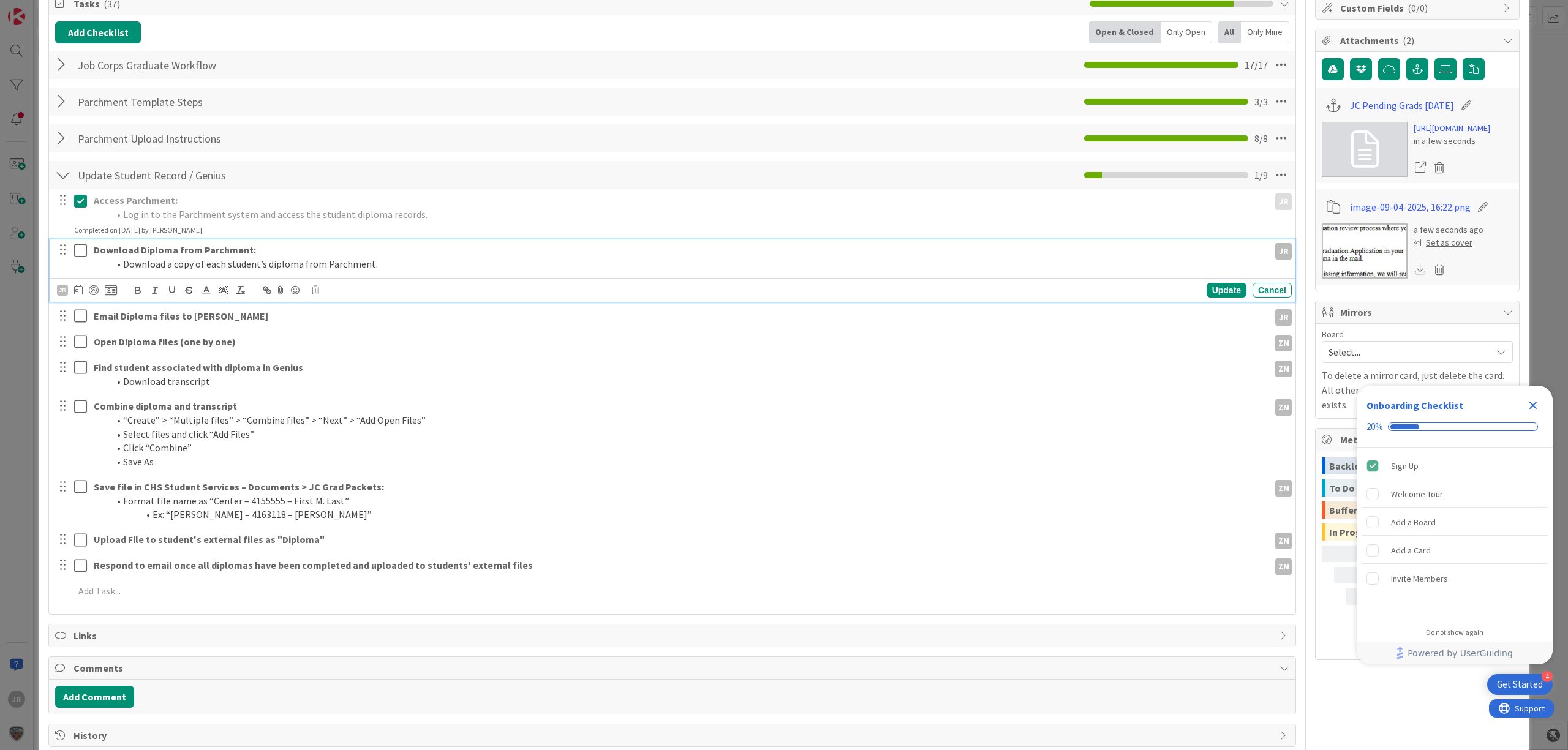
click at [81, 258] on div at bounding box center [71, 257] width 34 height 35
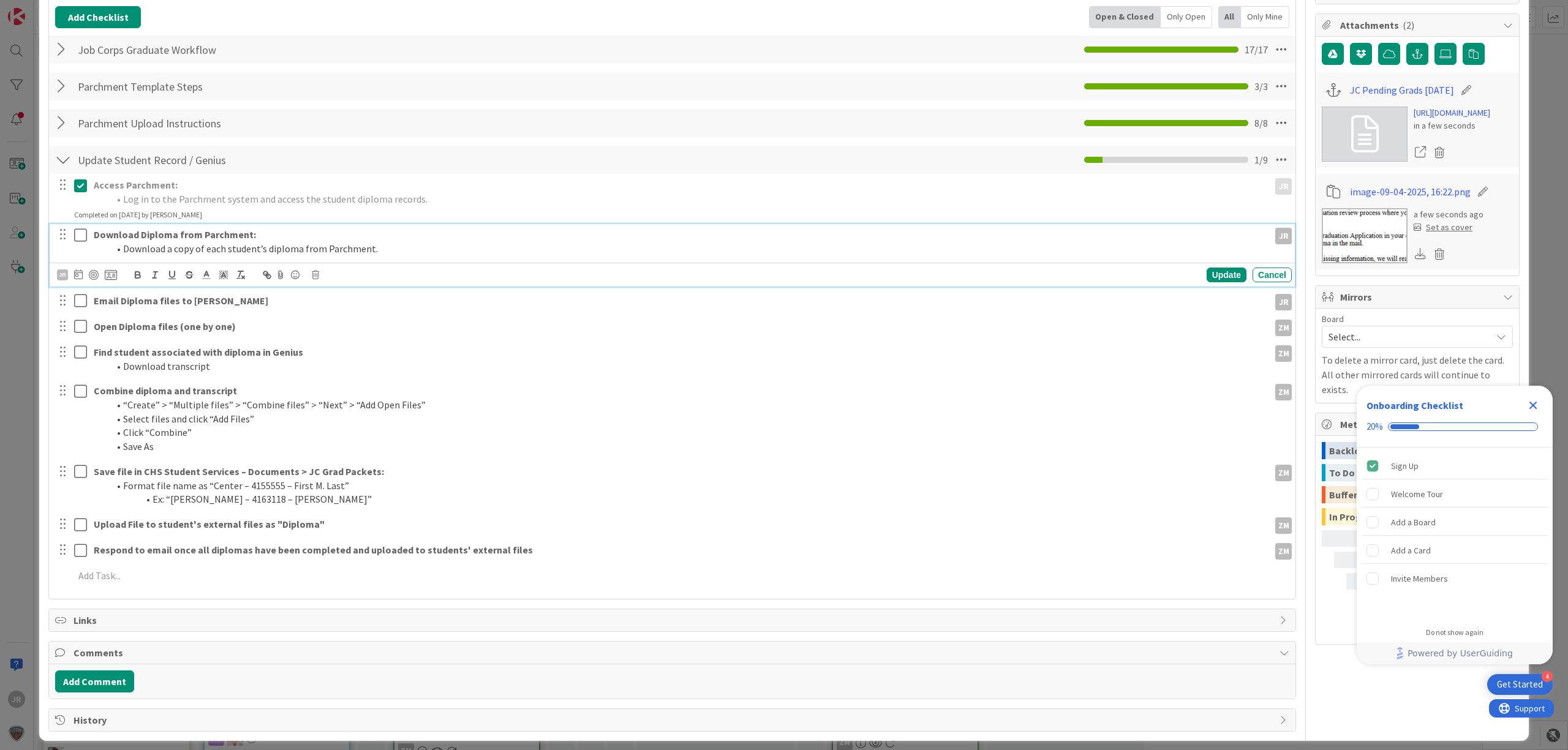
click at [84, 237] on icon at bounding box center [81, 235] width 13 height 15
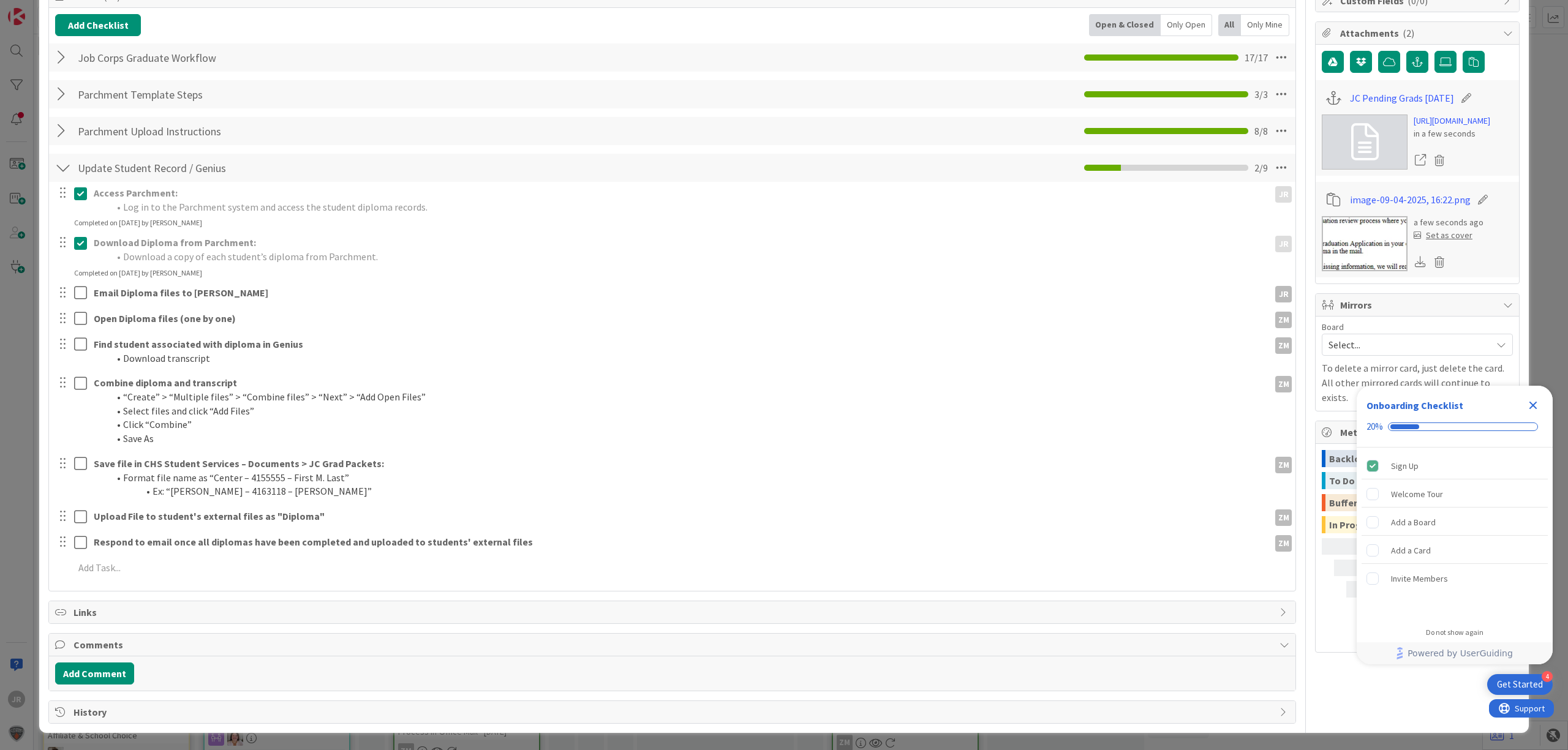
scroll to position [200, 0]
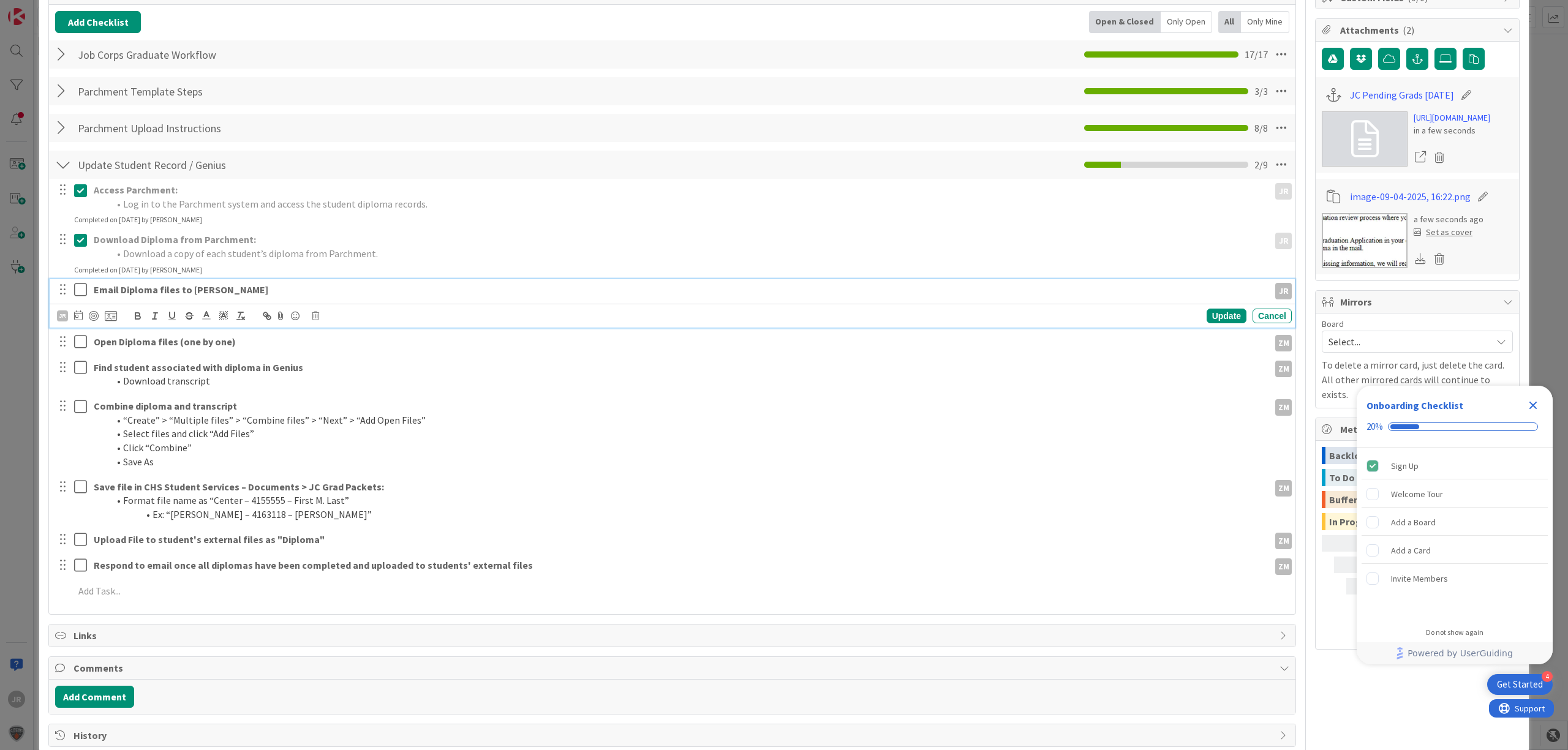
click at [86, 290] on icon at bounding box center [81, 290] width 13 height 15
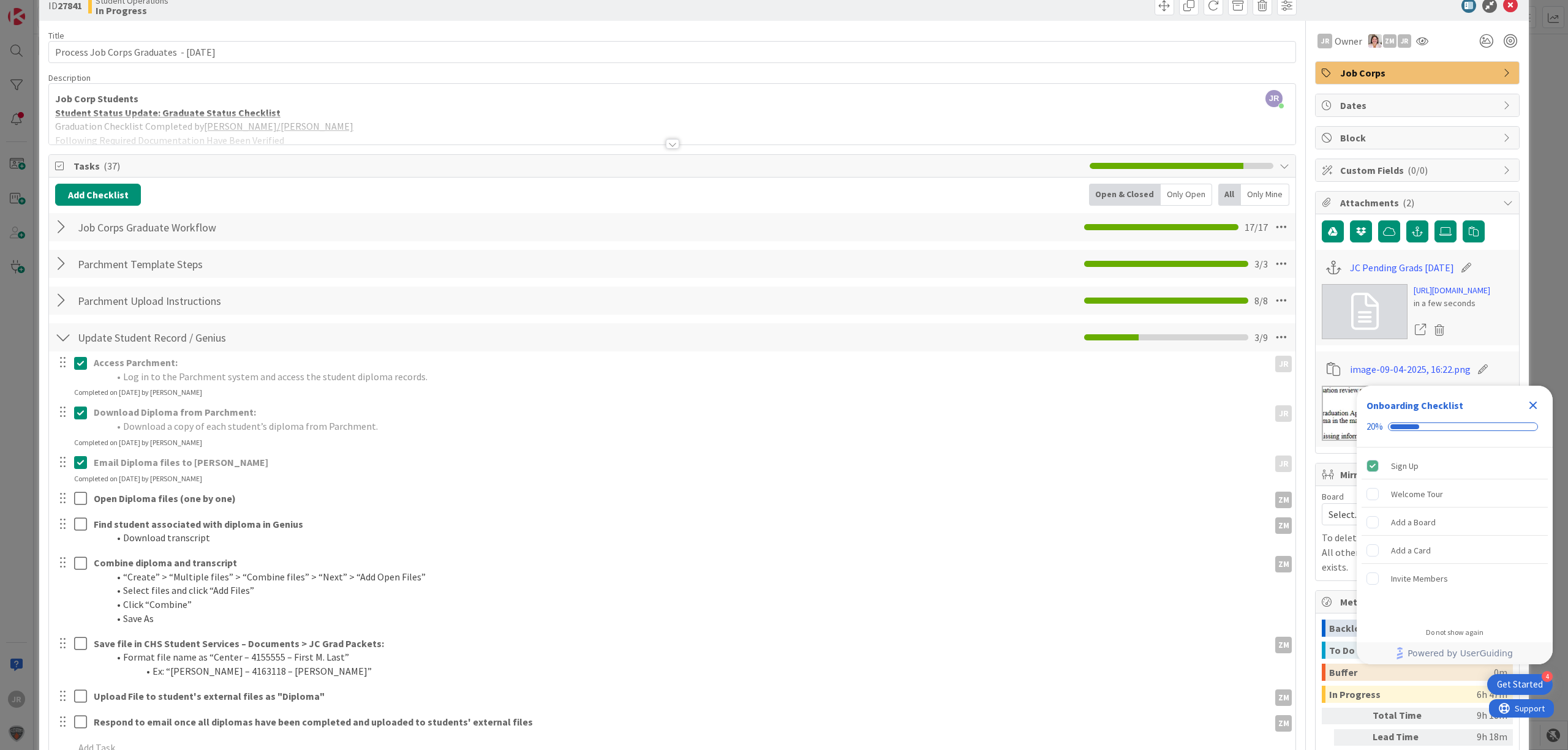
scroll to position [0, 0]
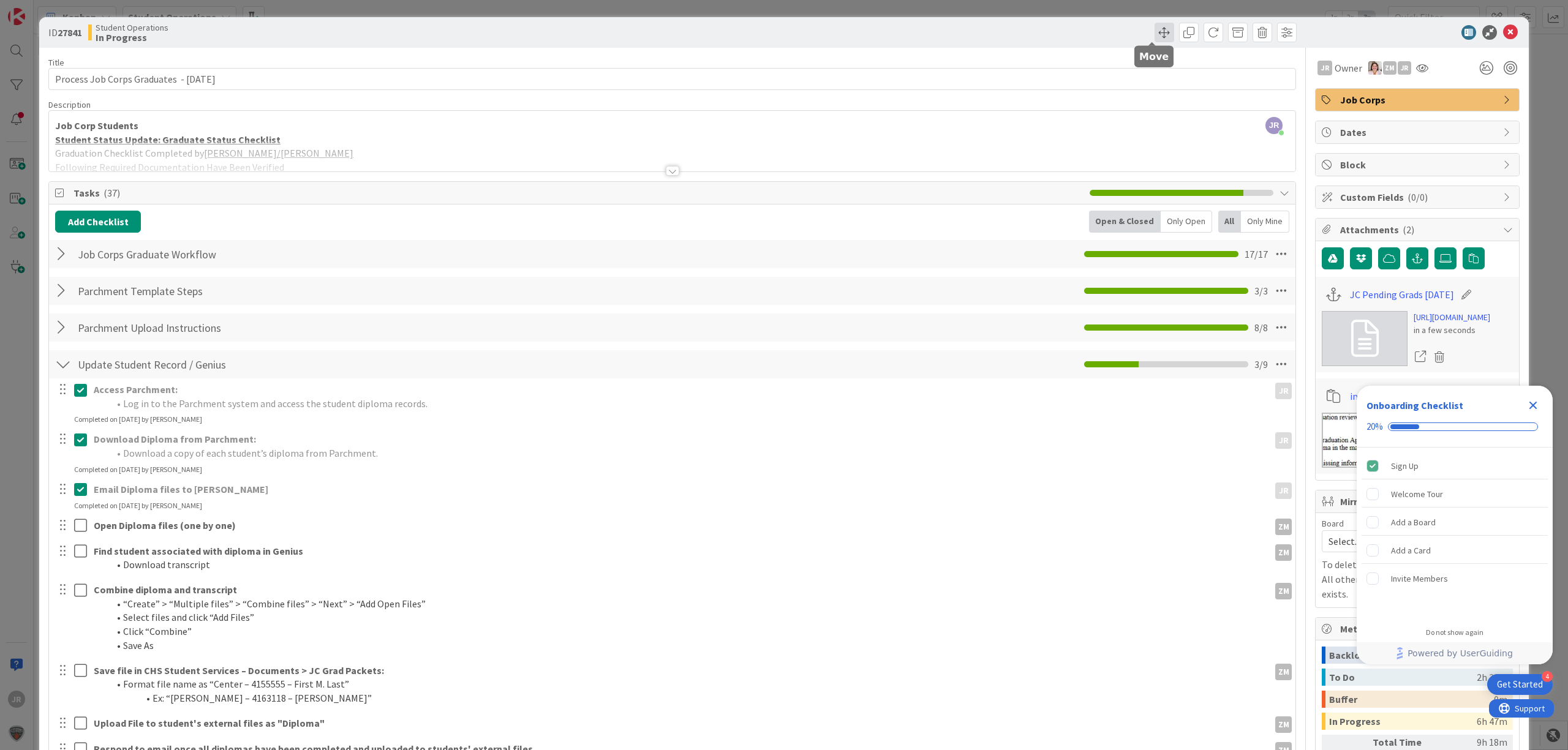
click at [1155, 29] on span at bounding box center [1164, 32] width 20 height 20
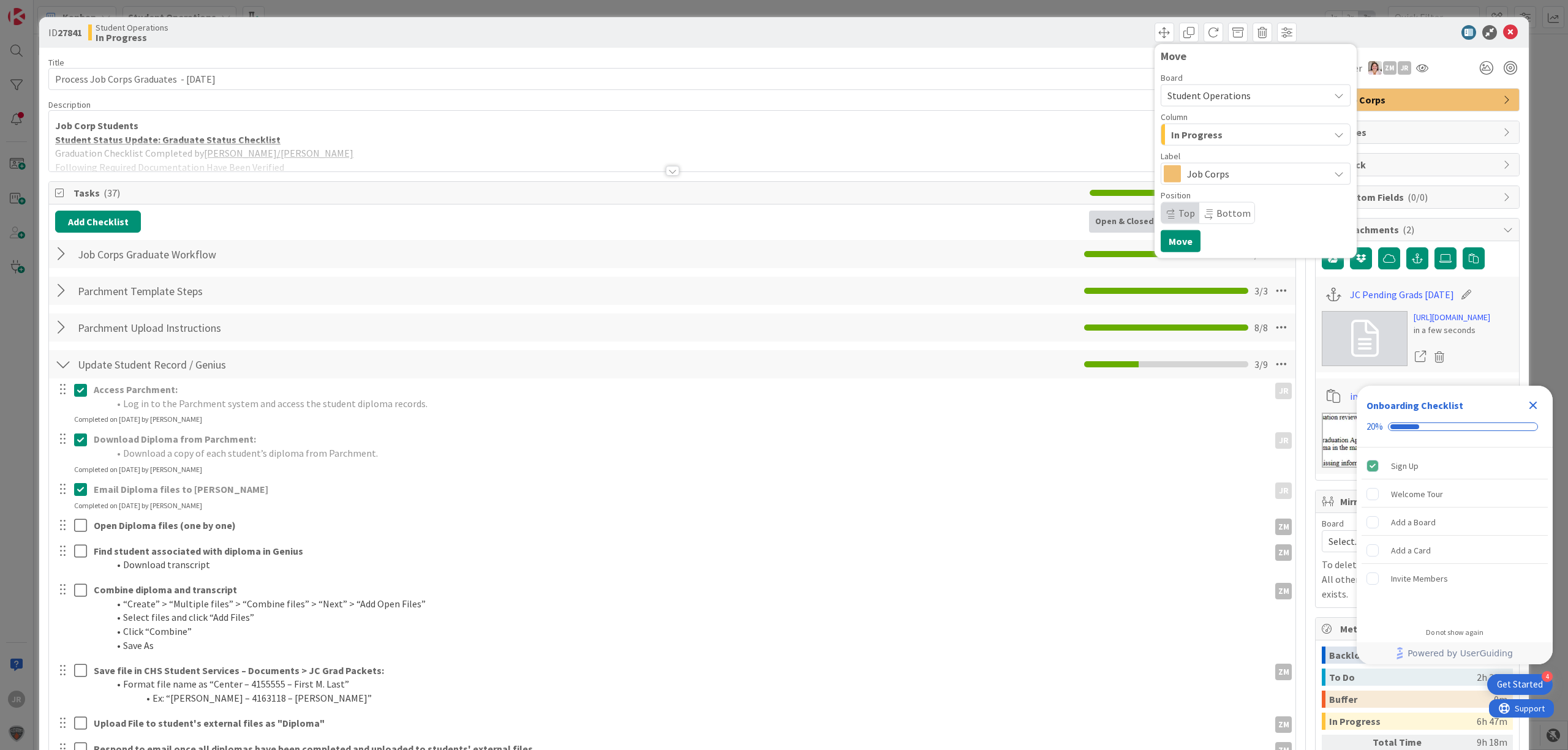
click at [1184, 131] on span "In Progress" at bounding box center [1196, 135] width 52 height 16
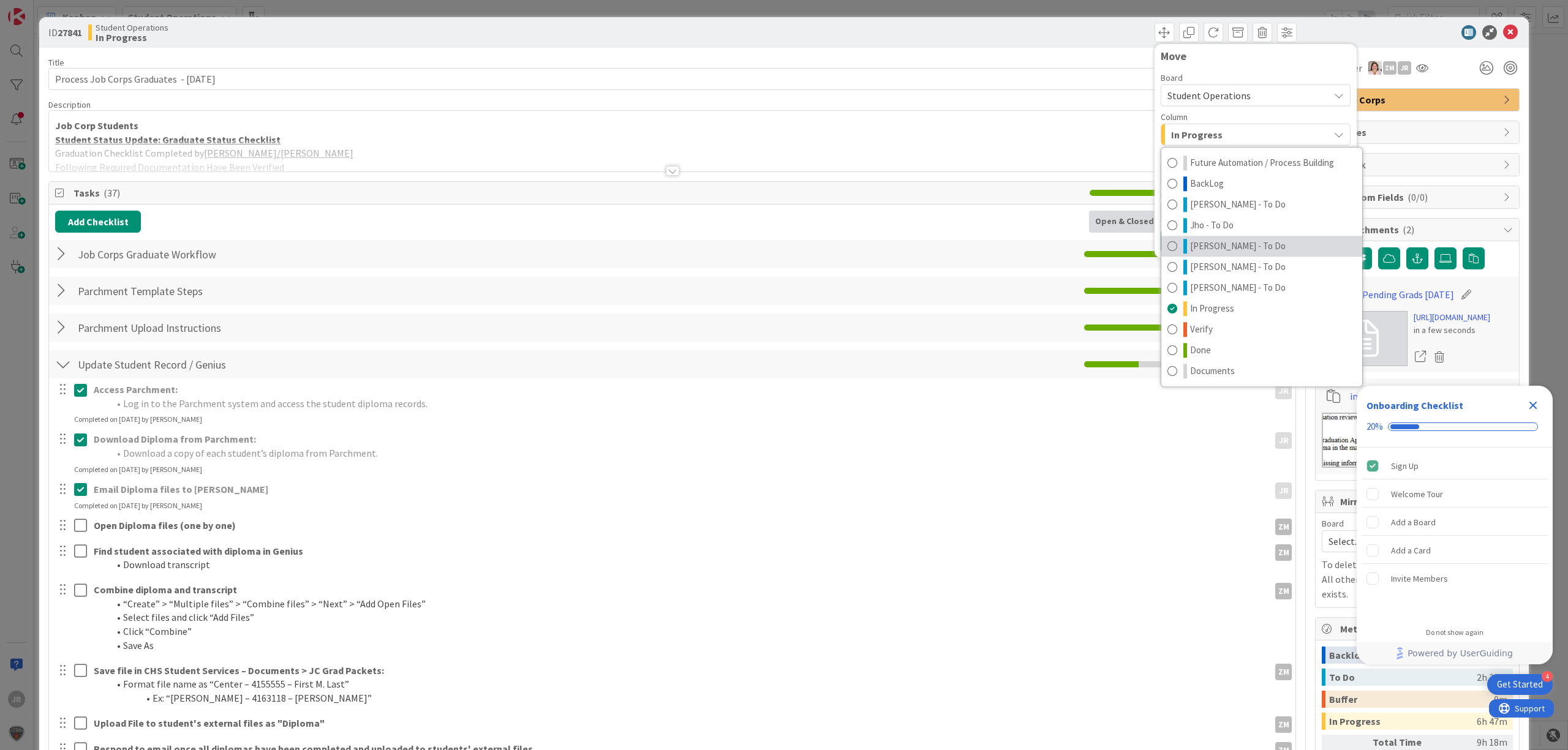
click at [1198, 248] on span "[PERSON_NAME] - To Do" at bounding box center [1237, 246] width 95 height 15
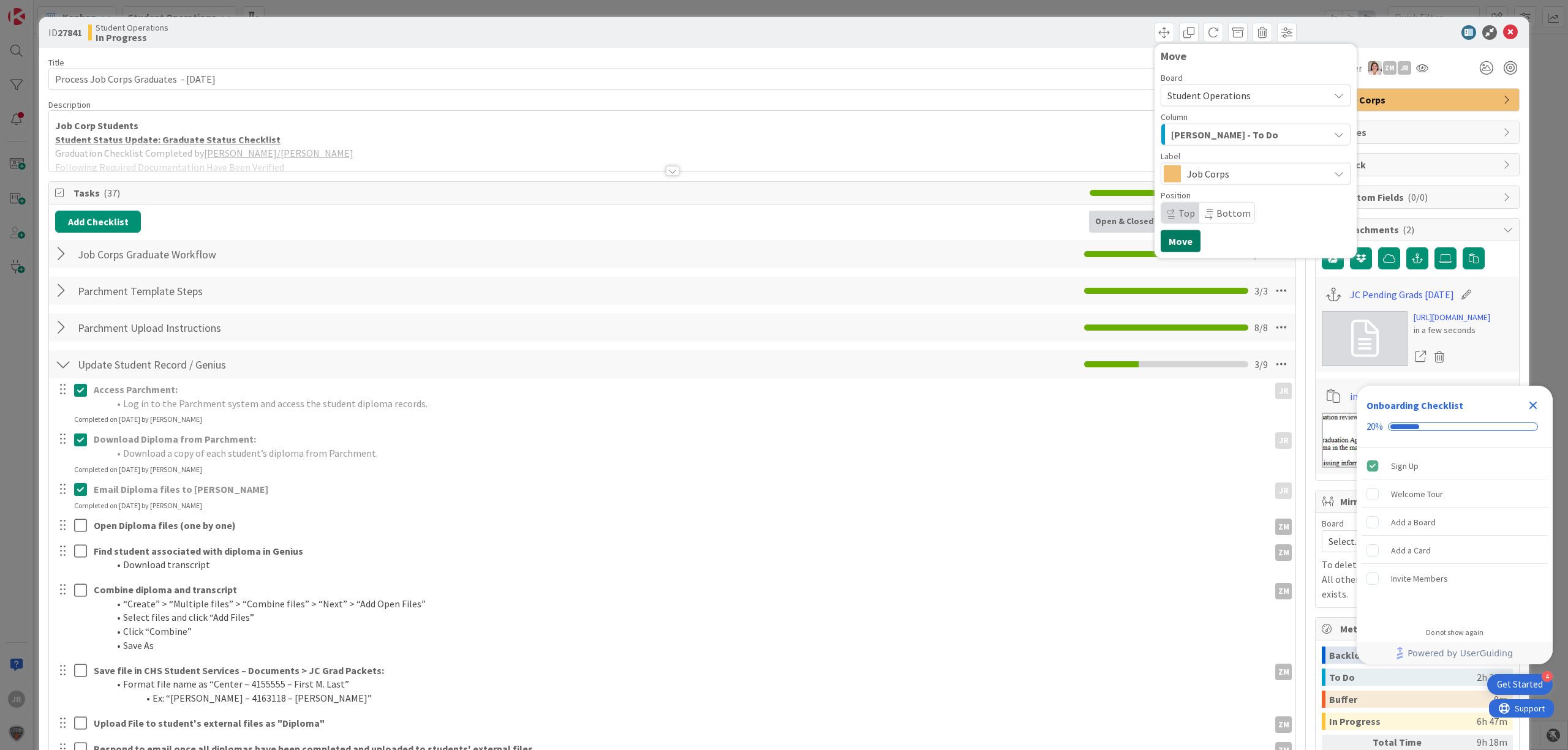
click at [1171, 244] on button "Move" at bounding box center [1180, 241] width 40 height 22
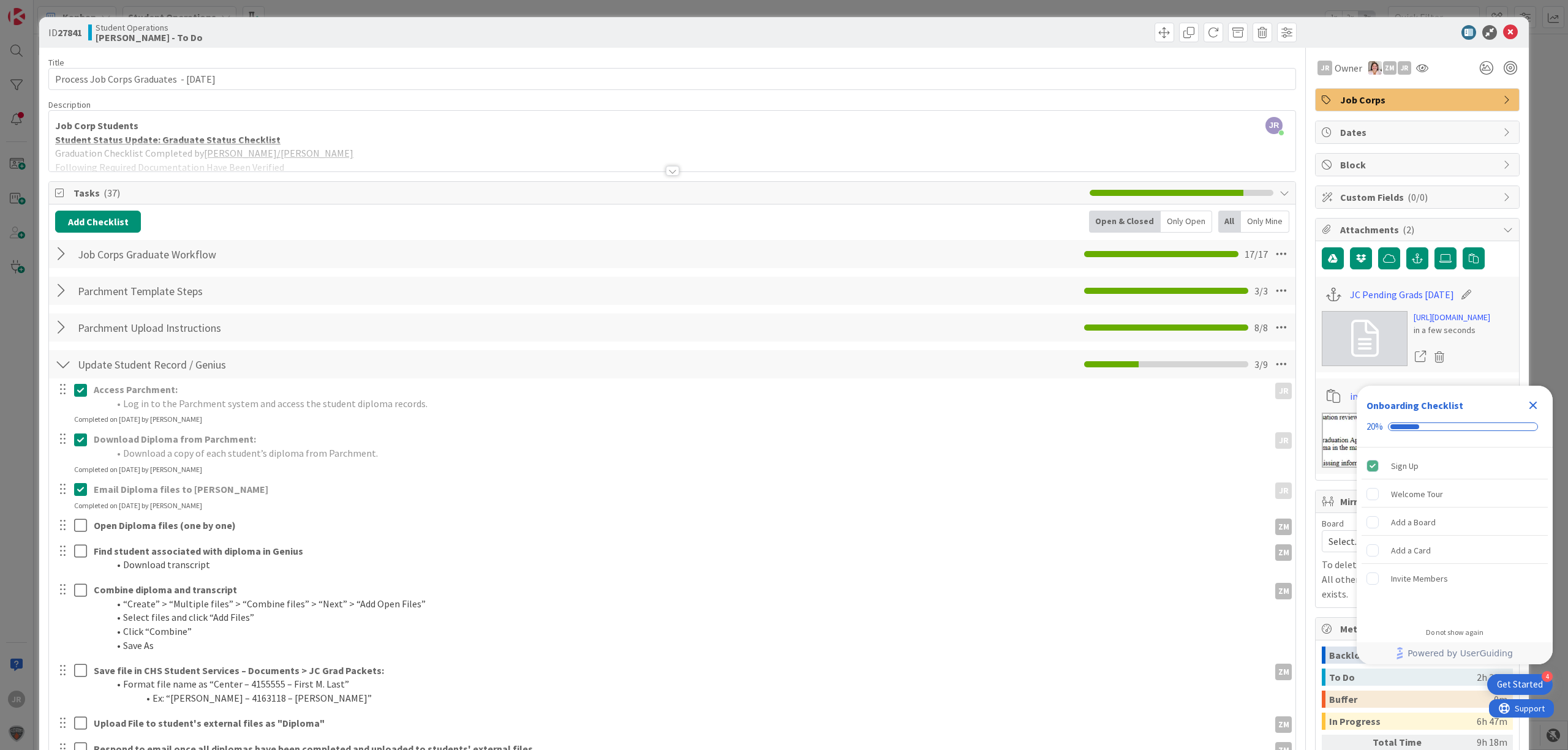
click at [859, 11] on div "ID 27841 Student Operations [PERSON_NAME] - To Do Move Move Title 41 / 128 Proc…" at bounding box center [784, 375] width 1568 height 750
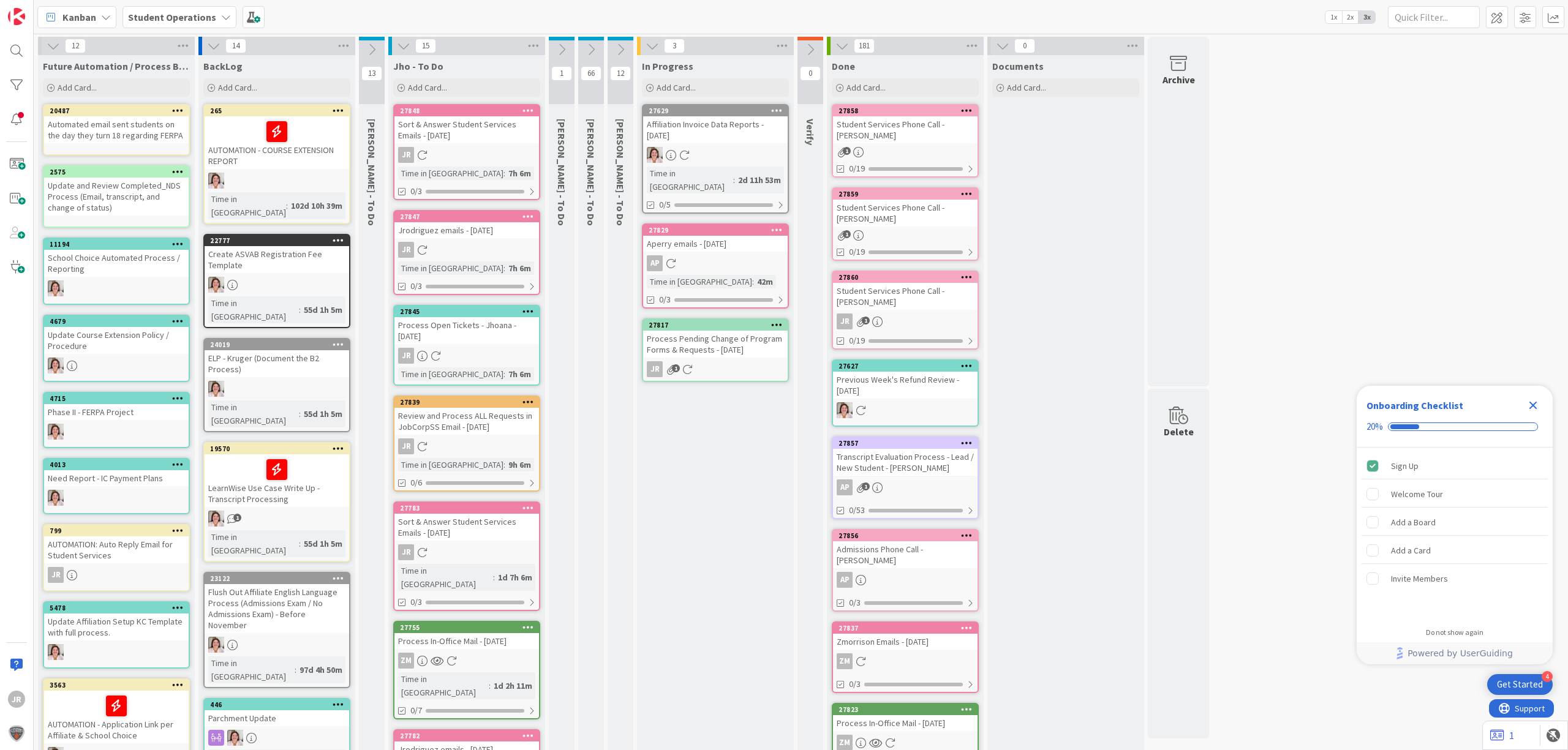
click at [742, 331] on div "Process Pending Change of Program Forms & Requests - [DATE]" at bounding box center [716, 344] width 144 height 27
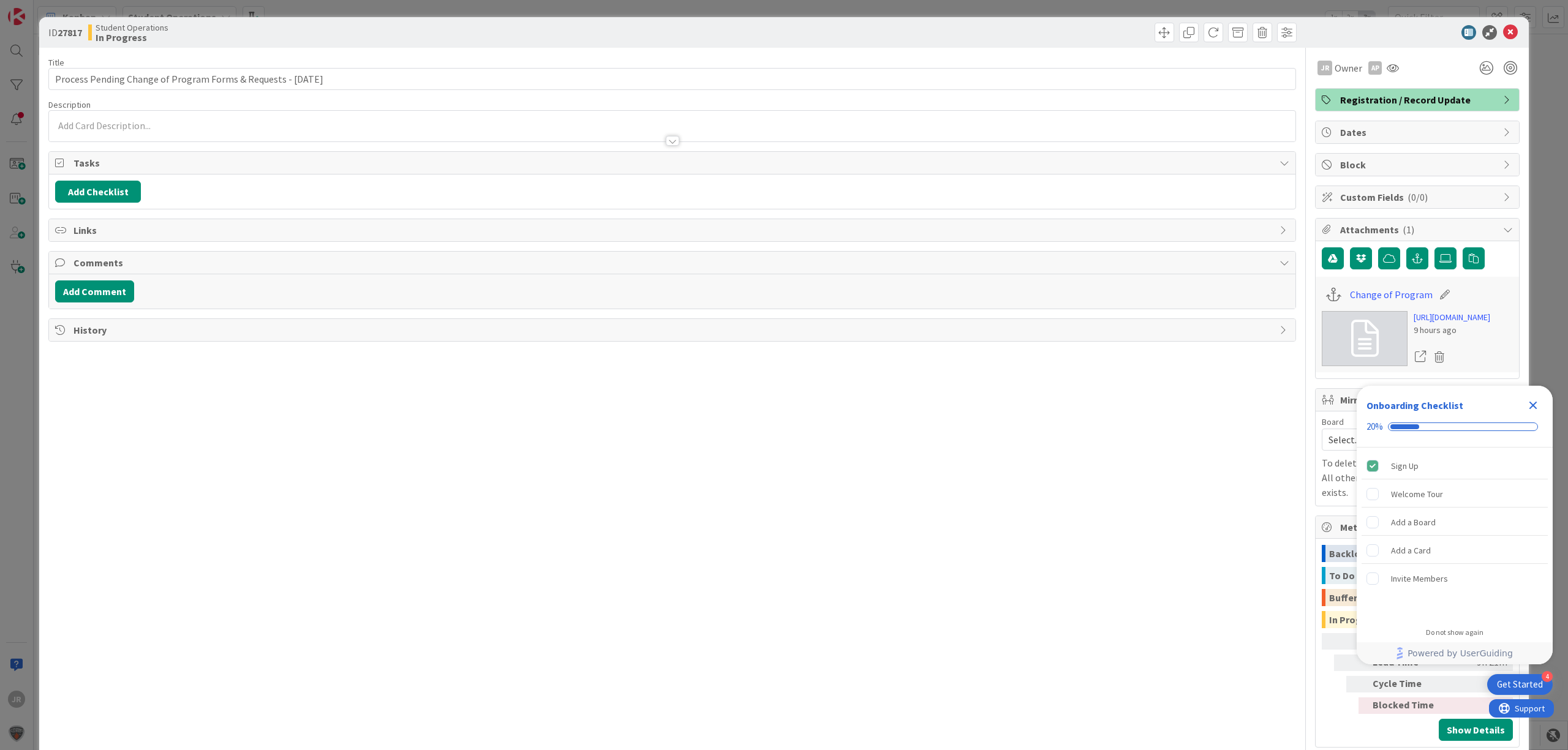
click at [1532, 405] on icon "Close Checklist" at bounding box center [1533, 405] width 8 height 8
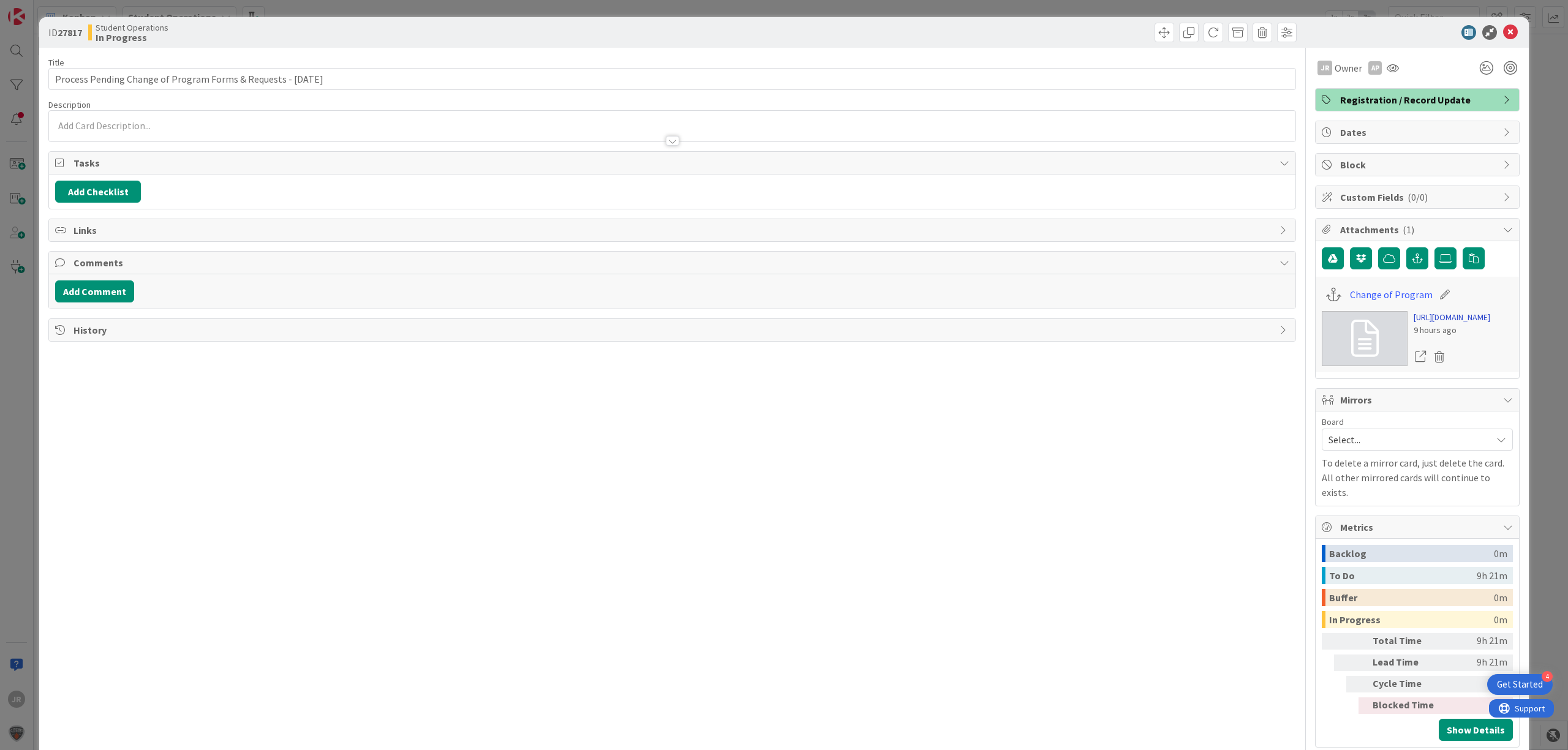
click at [1456, 324] on link "[URL][DOMAIN_NAME]" at bounding box center [1451, 317] width 77 height 13
